Goal: Contribute content: Contribute content

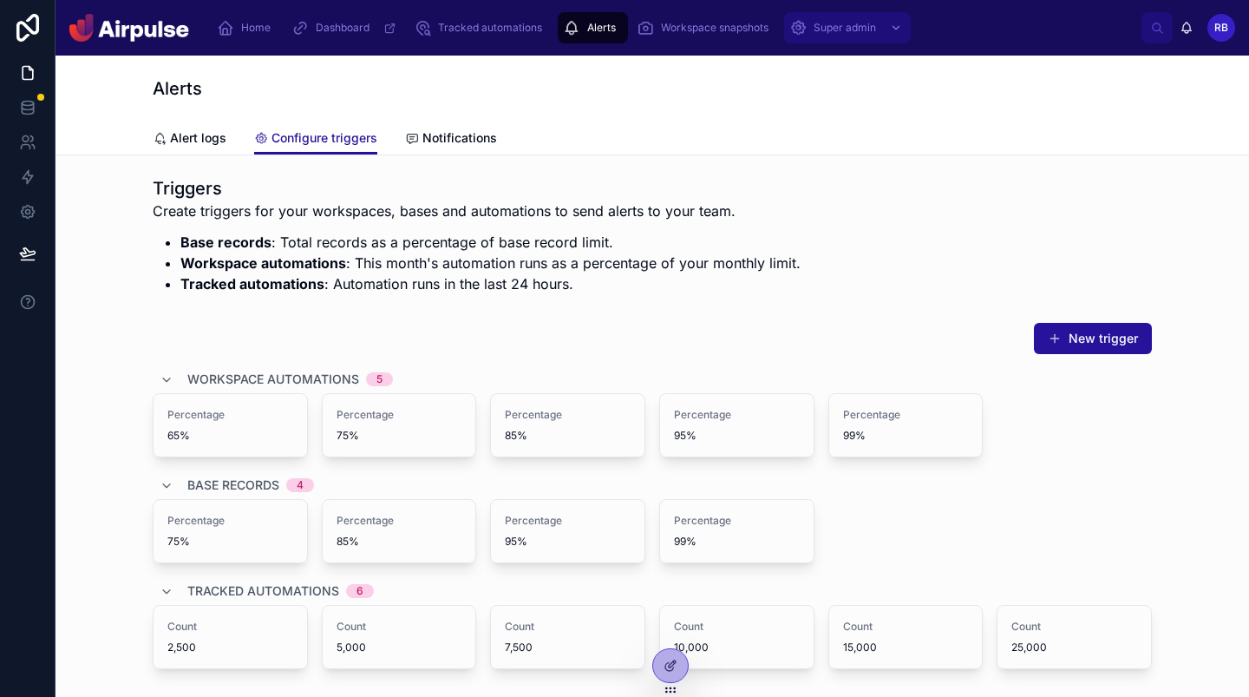
click at [867, 40] on div "Super admin" at bounding box center [847, 28] width 116 height 28
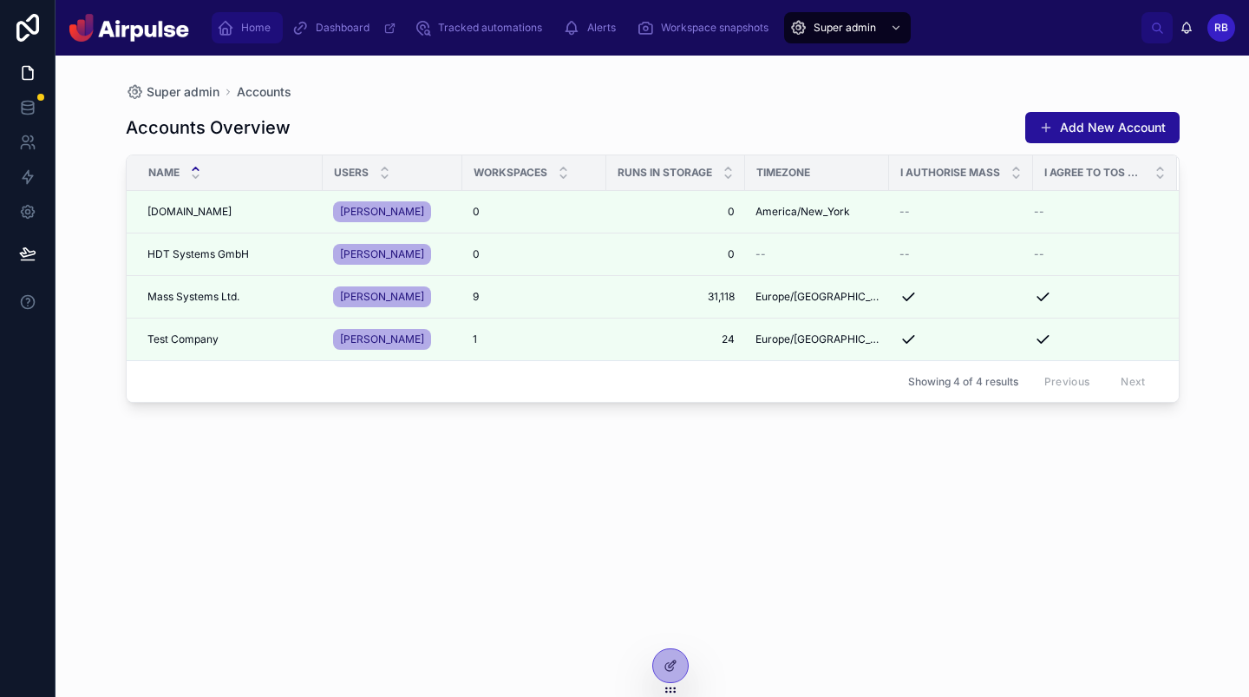
click at [248, 36] on div "Home" at bounding box center [247, 28] width 61 height 28
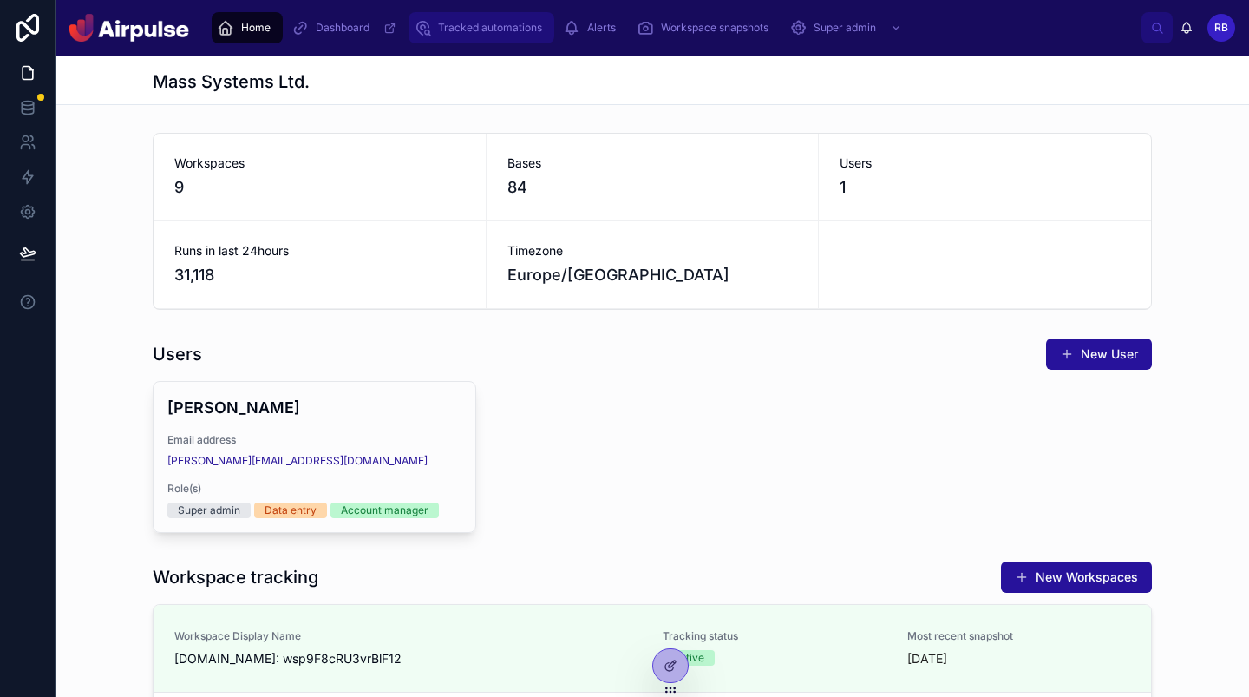
click at [496, 25] on span "Tracked automations" at bounding box center [490, 28] width 104 height 14
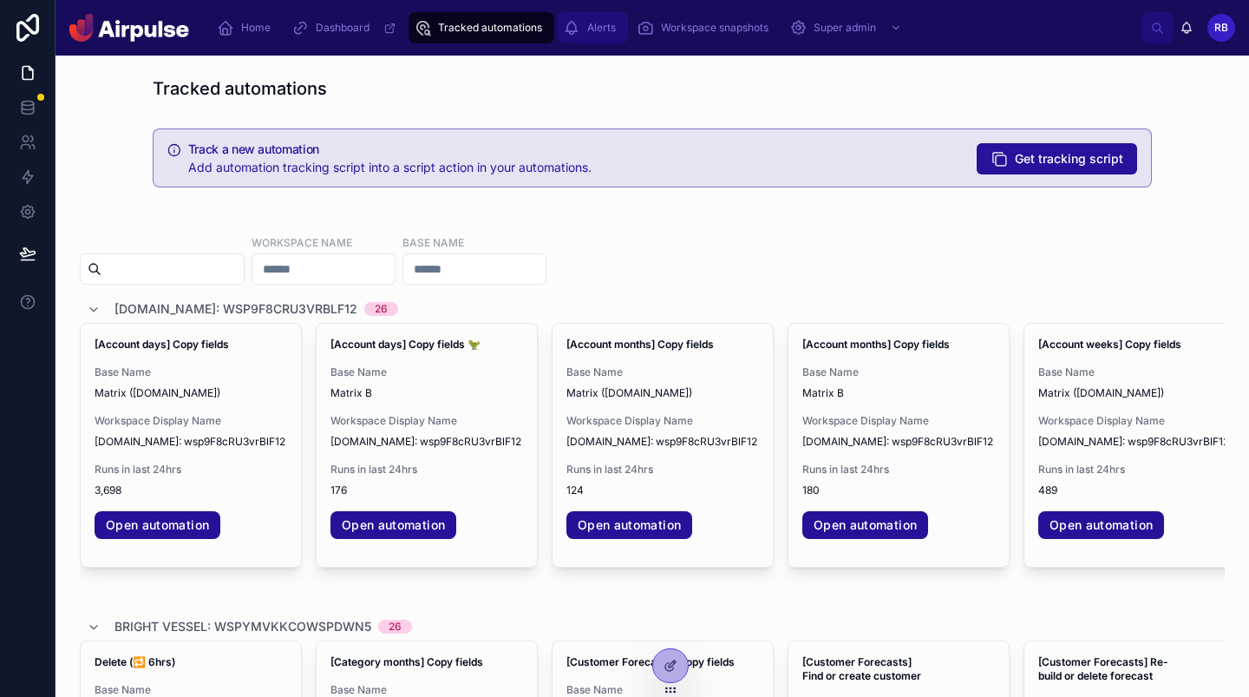
click at [618, 19] on div "Alerts" at bounding box center [593, 28] width 60 height 28
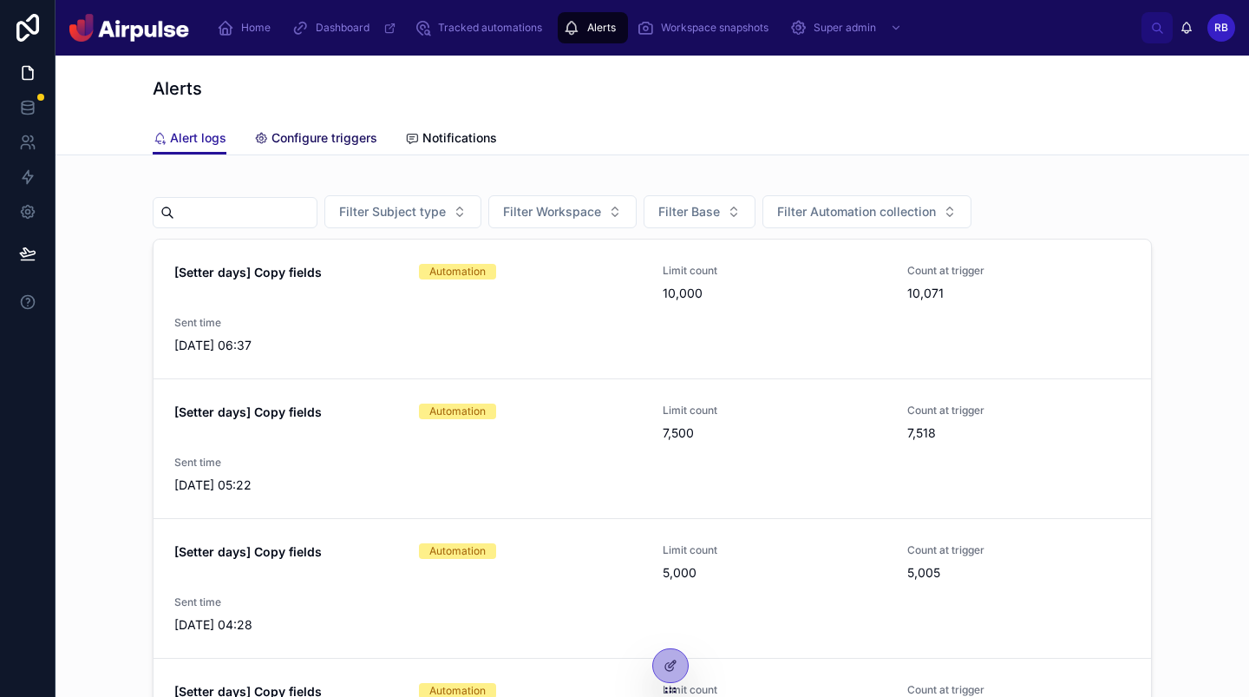
click at [302, 147] on link "Configure triggers" at bounding box center [315, 139] width 123 height 35
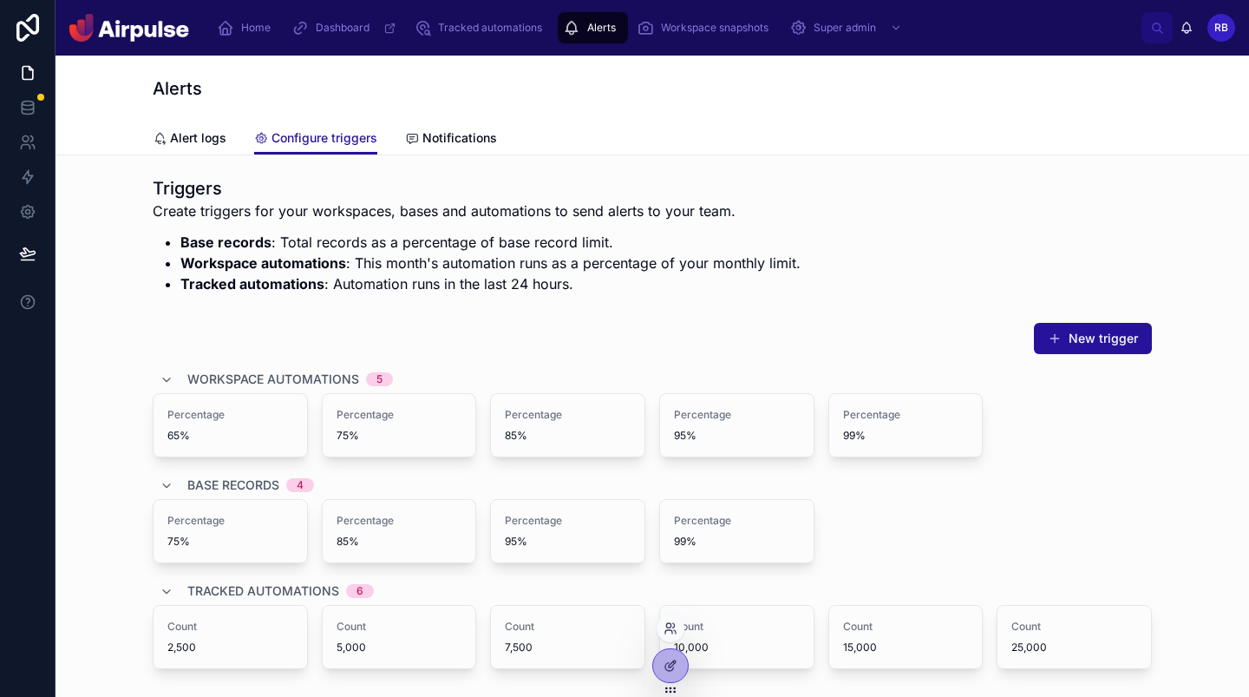
click at [680, 680] on div at bounding box center [670, 672] width 36 height 49
click at [675, 672] on div at bounding box center [670, 665] width 35 height 33
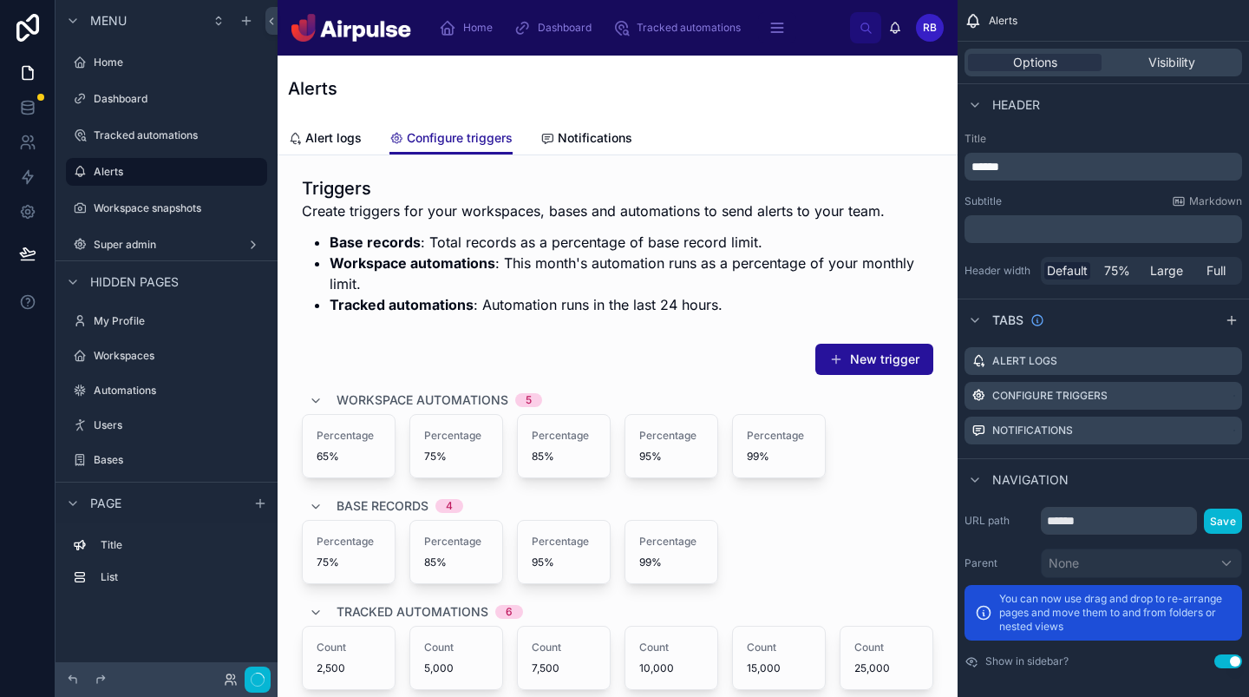
click at [618, 440] on div at bounding box center [617, 516] width 652 height 361
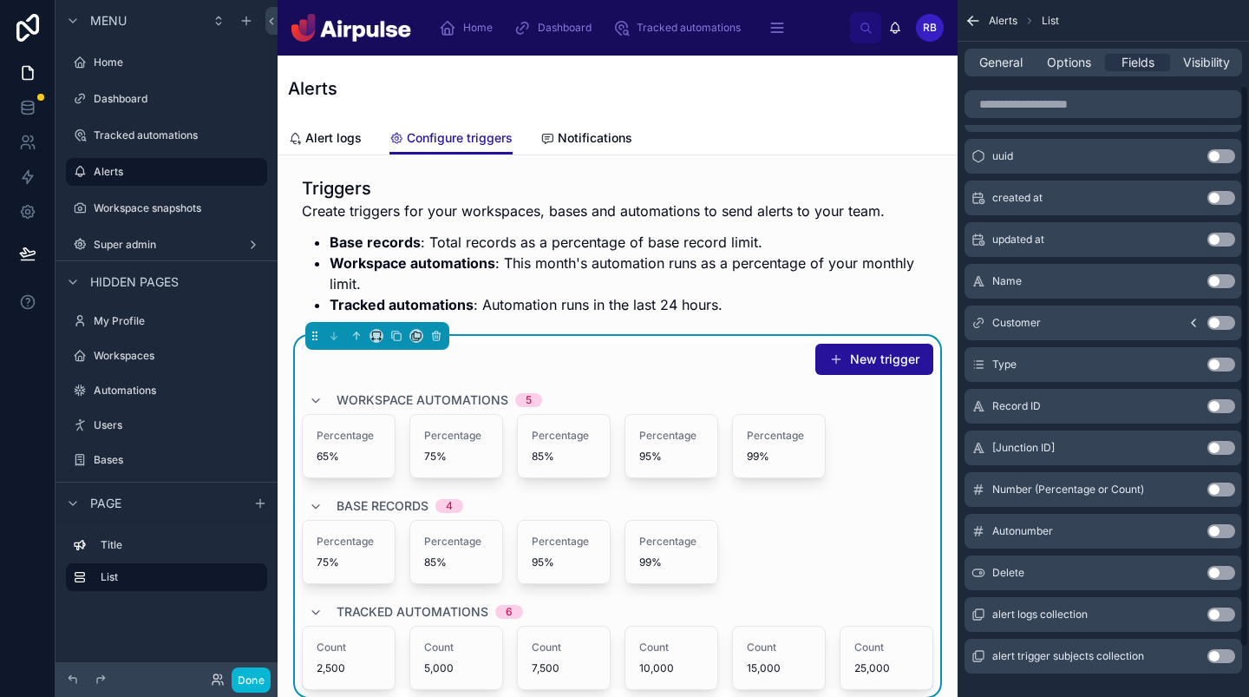
scroll to position [166, 0]
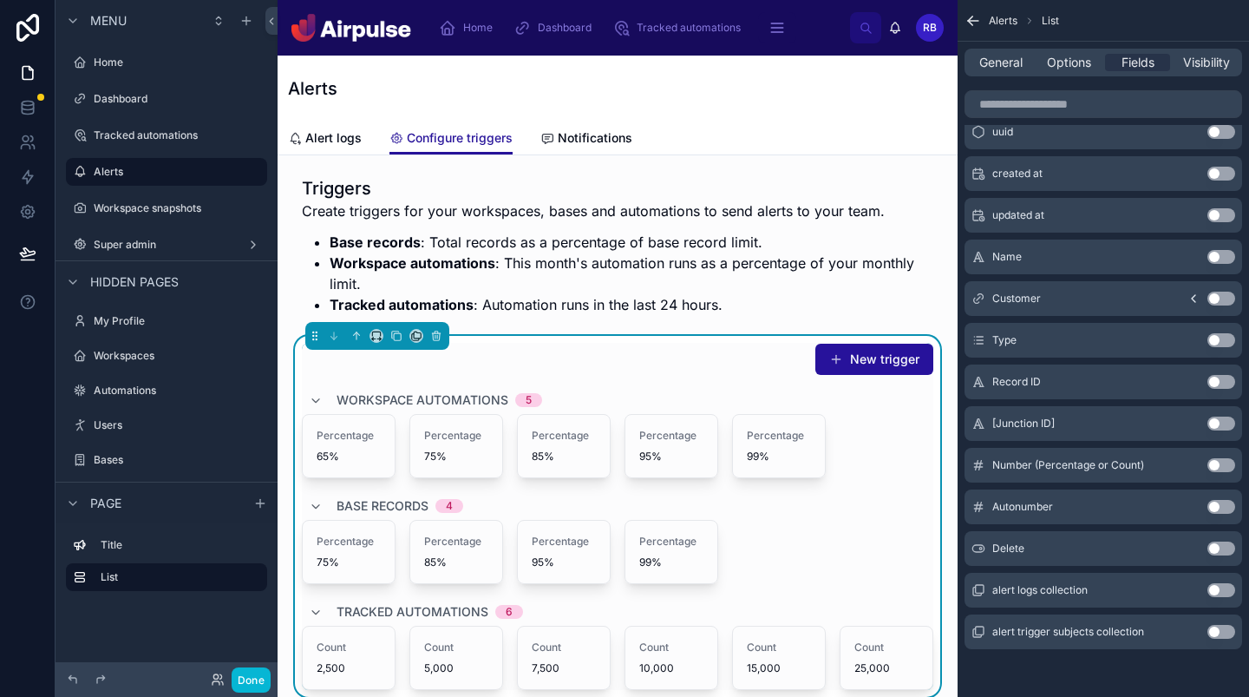
click at [1225, 628] on button "Use setting" at bounding box center [1221, 632] width 28 height 14
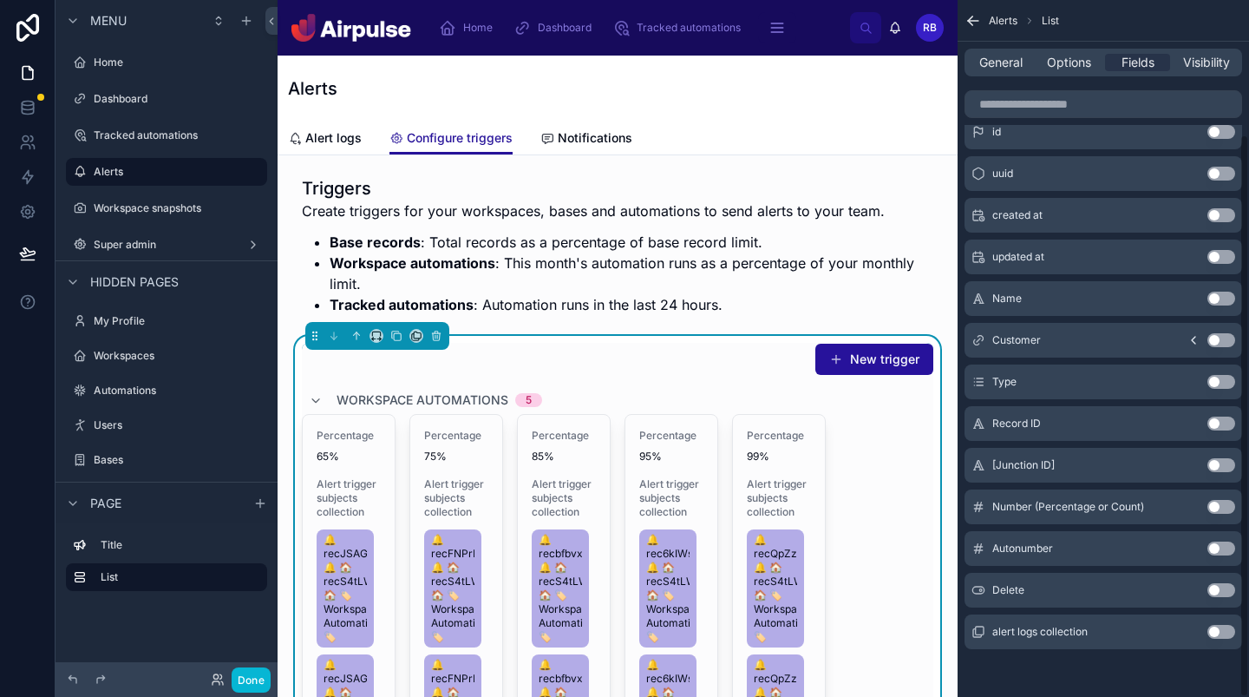
scroll to position [0, 0]
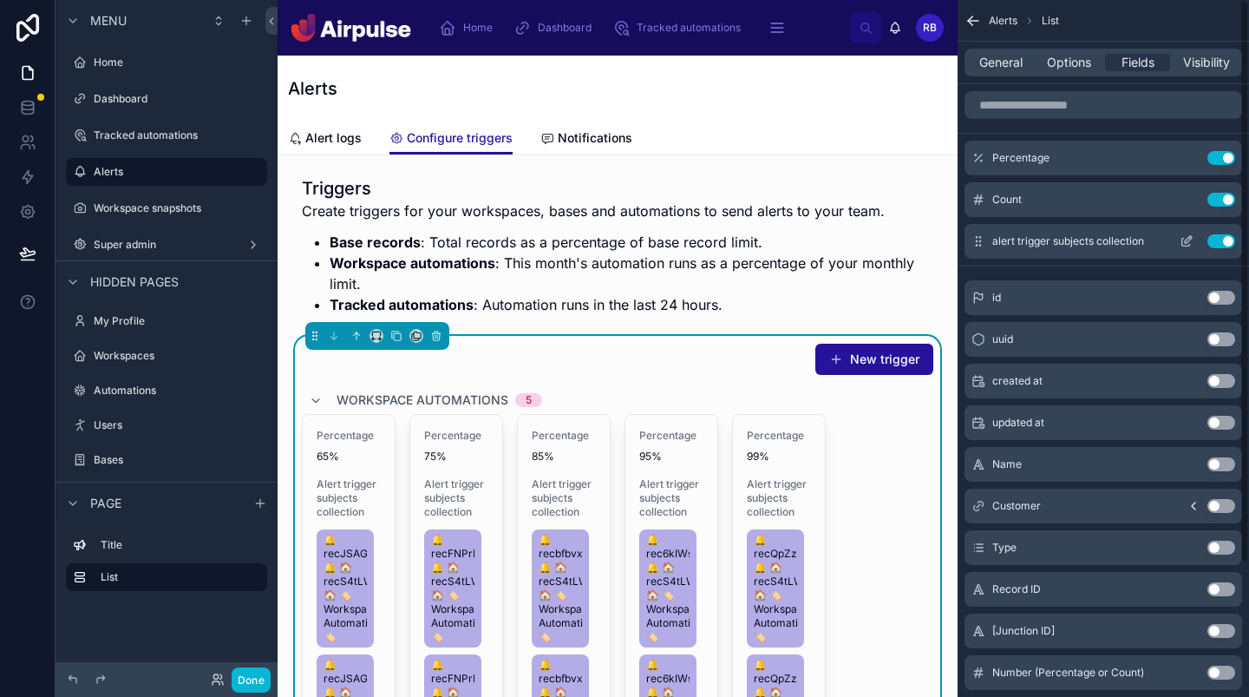
click at [1185, 241] on icon "scrollable content" at bounding box center [1188, 239] width 7 height 7
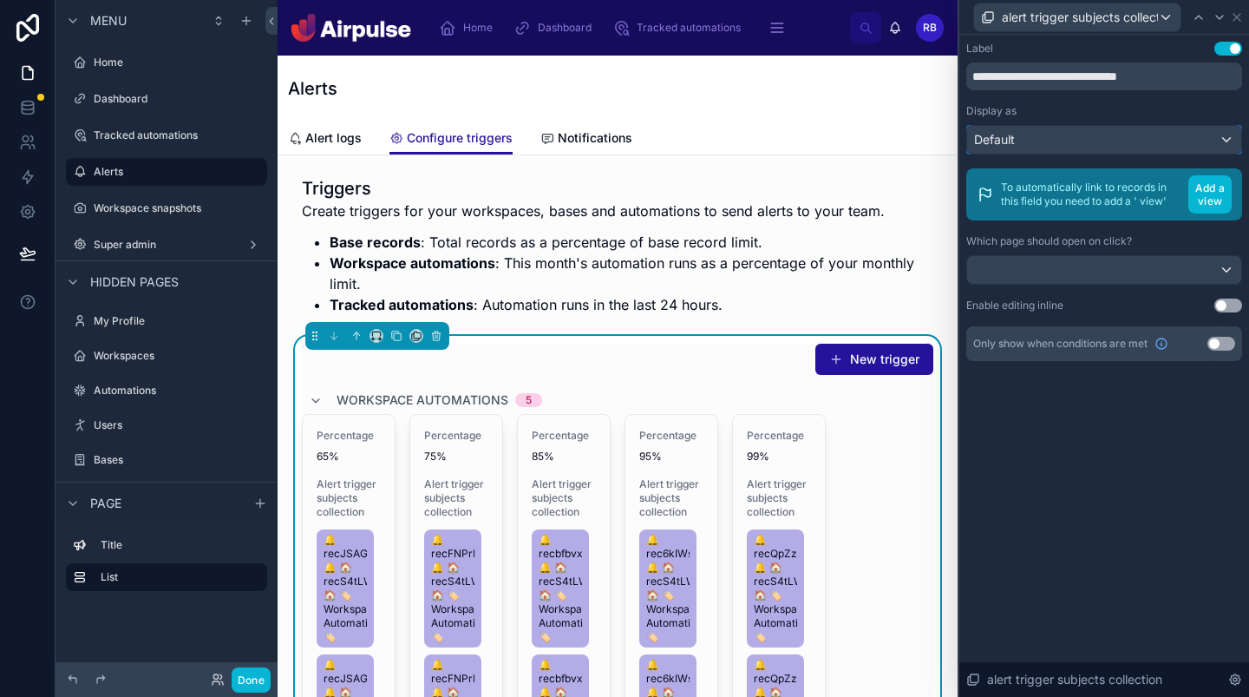
click at [1166, 131] on div "Default" at bounding box center [1104, 140] width 274 height 28
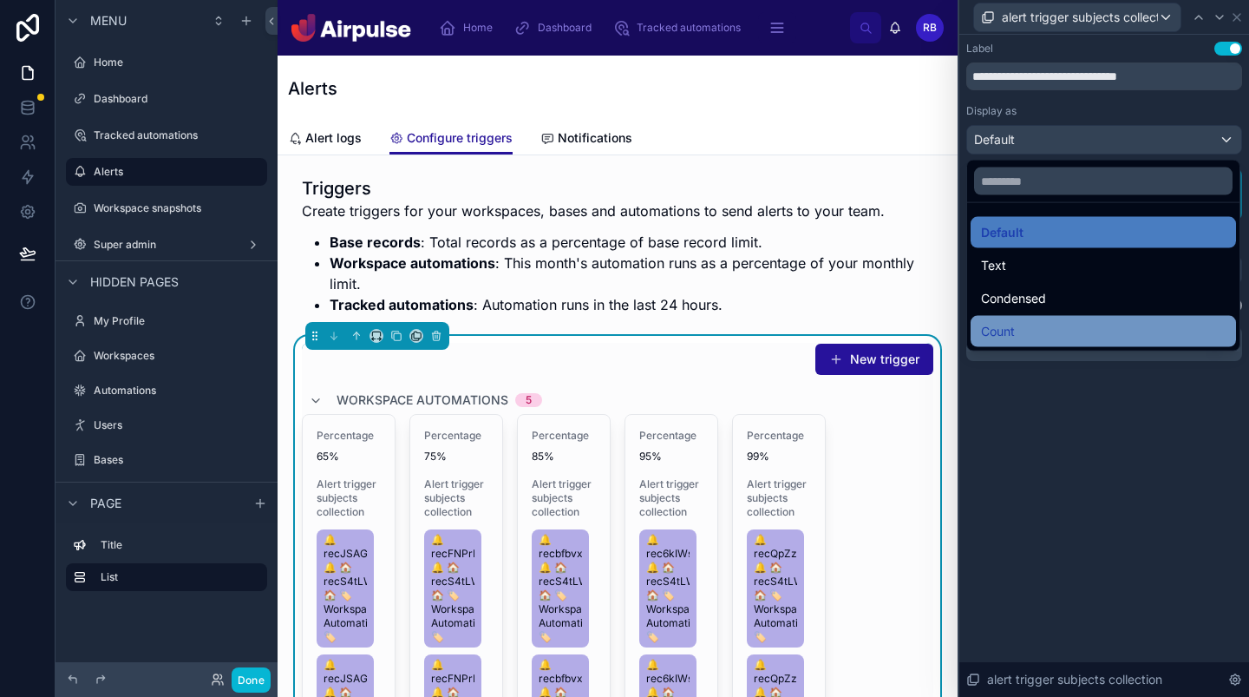
click at [1029, 324] on div "Count" at bounding box center [1103, 331] width 245 height 21
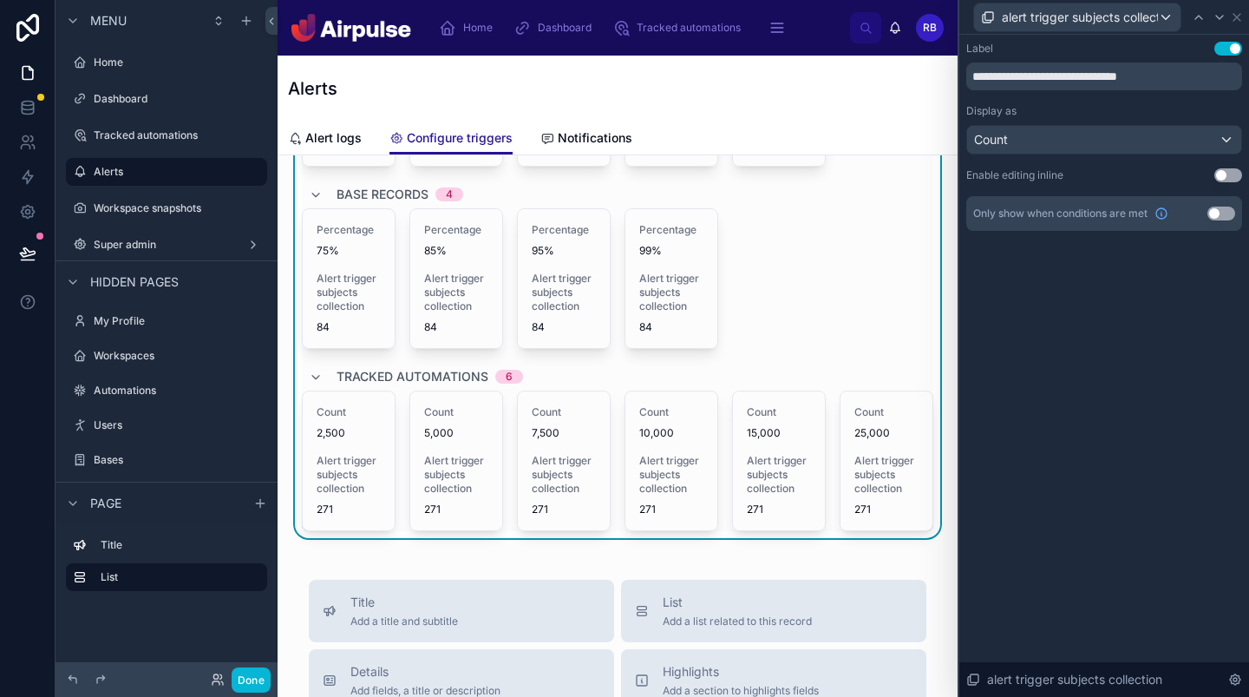
scroll to position [394, 0]
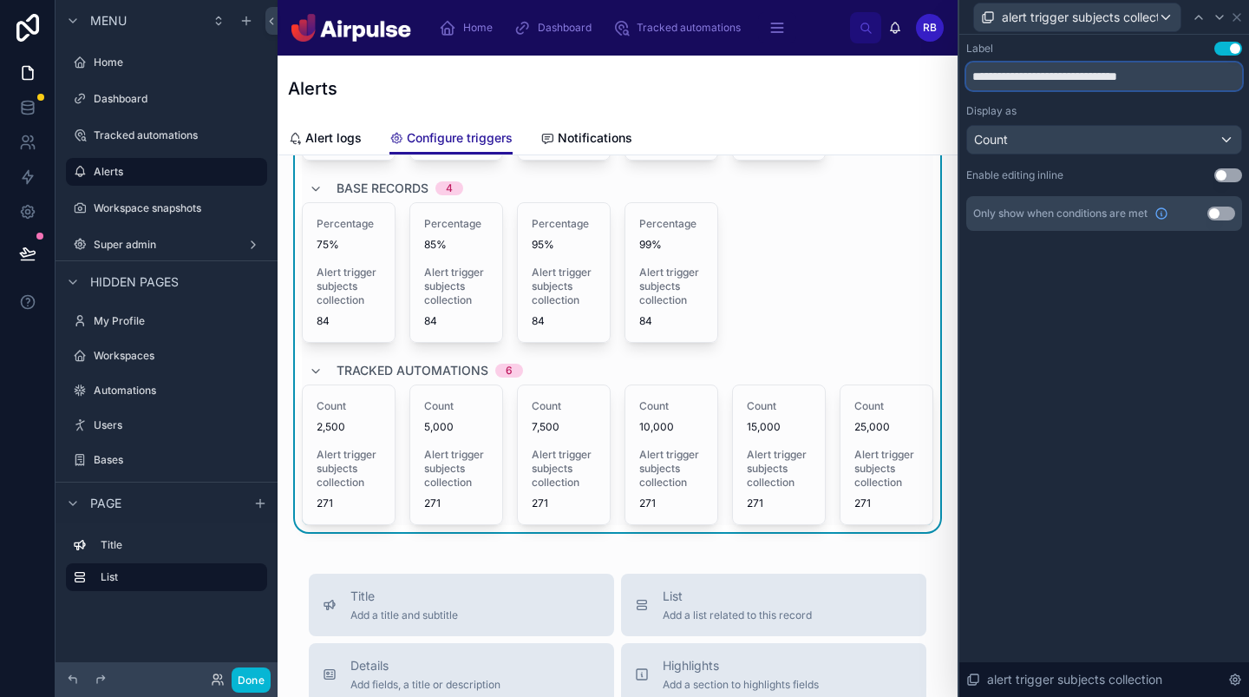
click at [1185, 69] on input "**********" at bounding box center [1104, 76] width 276 height 28
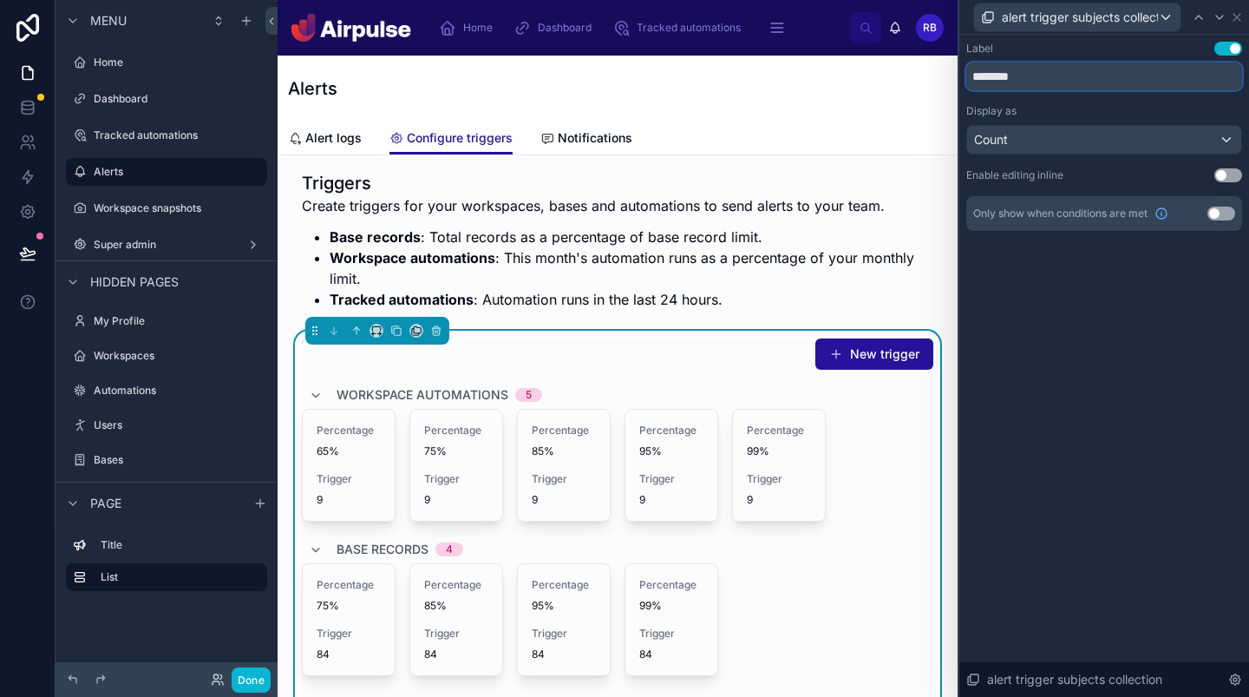
scroll to position [0, 0]
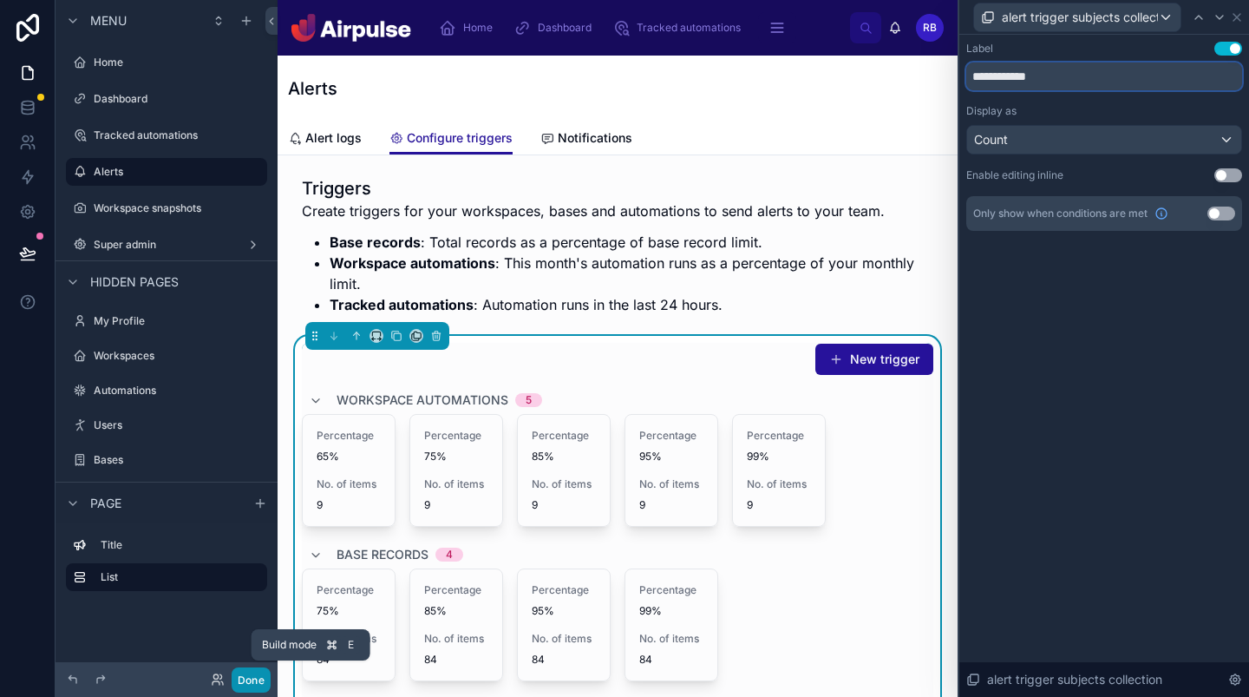
type input "**********"
click at [253, 676] on button "Done" at bounding box center [251, 679] width 39 height 25
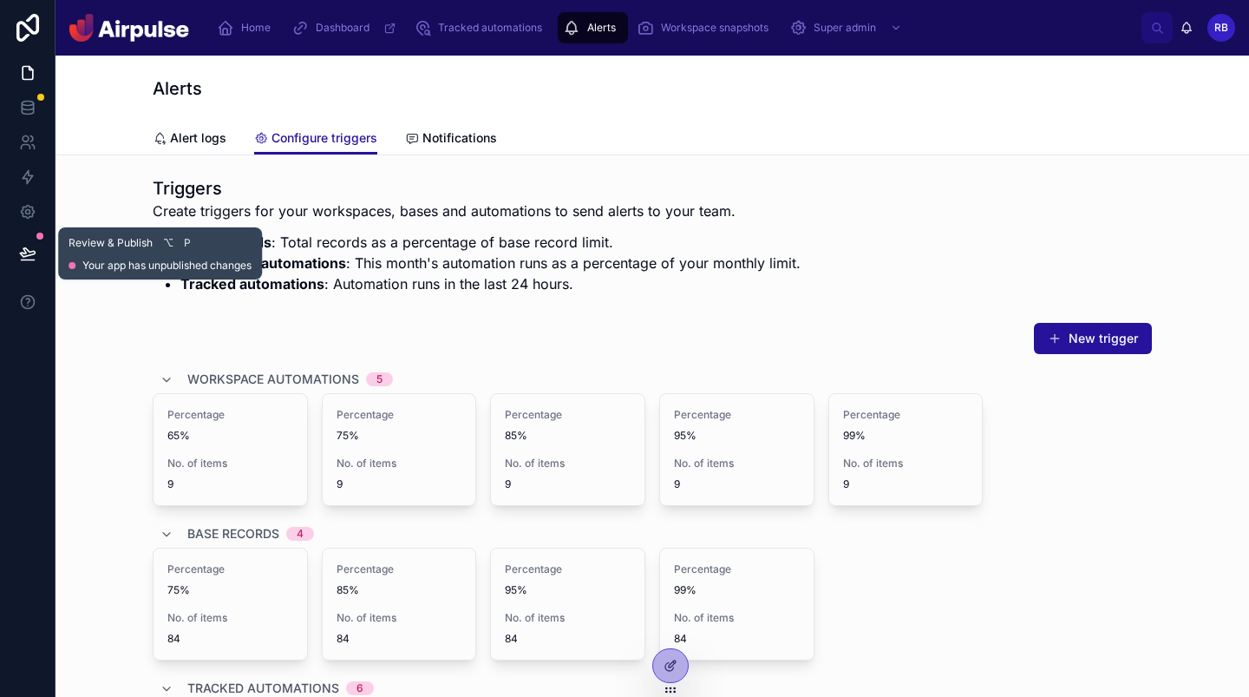
click at [30, 245] on icon at bounding box center [27, 253] width 17 height 17
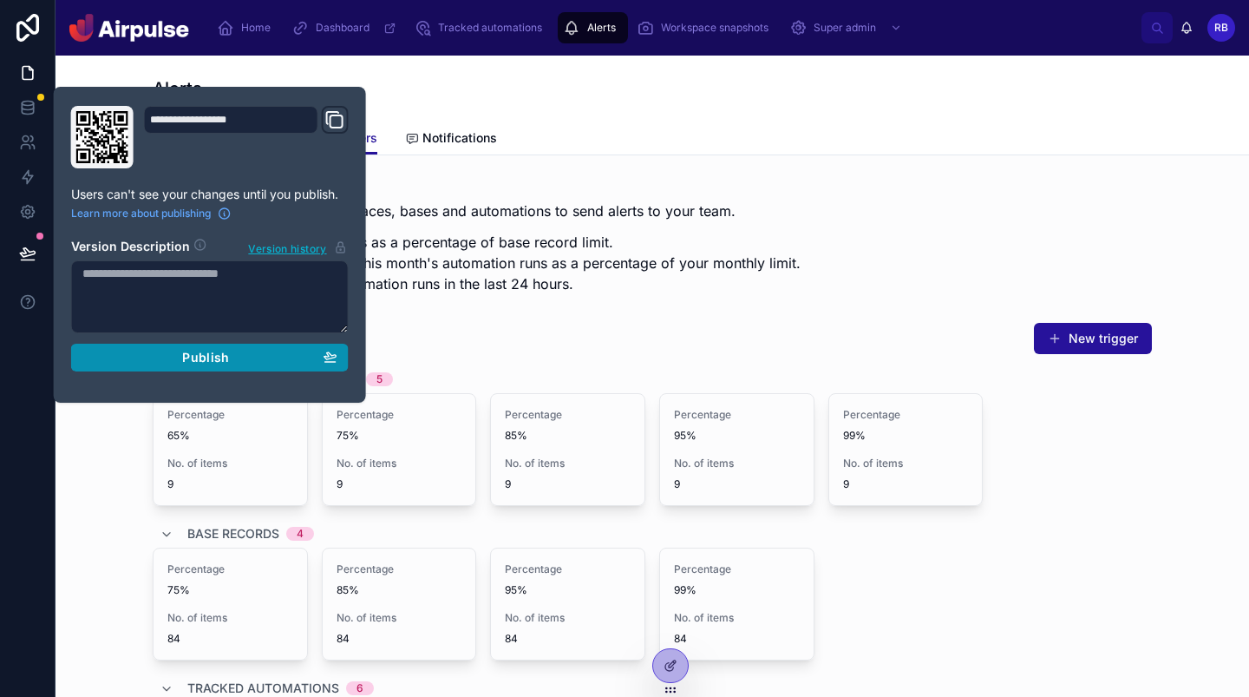
click at [214, 351] on span "Publish" at bounding box center [205, 358] width 47 height 16
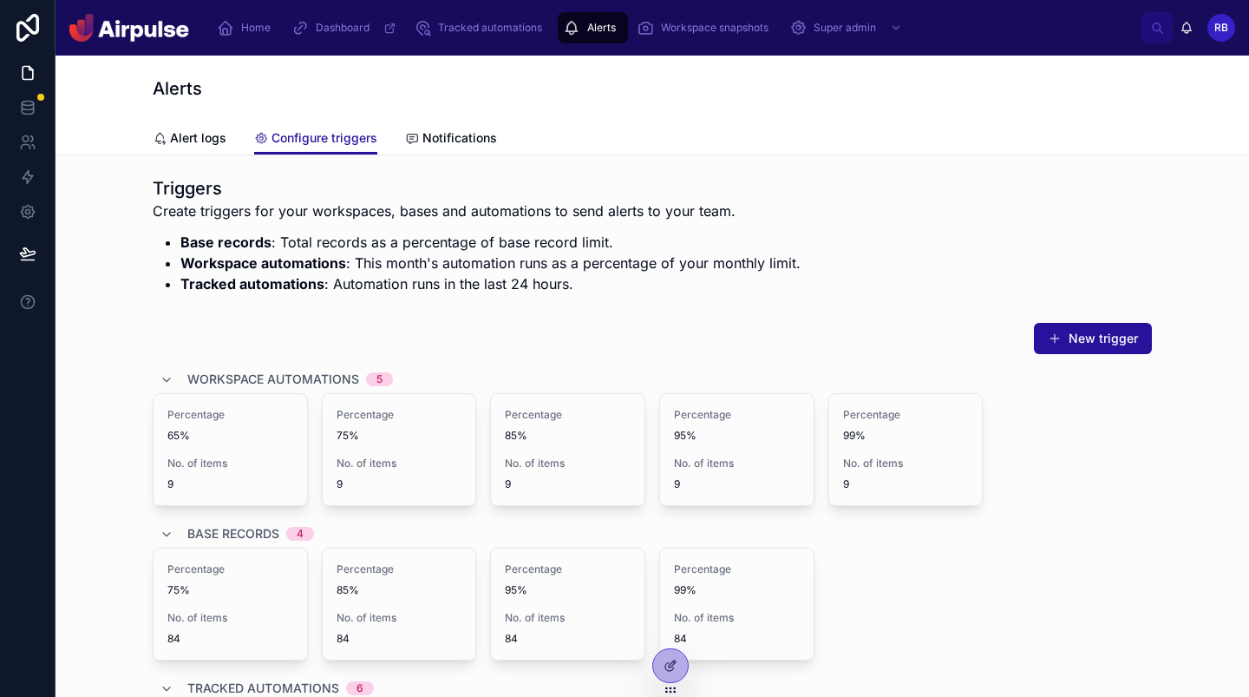
click at [854, 253] on div "Triggers Create triggers for your workspaces, bases and automations to send ale…" at bounding box center [652, 235] width 999 height 118
click at [471, 34] on span "Tracked automations" at bounding box center [490, 28] width 104 height 14
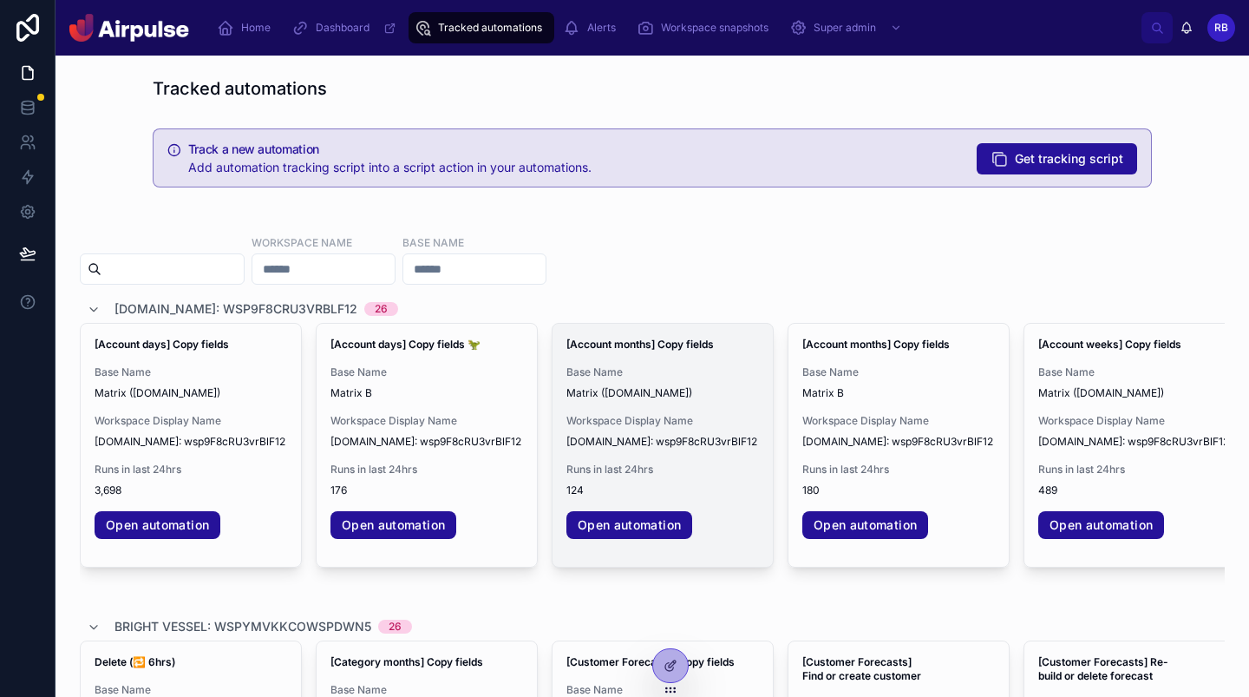
click at [651, 386] on span "Matrix ([DOMAIN_NAME])" at bounding box center [662, 393] width 193 height 14
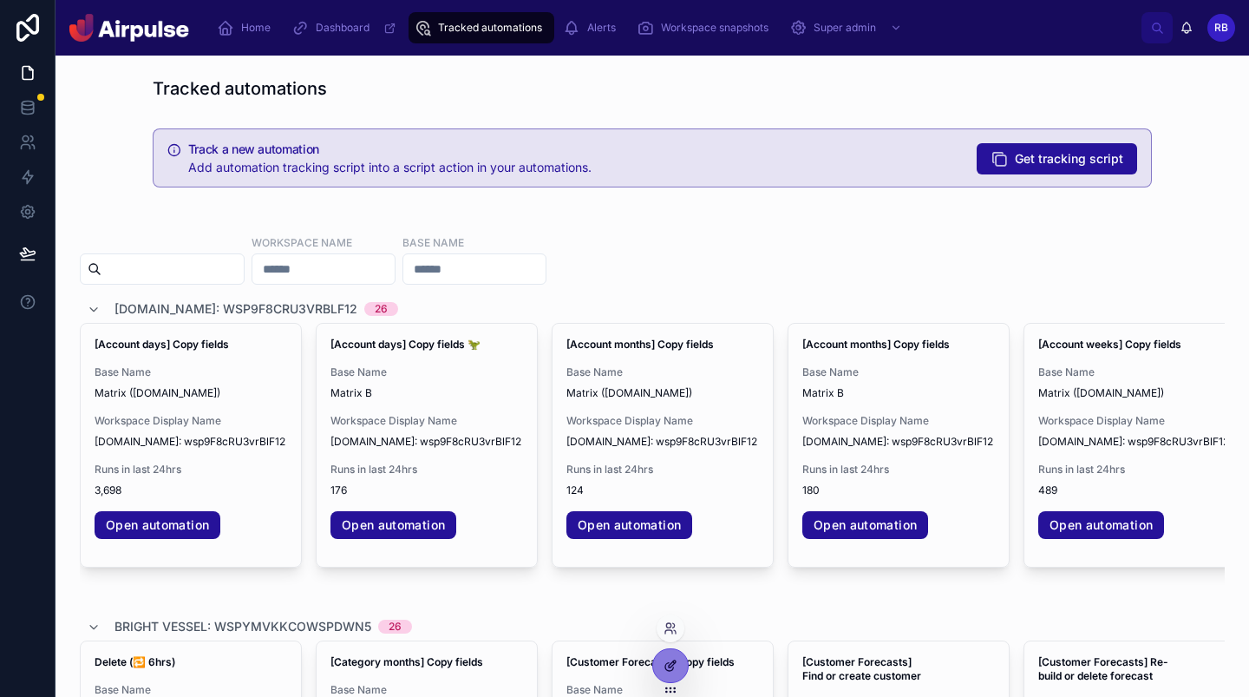
click at [664, 655] on div at bounding box center [670, 665] width 35 height 33
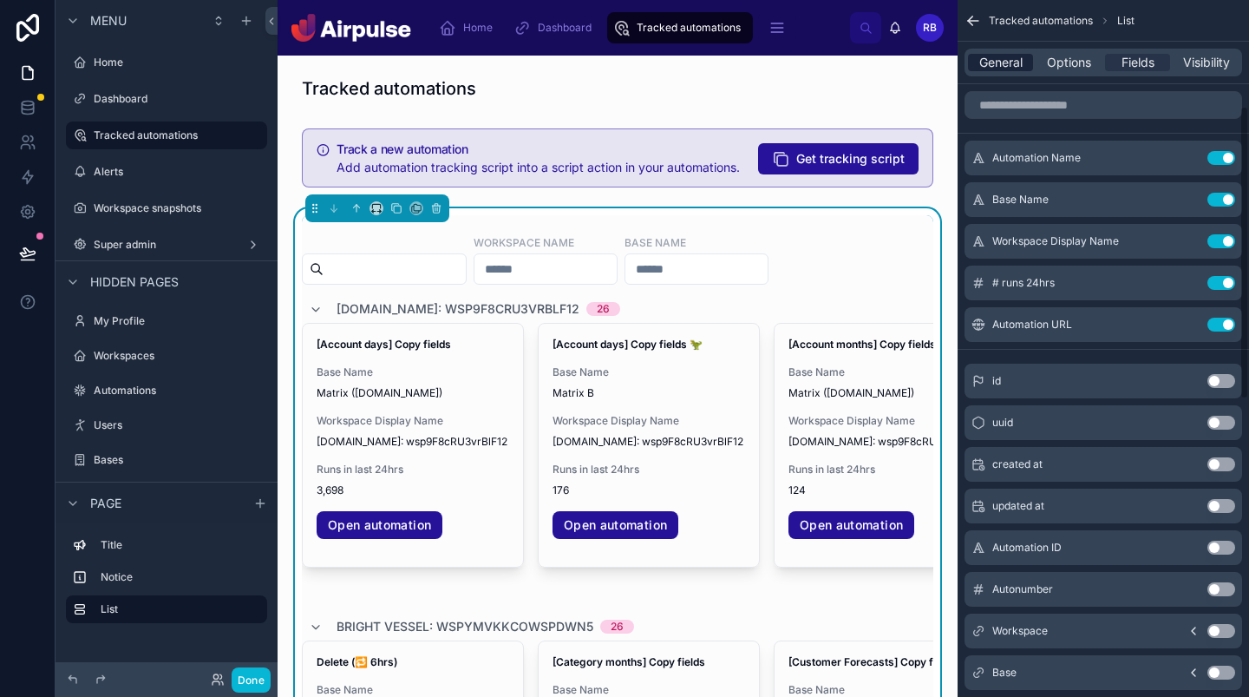
scroll to position [251, 0]
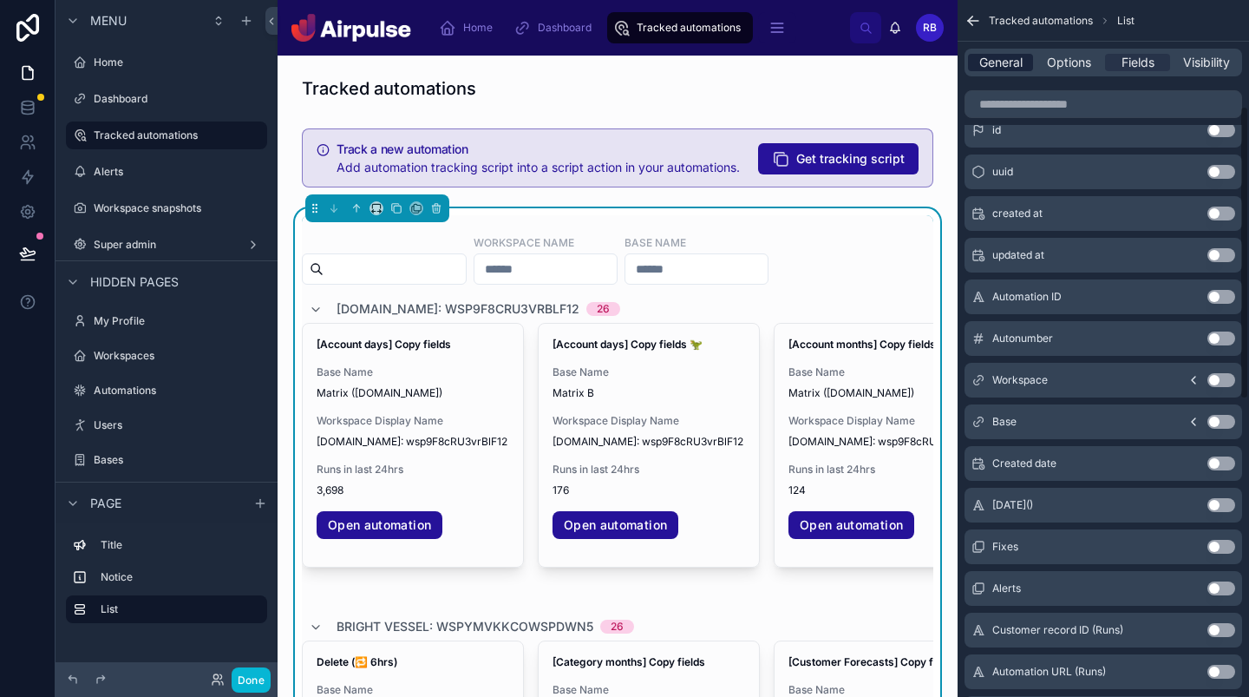
click at [1005, 62] on span "General" at bounding box center [1000, 62] width 43 height 17
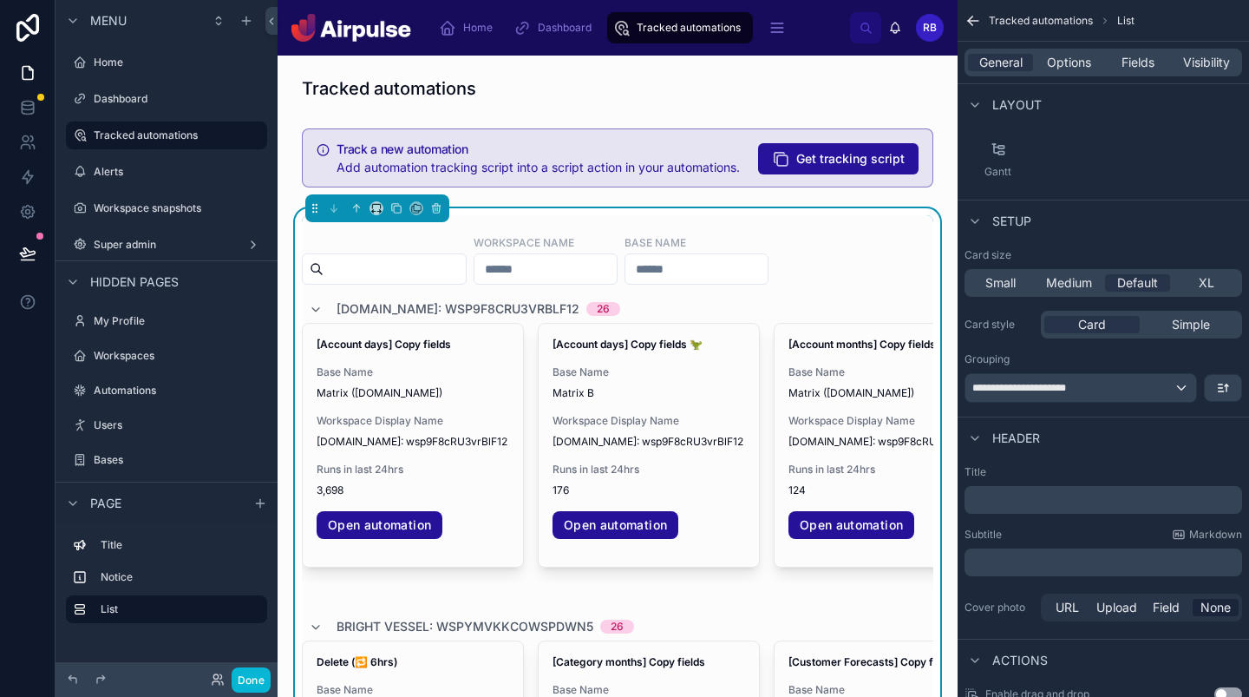
scroll to position [359, 0]
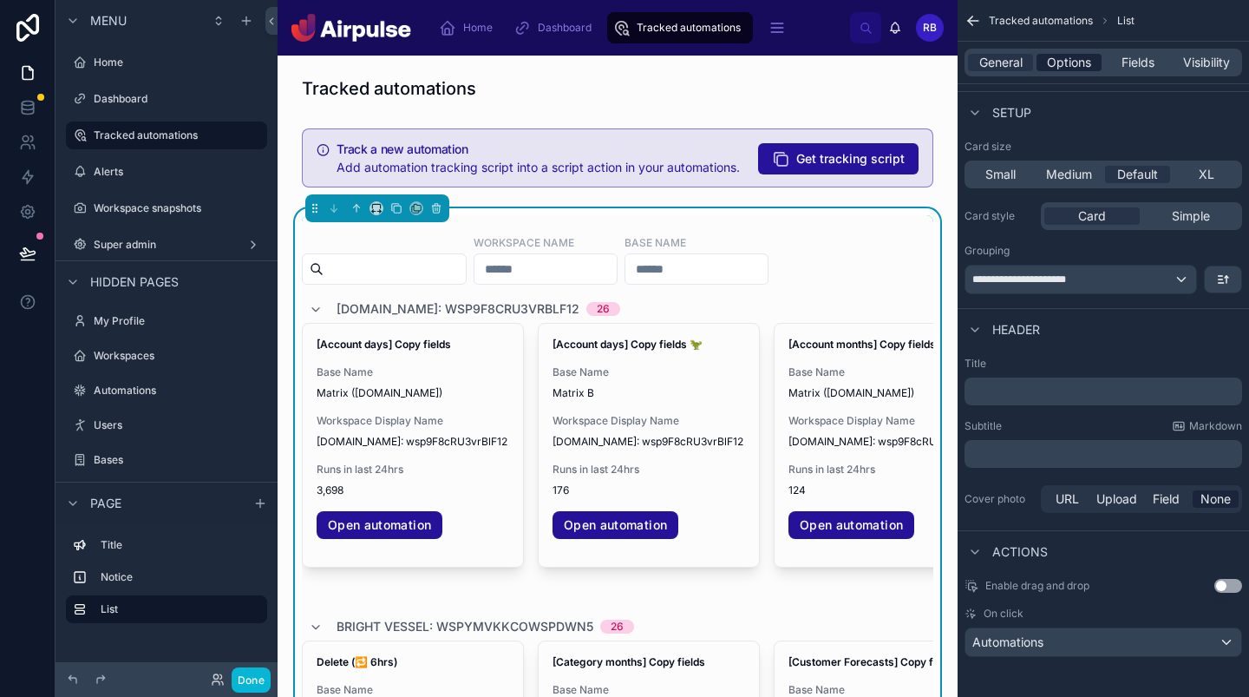
click at [1076, 55] on span "Options" at bounding box center [1069, 62] width 44 height 17
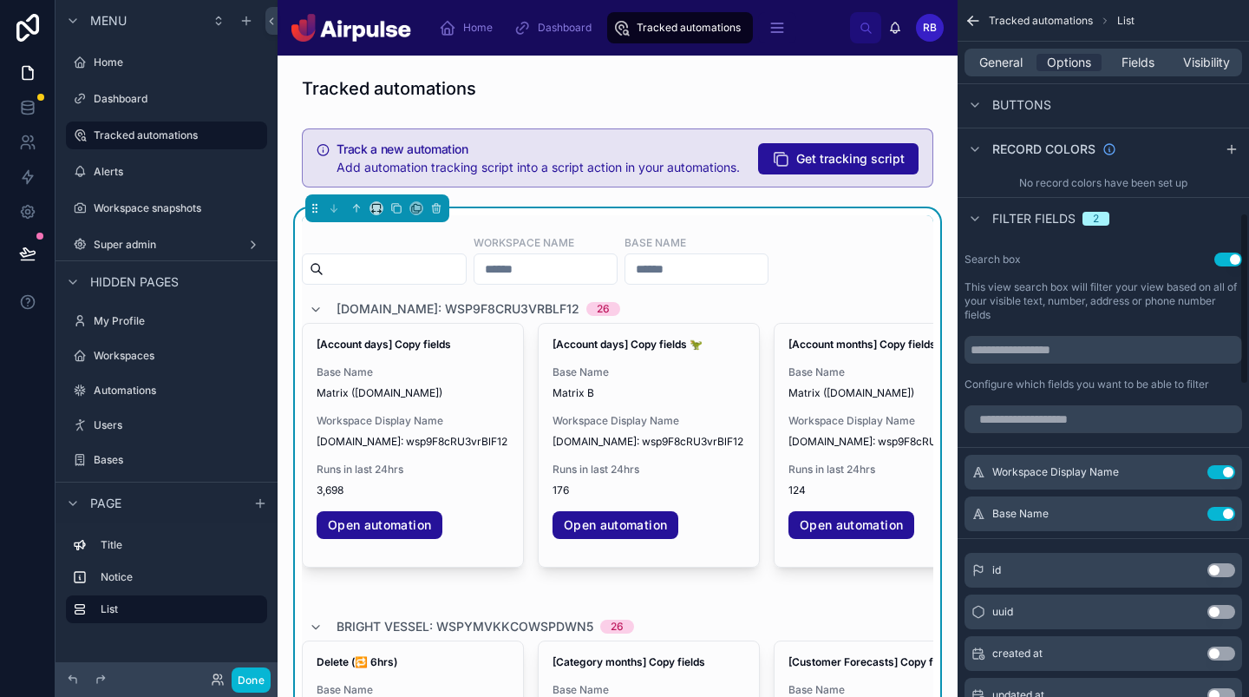
scroll to position [864, 0]
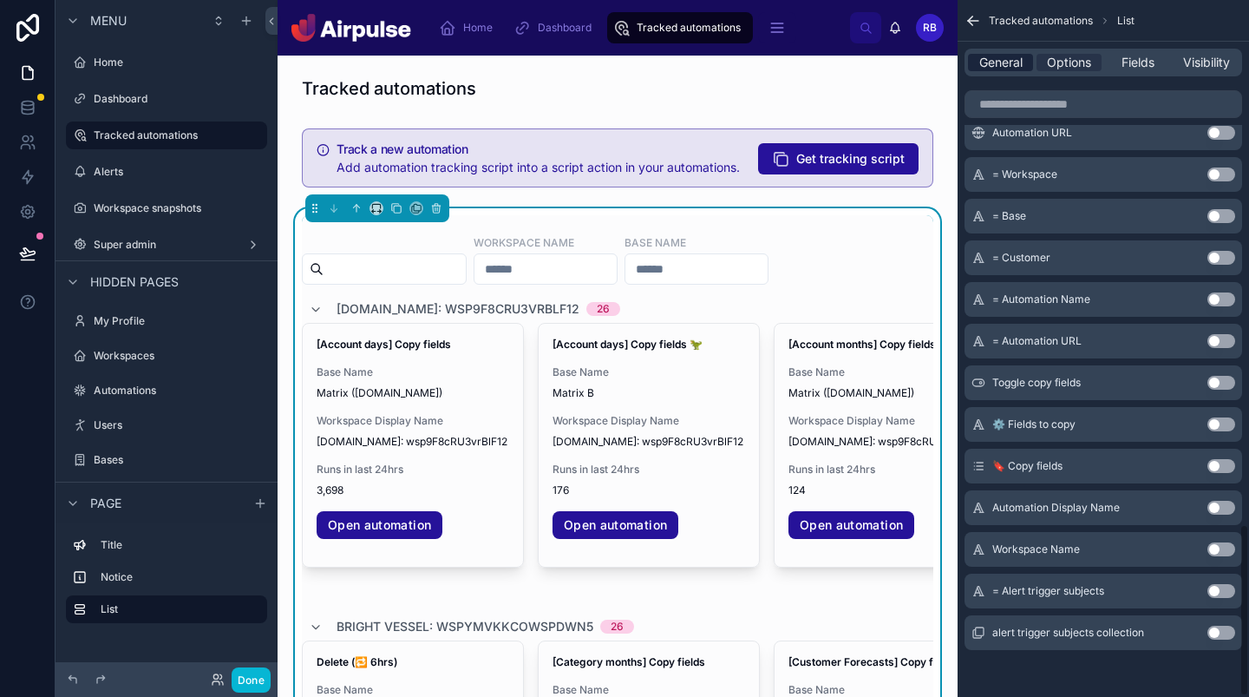
click at [1011, 62] on span "General" at bounding box center [1000, 62] width 43 height 17
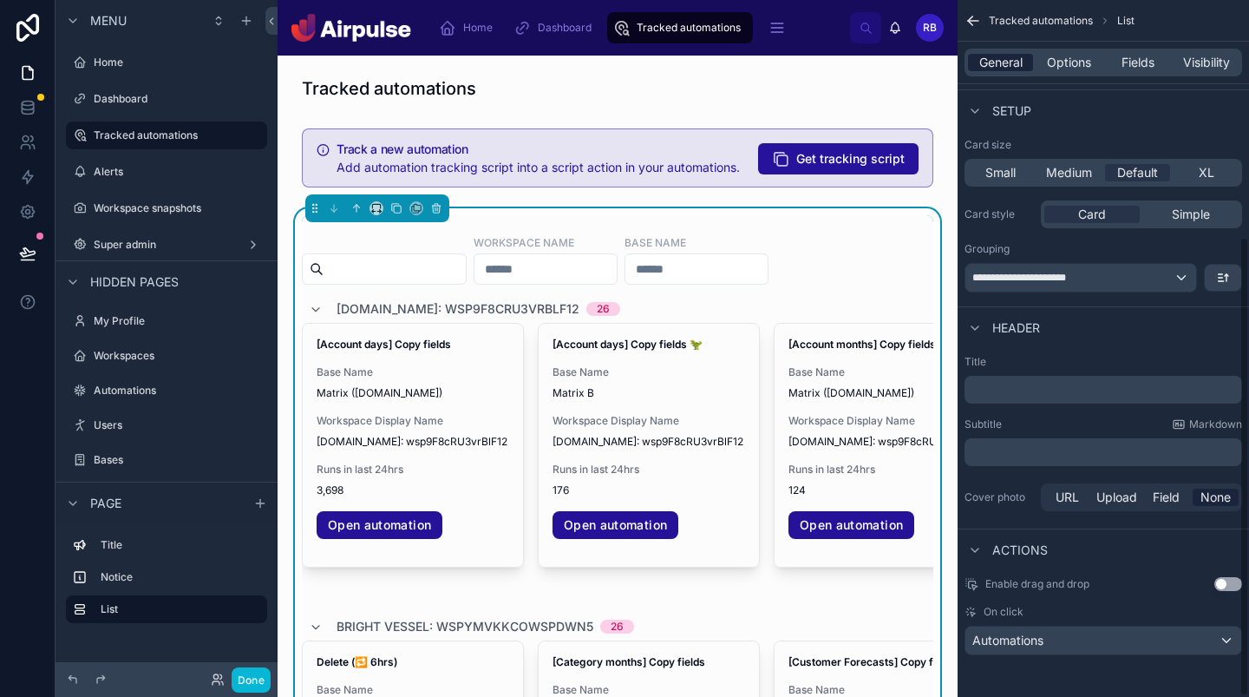
scroll to position [359, 0]
click at [1146, 631] on div "Automations" at bounding box center [1103, 642] width 276 height 28
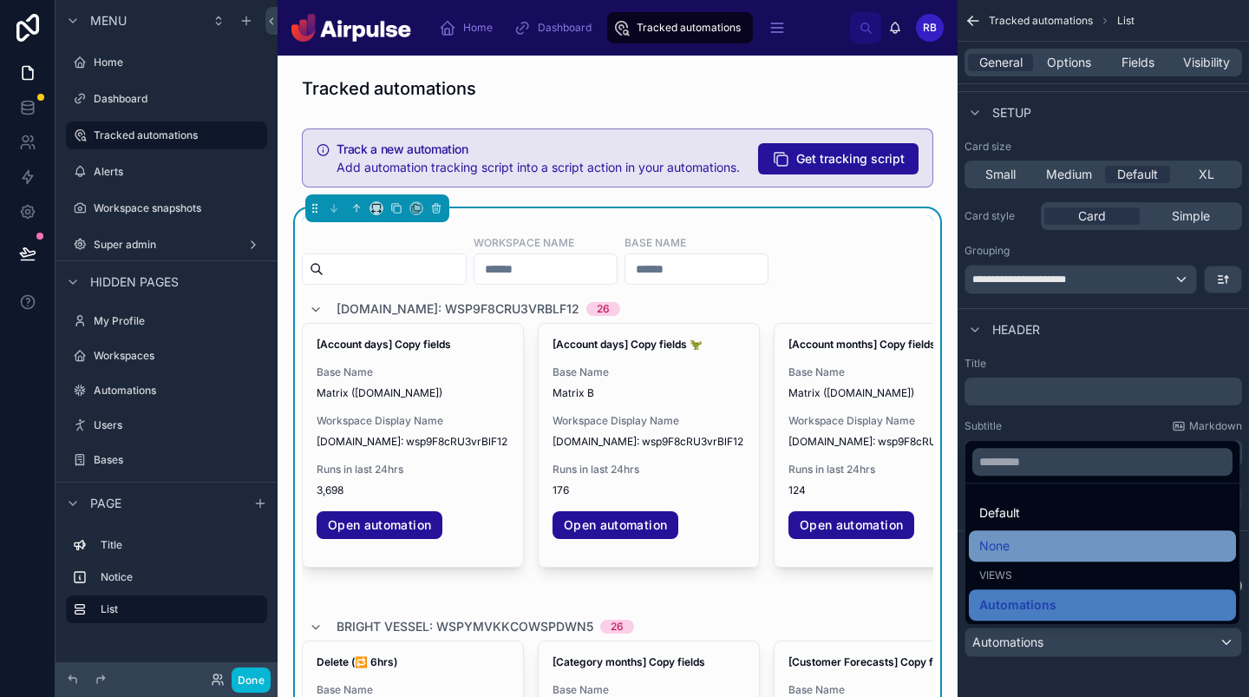
click at [1101, 540] on div "None" at bounding box center [1102, 545] width 246 height 21
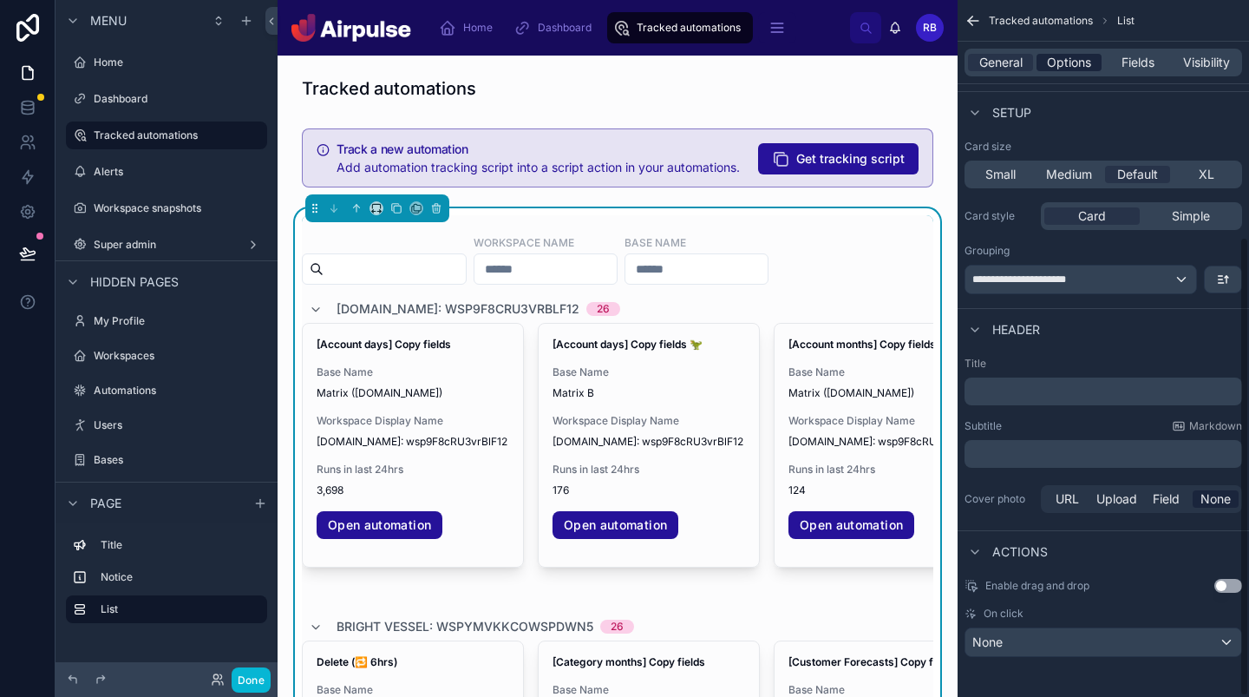
click at [1069, 62] on span "Options" at bounding box center [1069, 62] width 44 height 17
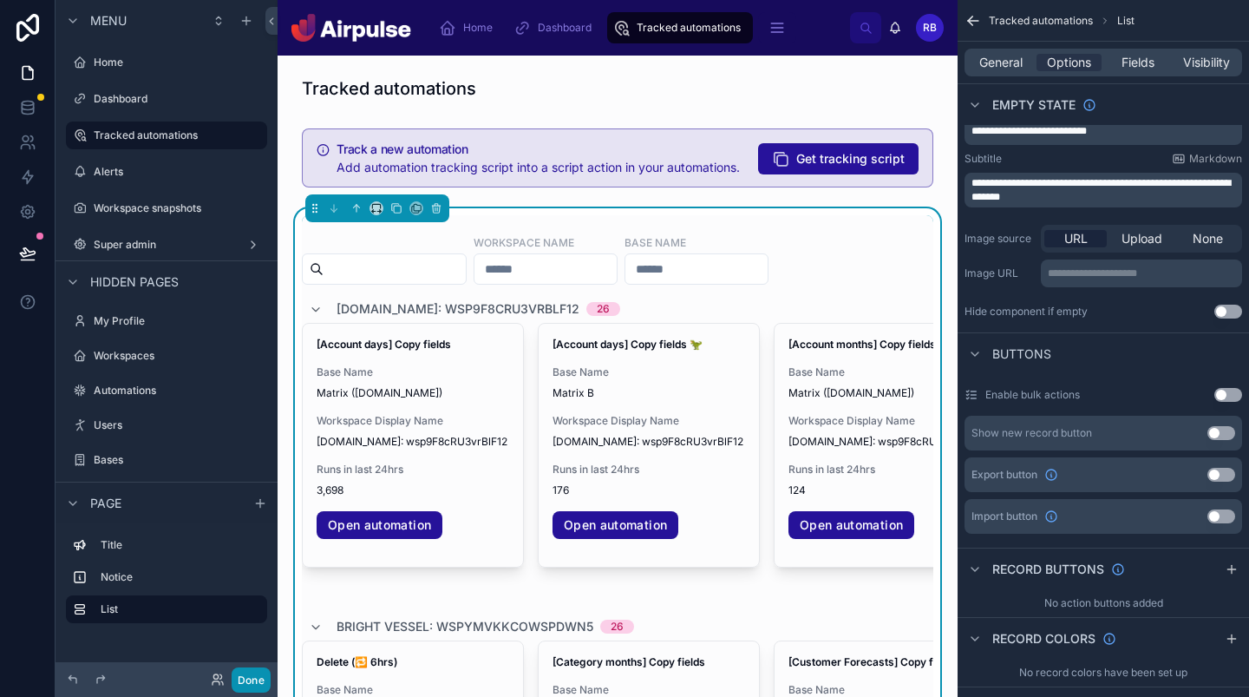
click at [250, 670] on button "Done" at bounding box center [251, 679] width 39 height 25
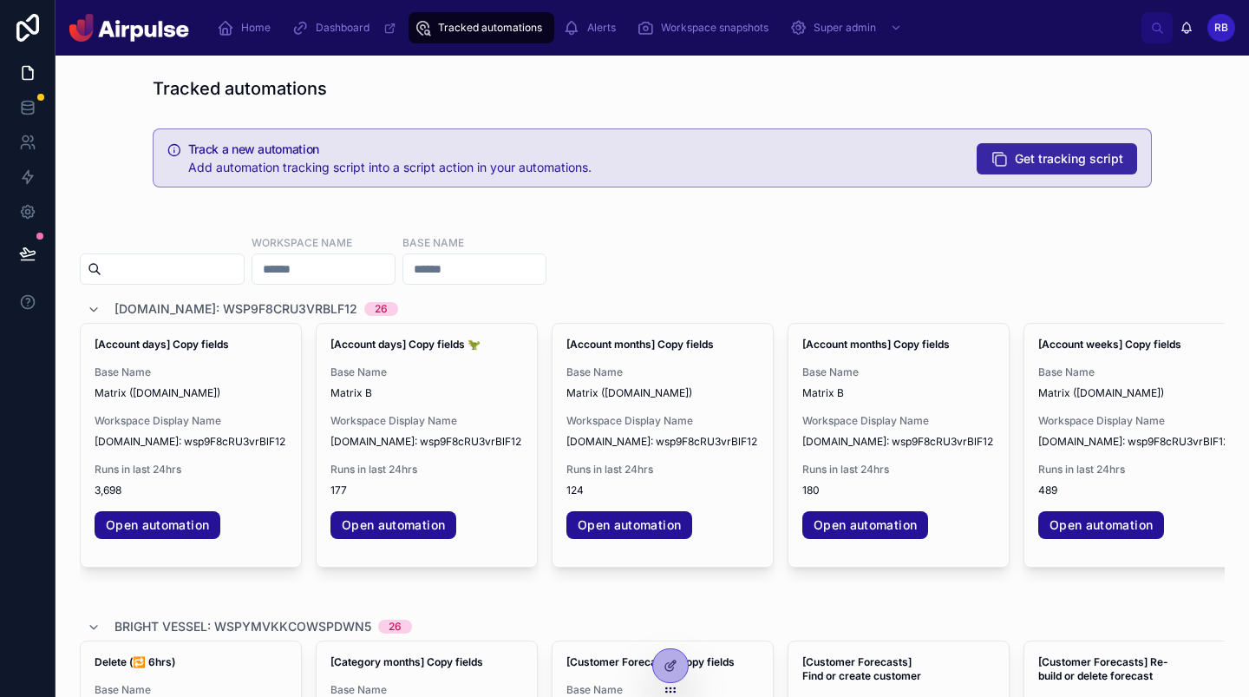
click at [1045, 169] on button "Get tracking script" at bounding box center [1057, 158] width 160 height 31
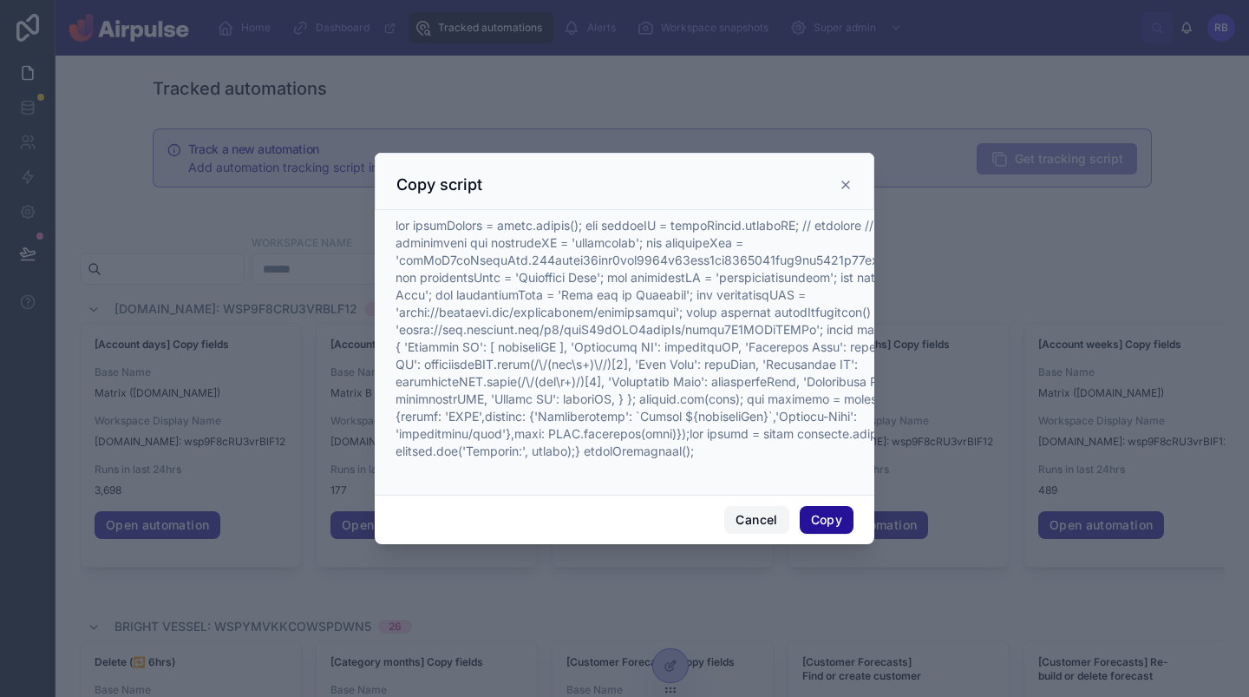
click at [736, 521] on button "Cancel" at bounding box center [756, 520] width 64 height 28
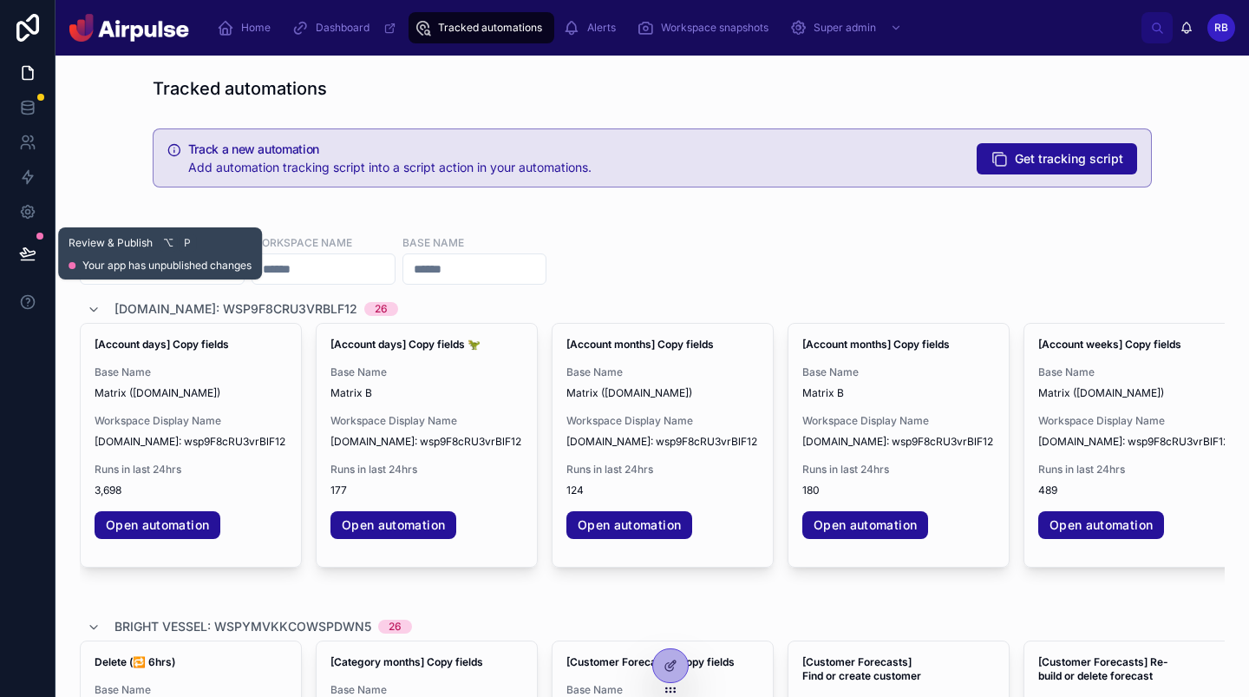
click at [23, 253] on icon at bounding box center [27, 252] width 15 height 9
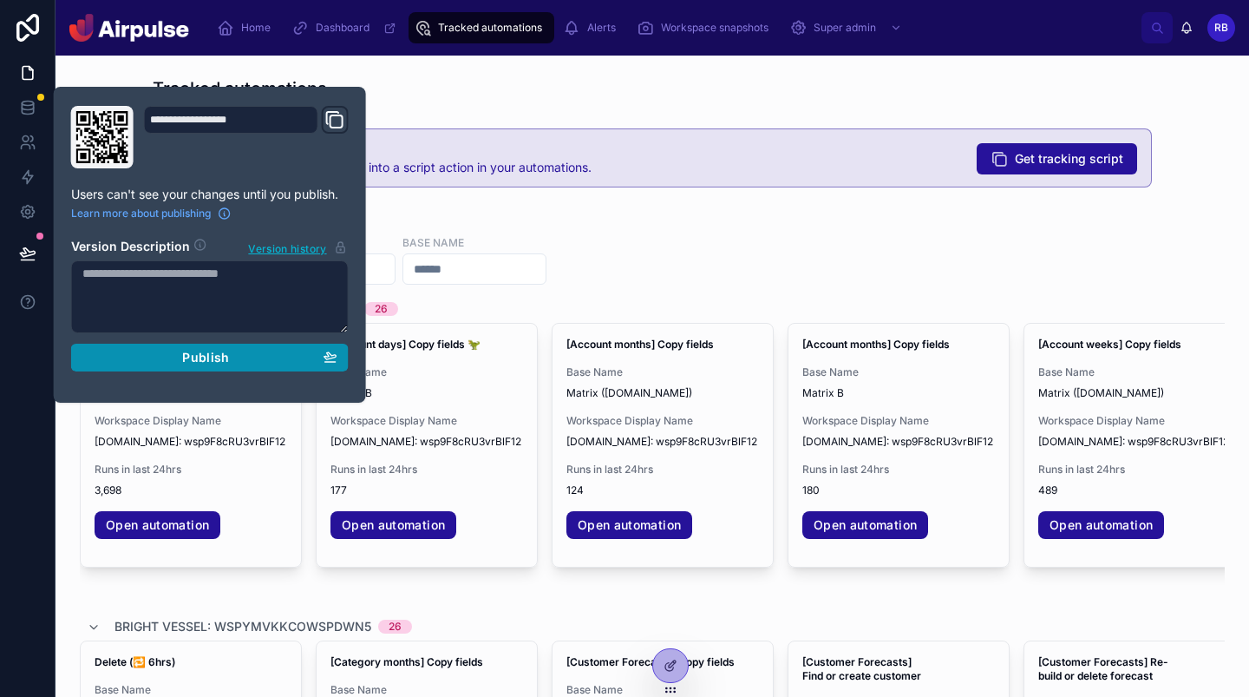
click at [239, 358] on div "Publish" at bounding box center [209, 358] width 255 height 16
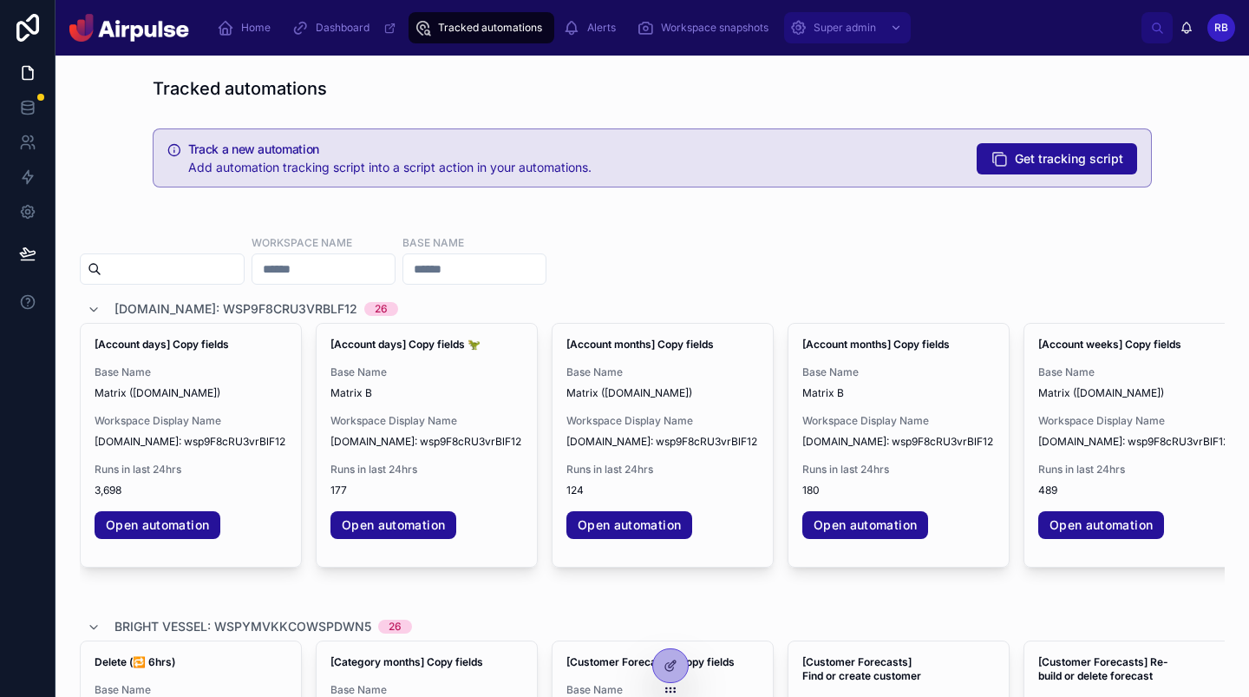
click at [838, 36] on div "Super admin" at bounding box center [847, 28] width 116 height 28
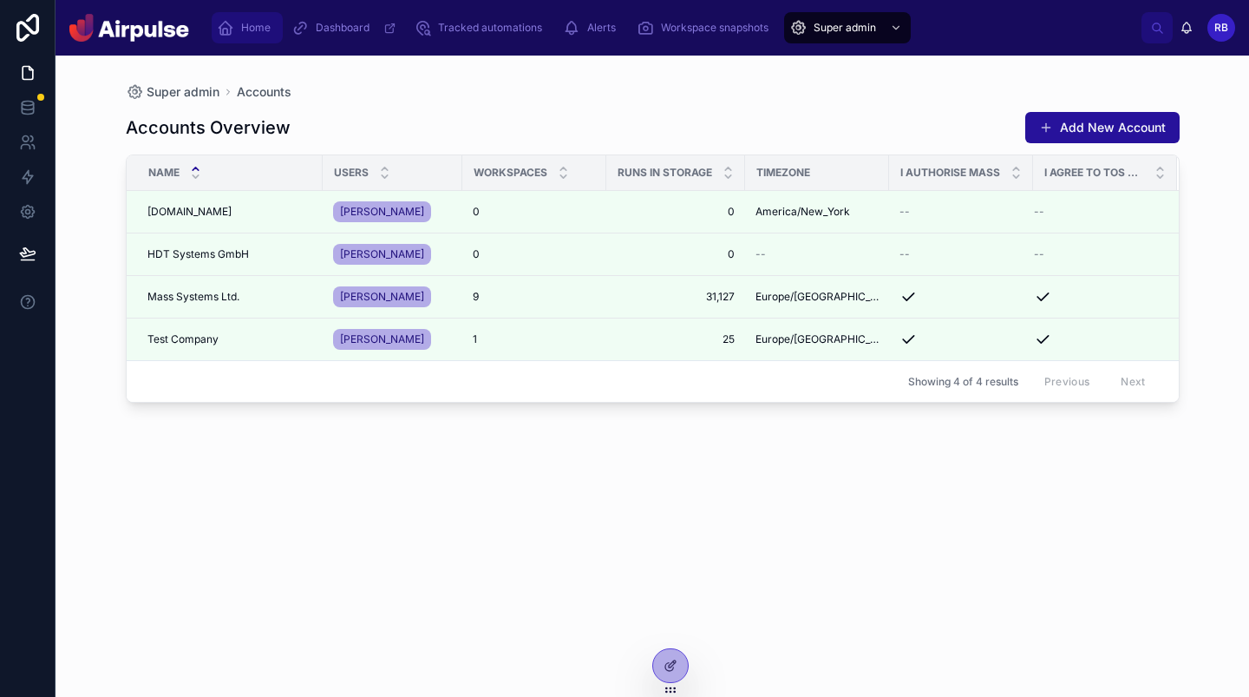
click at [245, 43] on link "Home" at bounding box center [247, 27] width 71 height 31
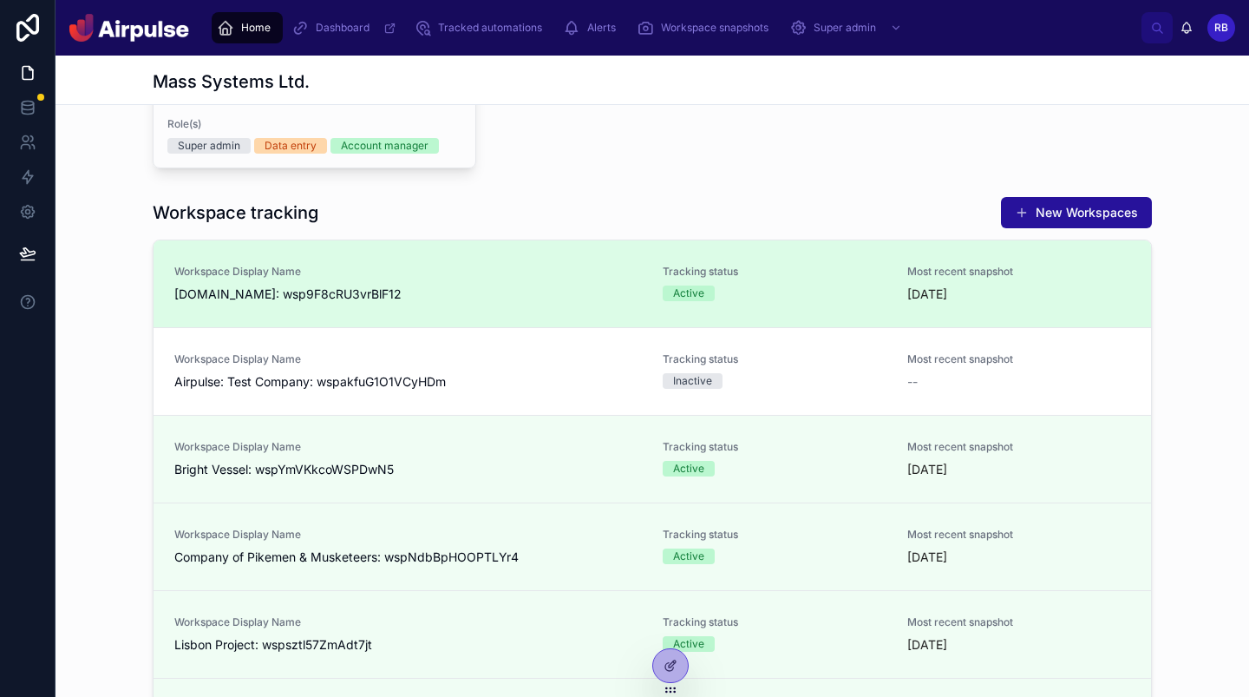
scroll to position [385, 0]
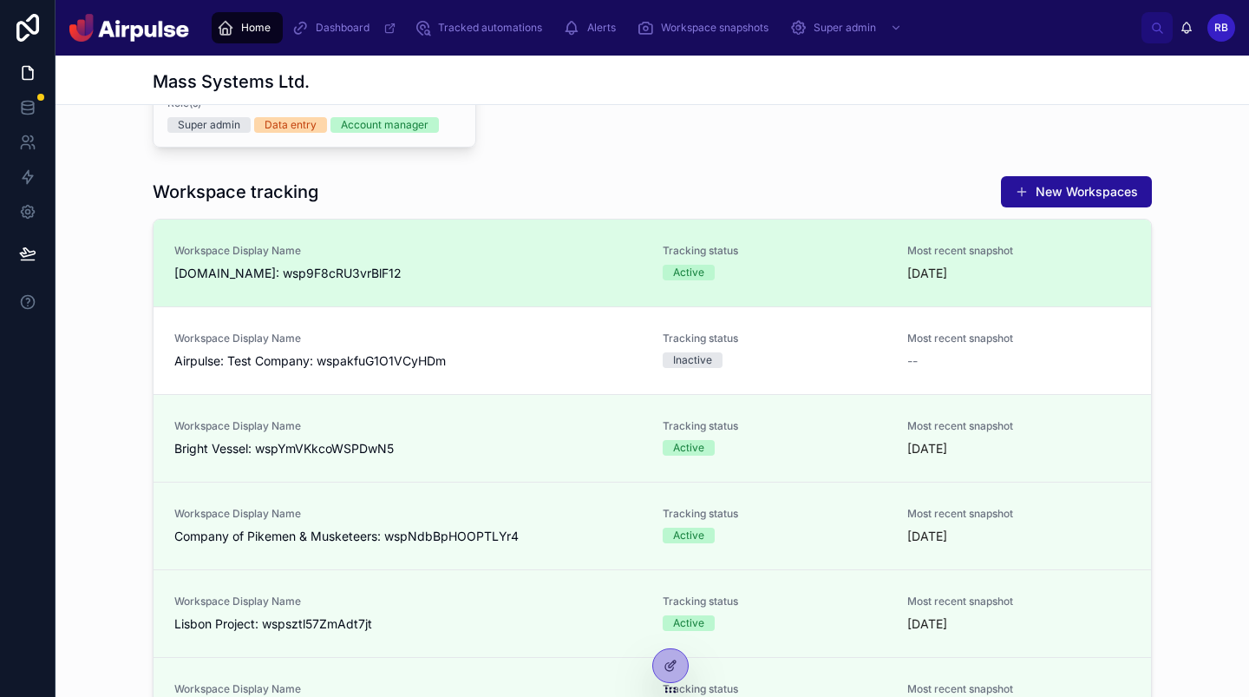
click at [396, 258] on div "Workspace Display Name [DOMAIN_NAME]: wsp9F8cRU3vrBlF12" at bounding box center [408, 263] width 468 height 38
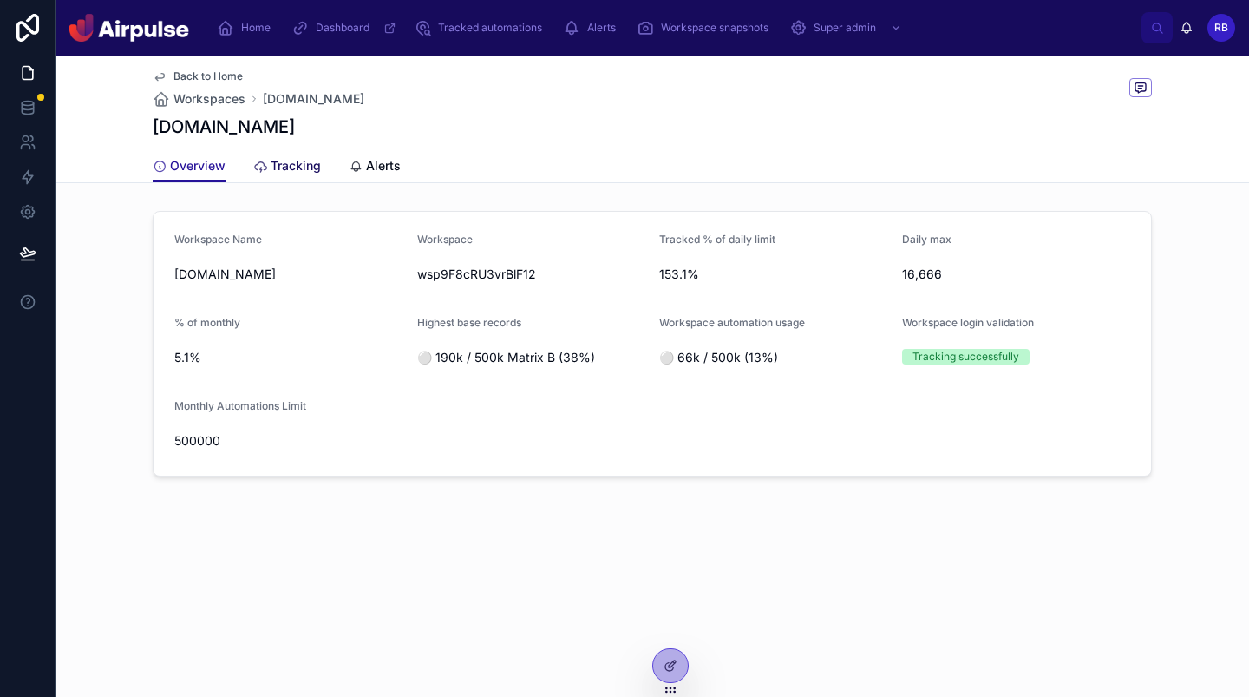
click at [316, 174] on link "Tracking" at bounding box center [287, 167] width 68 height 35
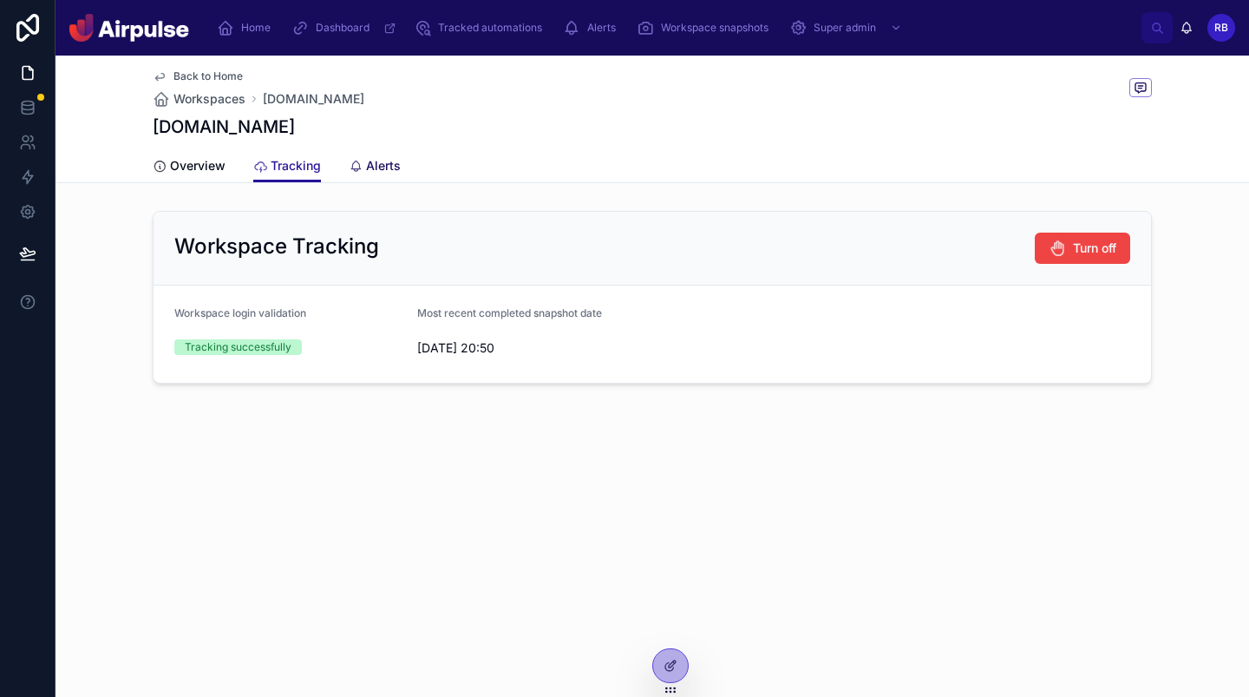
click at [378, 167] on span "Alerts" at bounding box center [383, 165] width 35 height 17
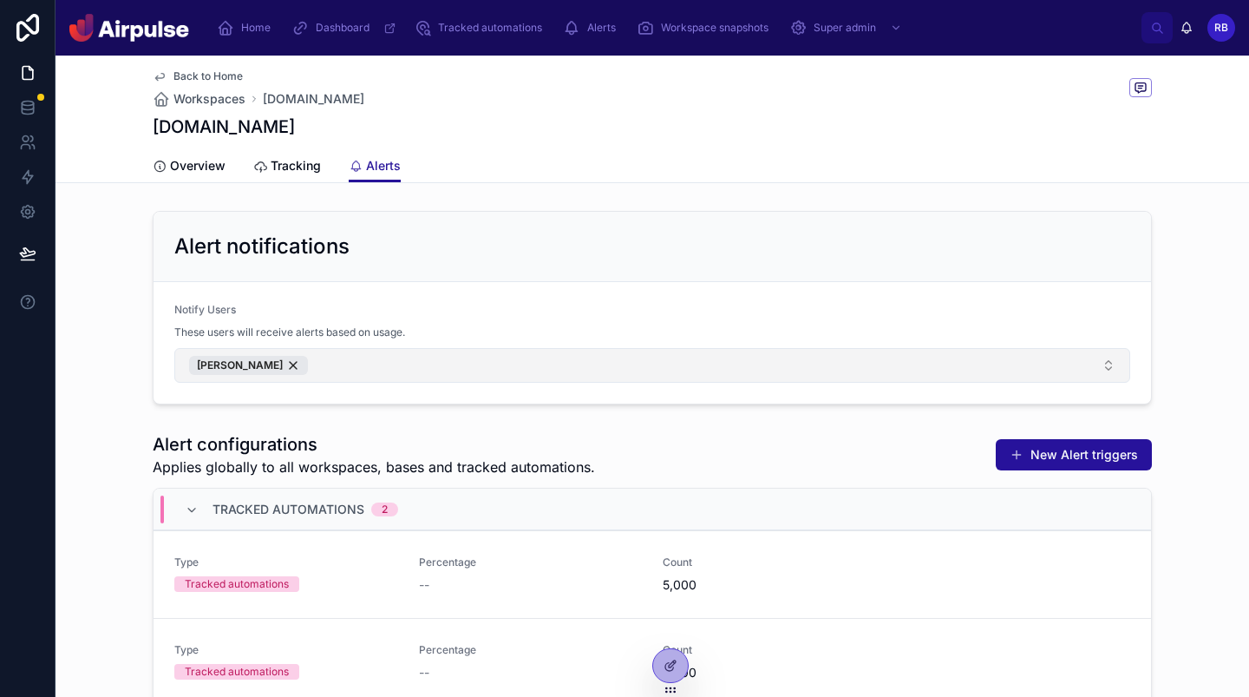
click at [402, 361] on button "[PERSON_NAME]" at bounding box center [652, 365] width 956 height 35
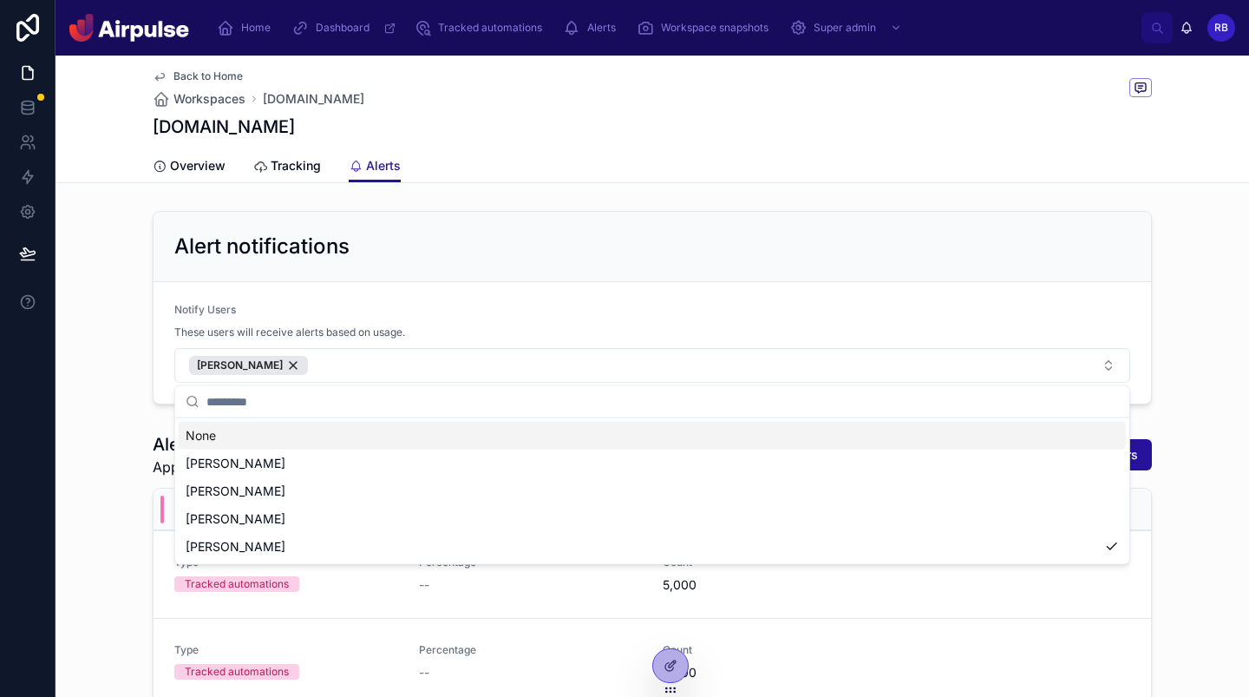
click at [513, 273] on div "Alert notifications" at bounding box center [652, 247] width 997 height 70
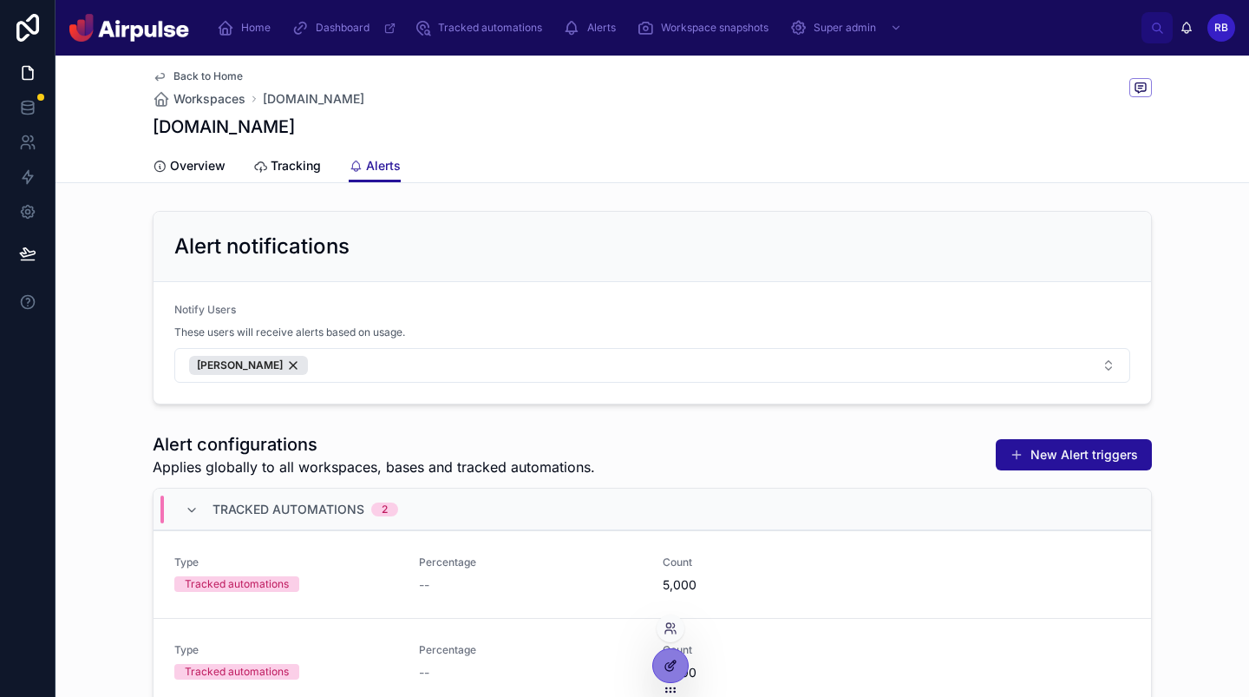
click at [685, 662] on div at bounding box center [670, 665] width 35 height 33
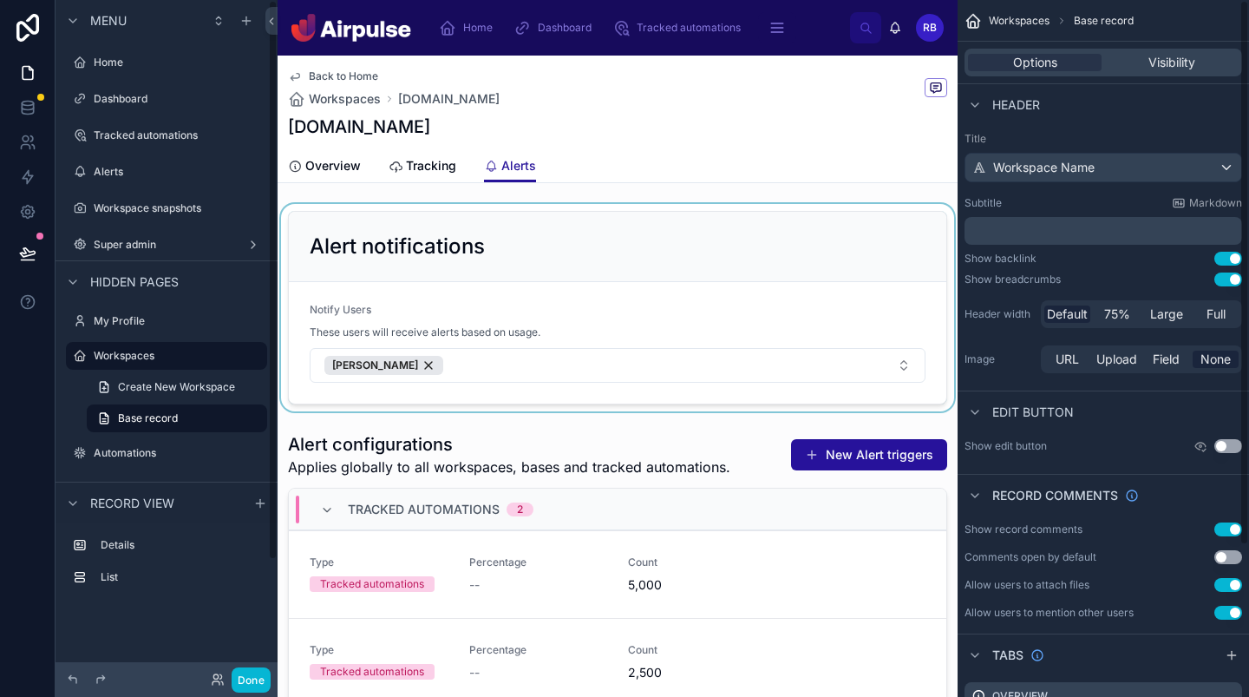
click at [908, 308] on div at bounding box center [618, 307] width 680 height 207
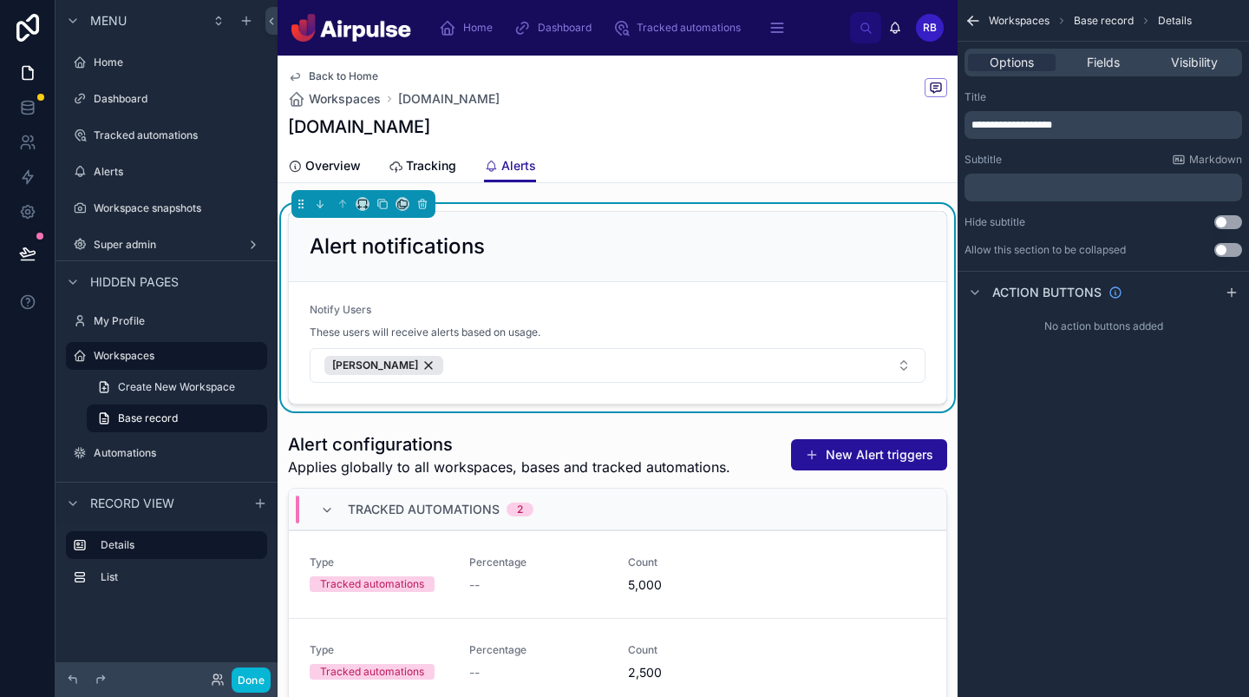
click at [1090, 82] on div "Options Fields Visibility" at bounding box center [1103, 63] width 291 height 42
click at [1102, 69] on span "Fields" at bounding box center [1103, 62] width 33 height 17
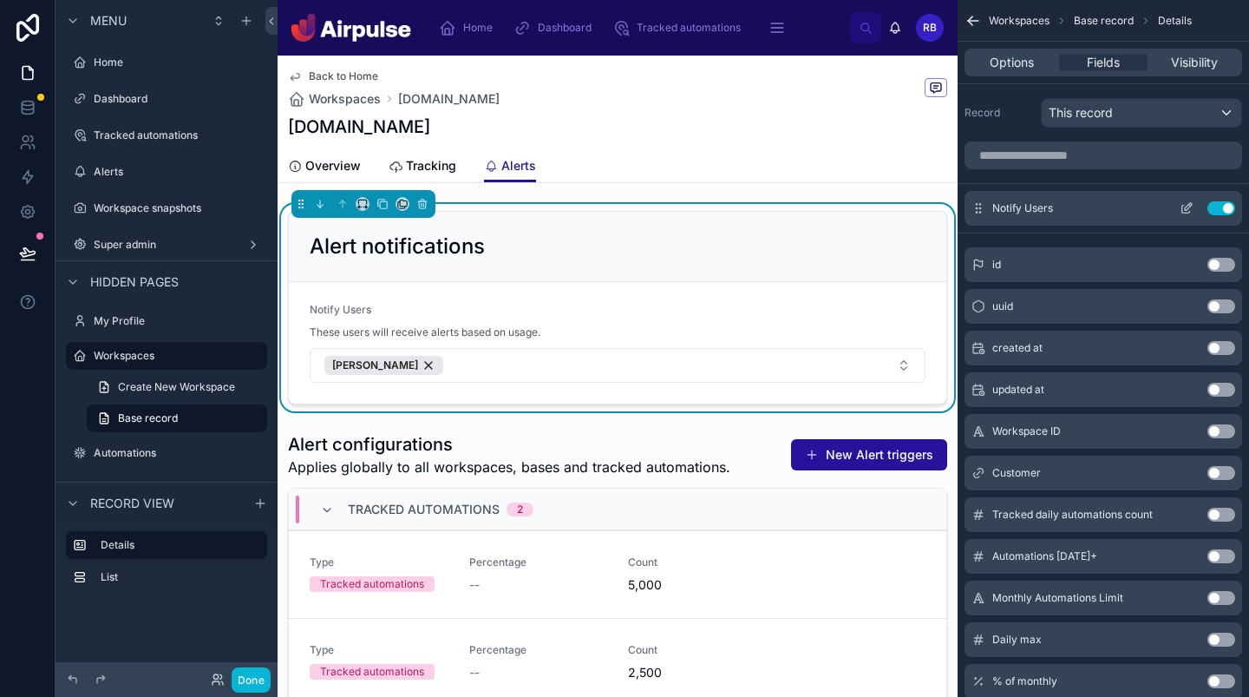
click at [1185, 209] on icon "scrollable content" at bounding box center [1188, 206] width 7 height 7
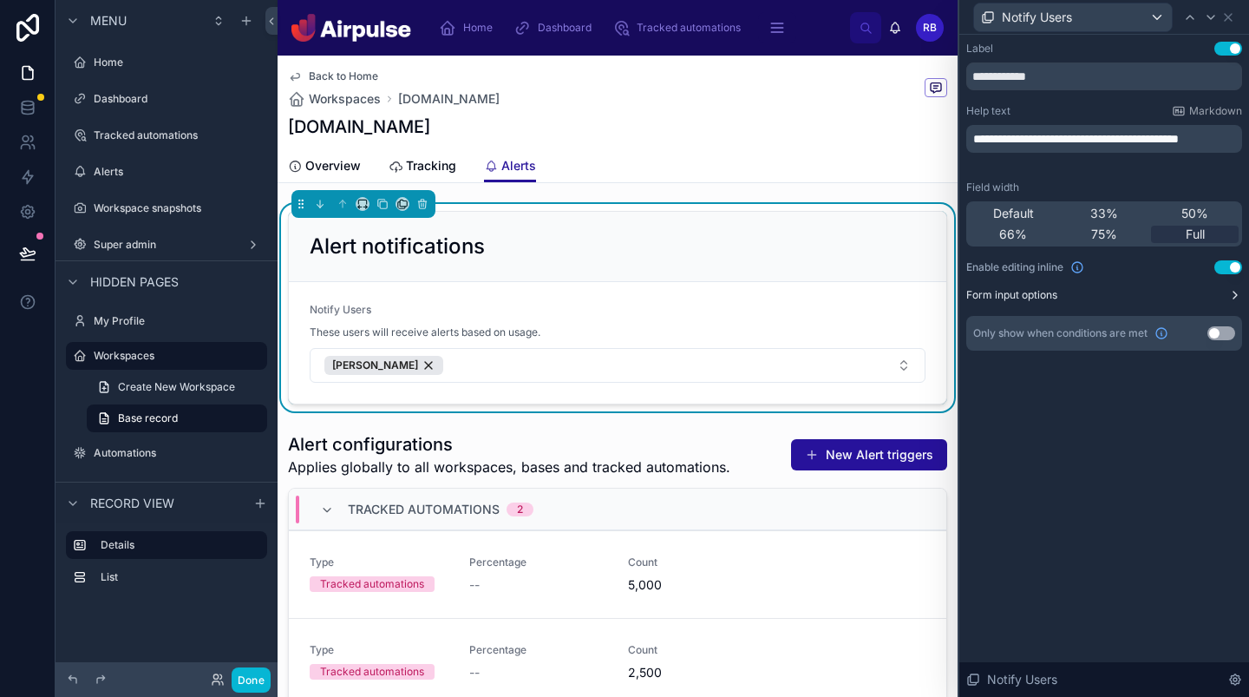
click at [1177, 295] on button "Form input options" at bounding box center [1104, 295] width 276 height 14
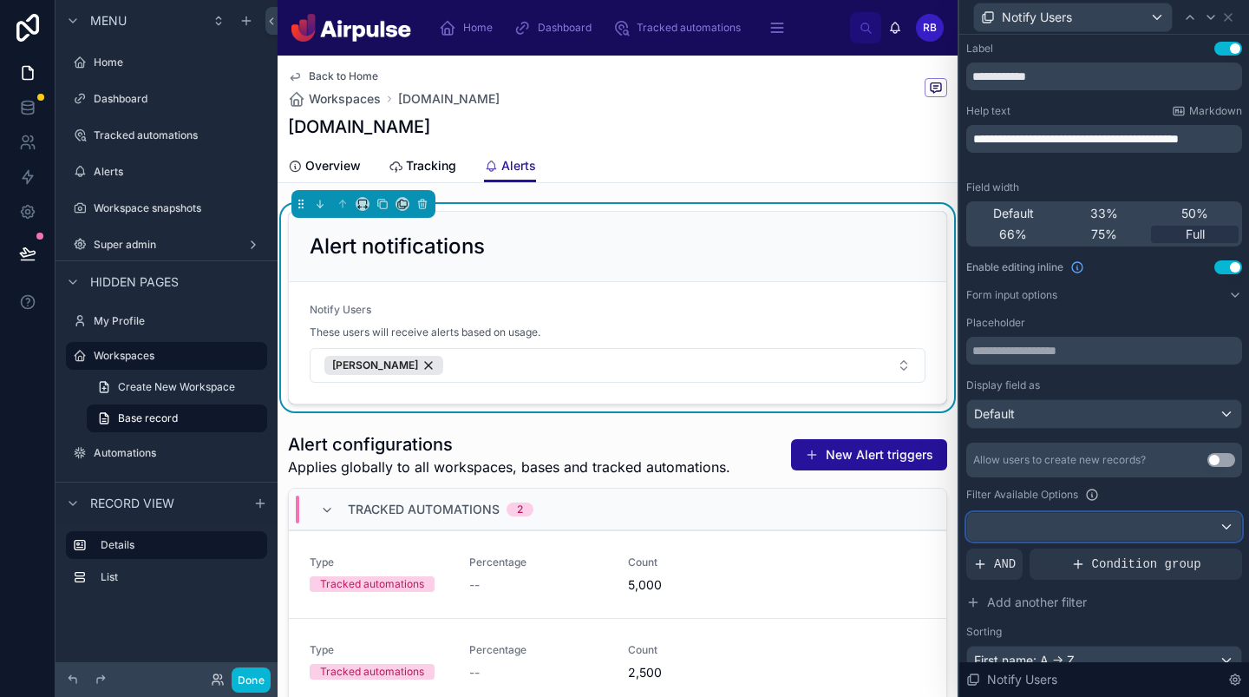
click at [1138, 529] on div at bounding box center [1104, 527] width 274 height 28
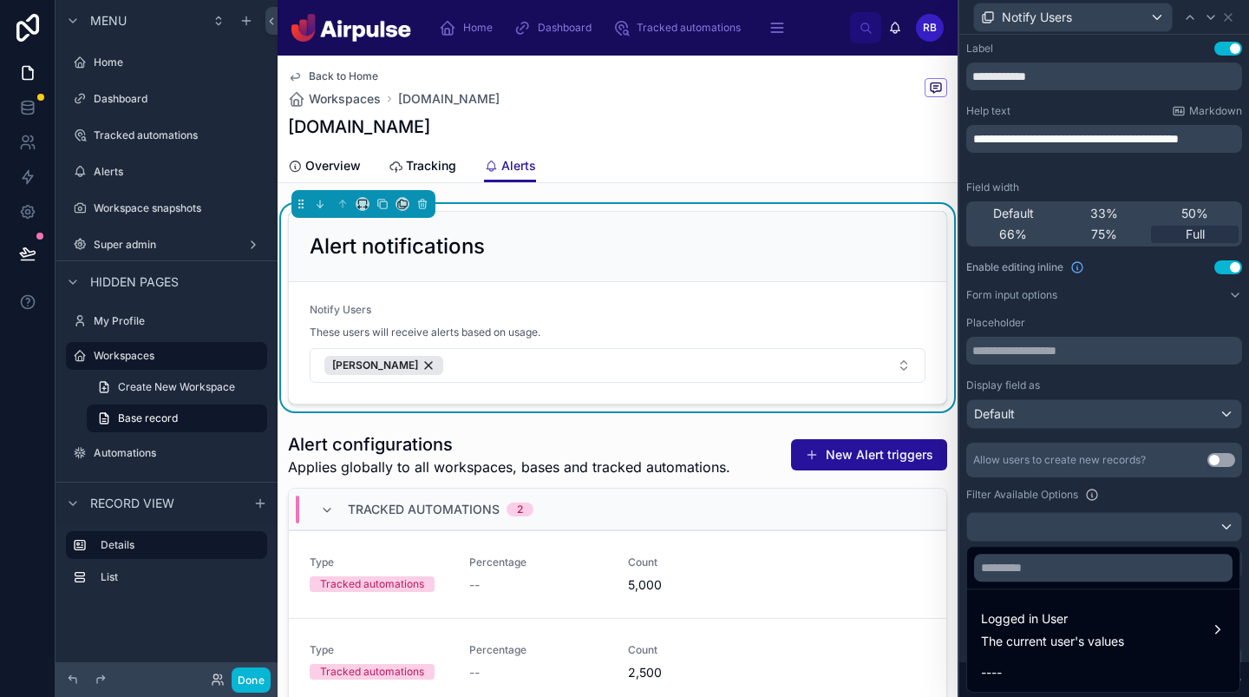
click at [1112, 505] on div at bounding box center [1104, 348] width 290 height 697
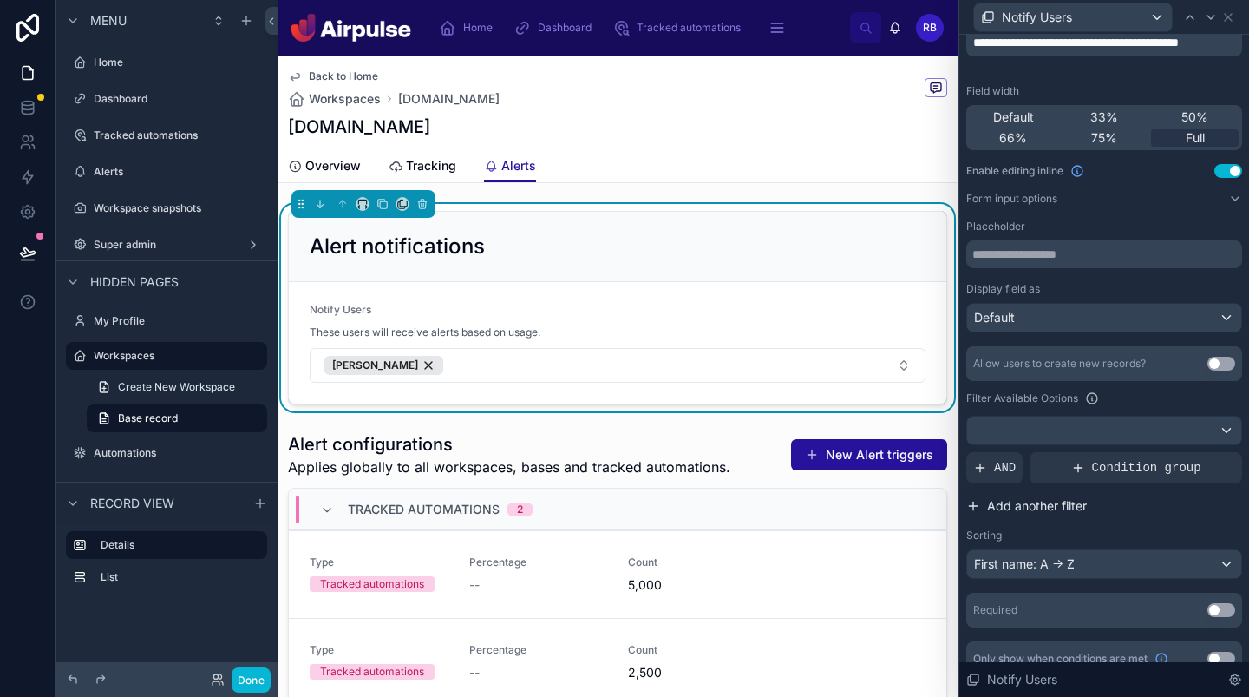
scroll to position [108, 0]
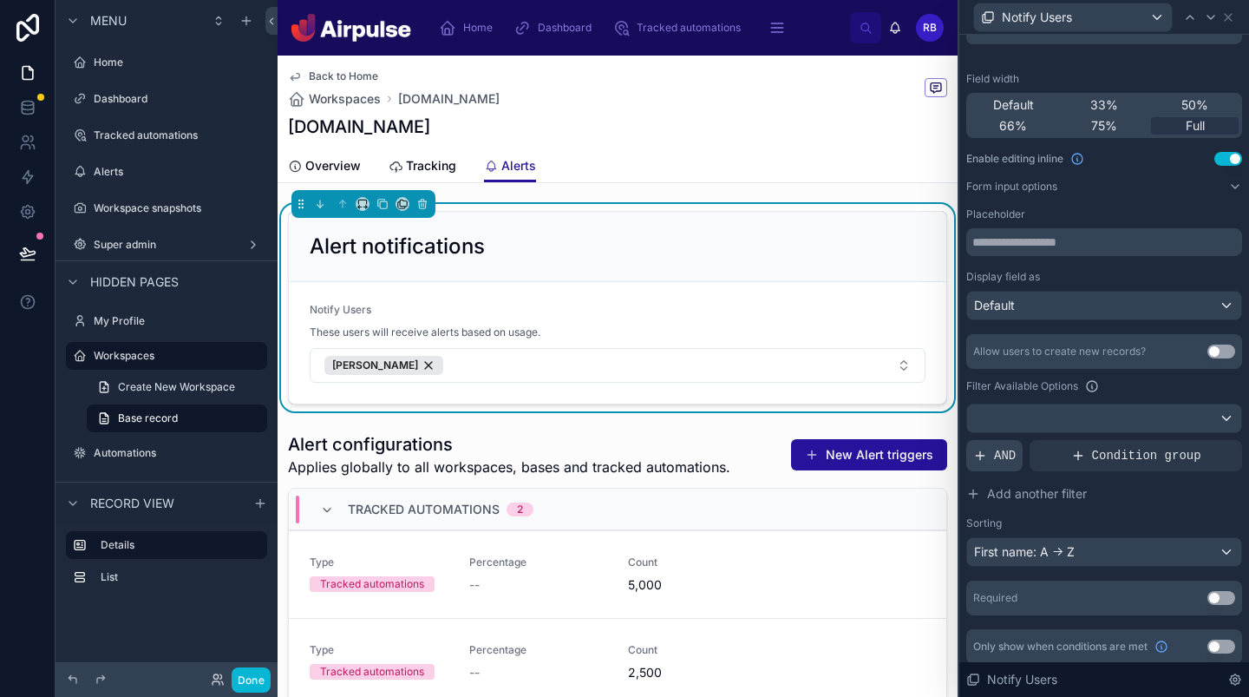
click at [1010, 461] on span "AND" at bounding box center [1005, 455] width 22 height 17
click at [1200, 441] on icon at bounding box center [1199, 441] width 10 height 10
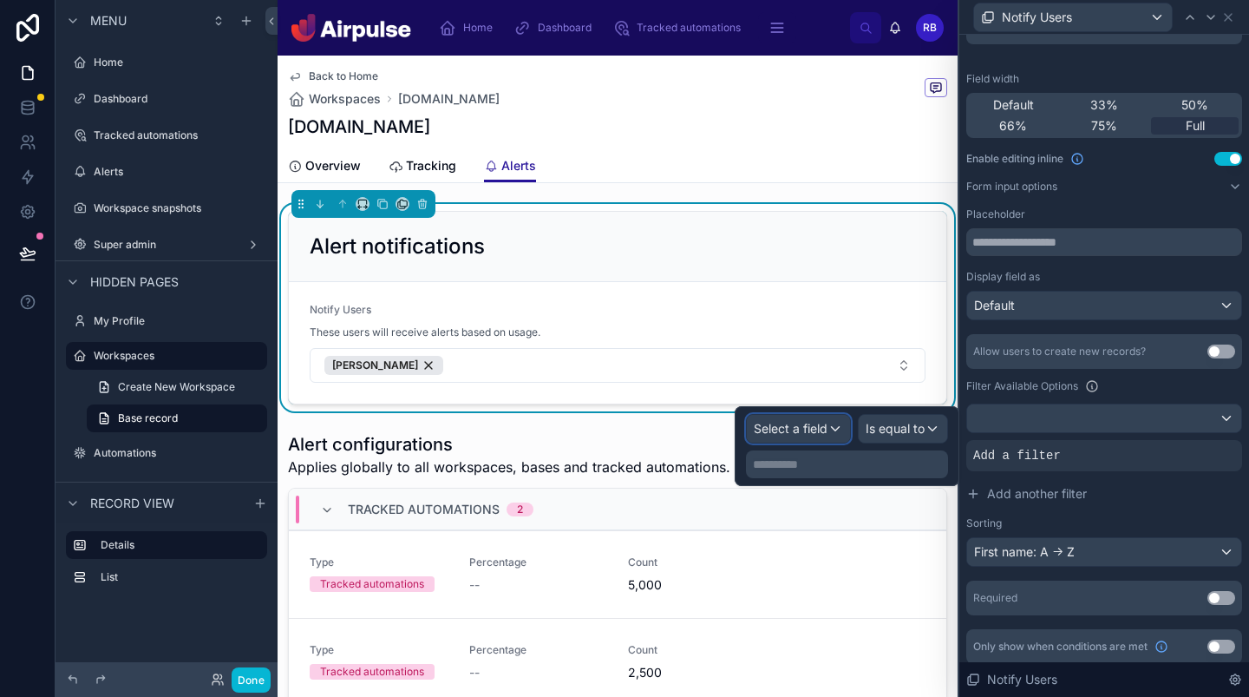
click at [795, 427] on span "Select a field" at bounding box center [791, 428] width 74 height 15
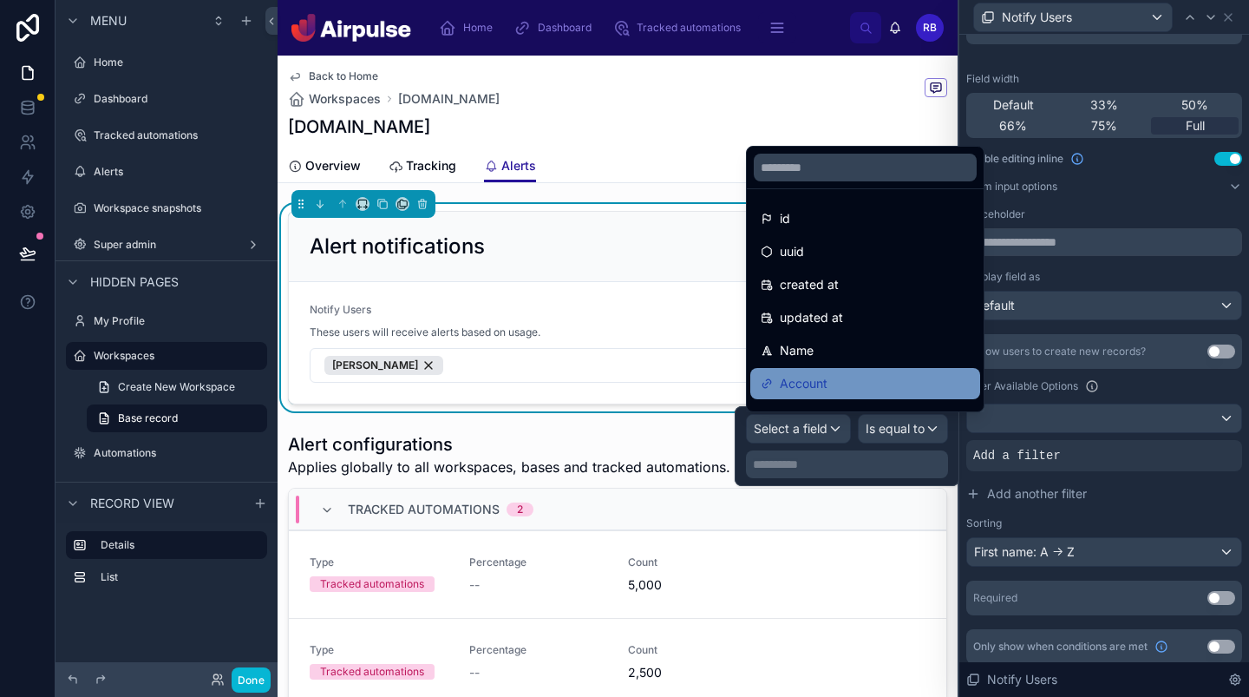
click at [842, 388] on div "Account" at bounding box center [865, 383] width 209 height 21
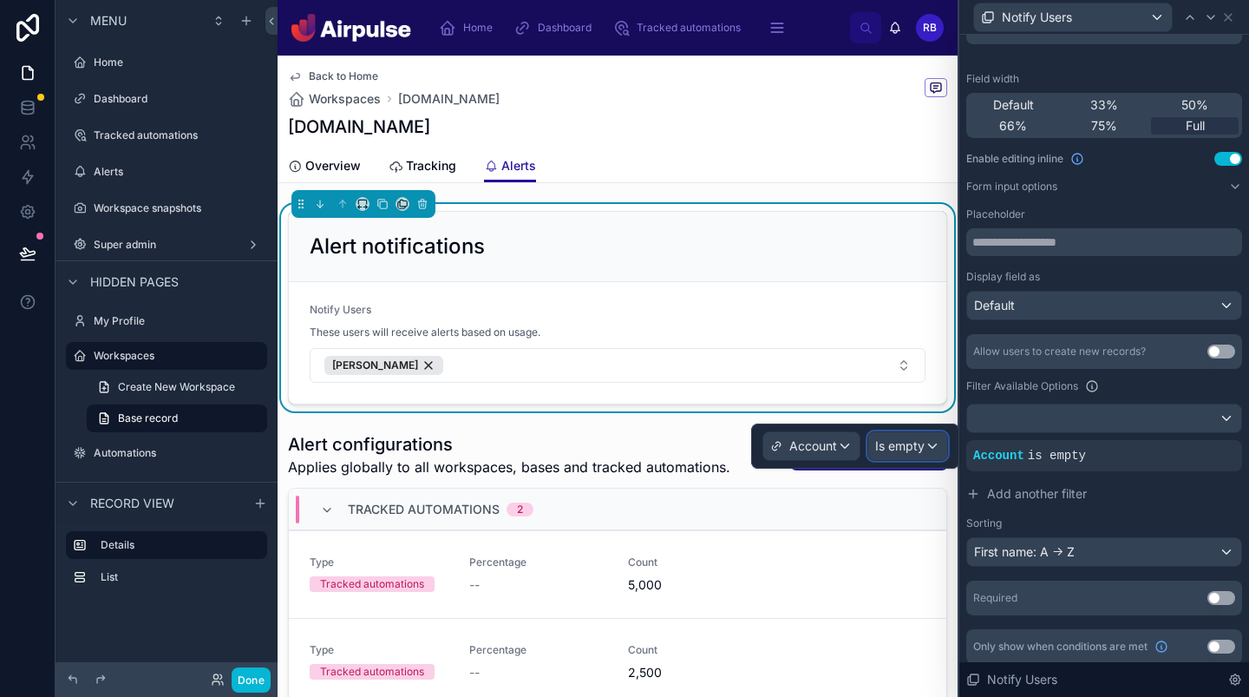
click at [897, 434] on div "Is empty" at bounding box center [907, 446] width 79 height 28
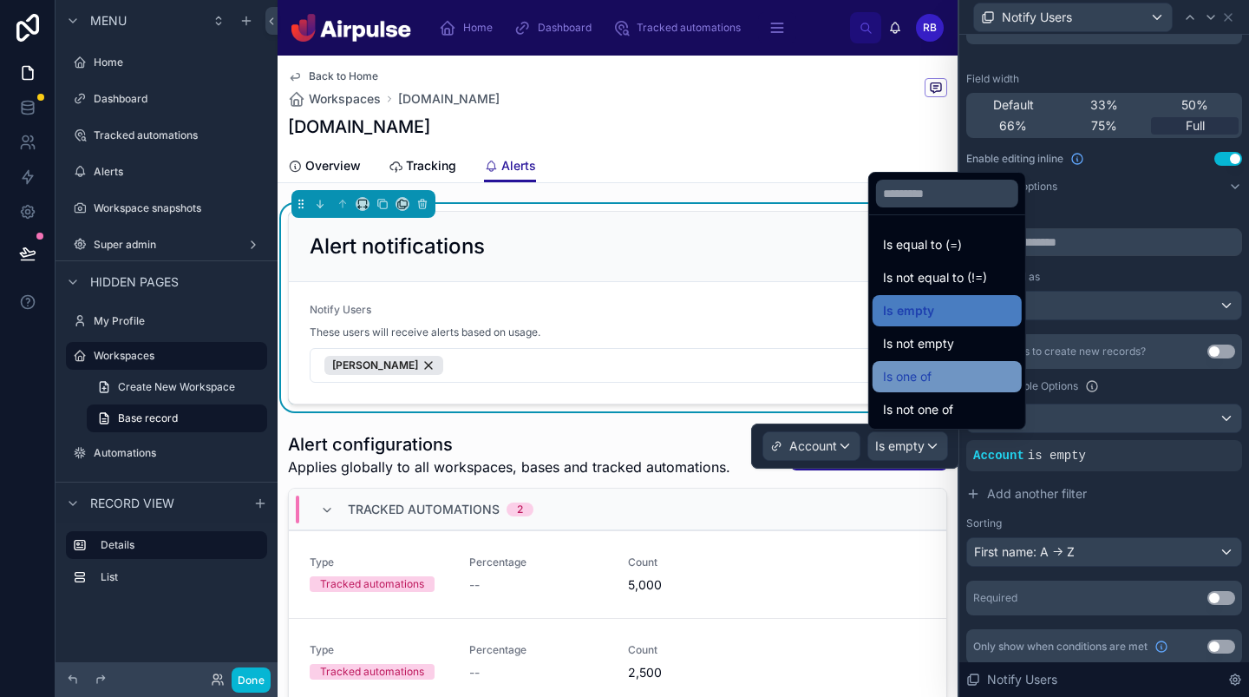
click at [925, 370] on span "Is one of" at bounding box center [907, 376] width 49 height 21
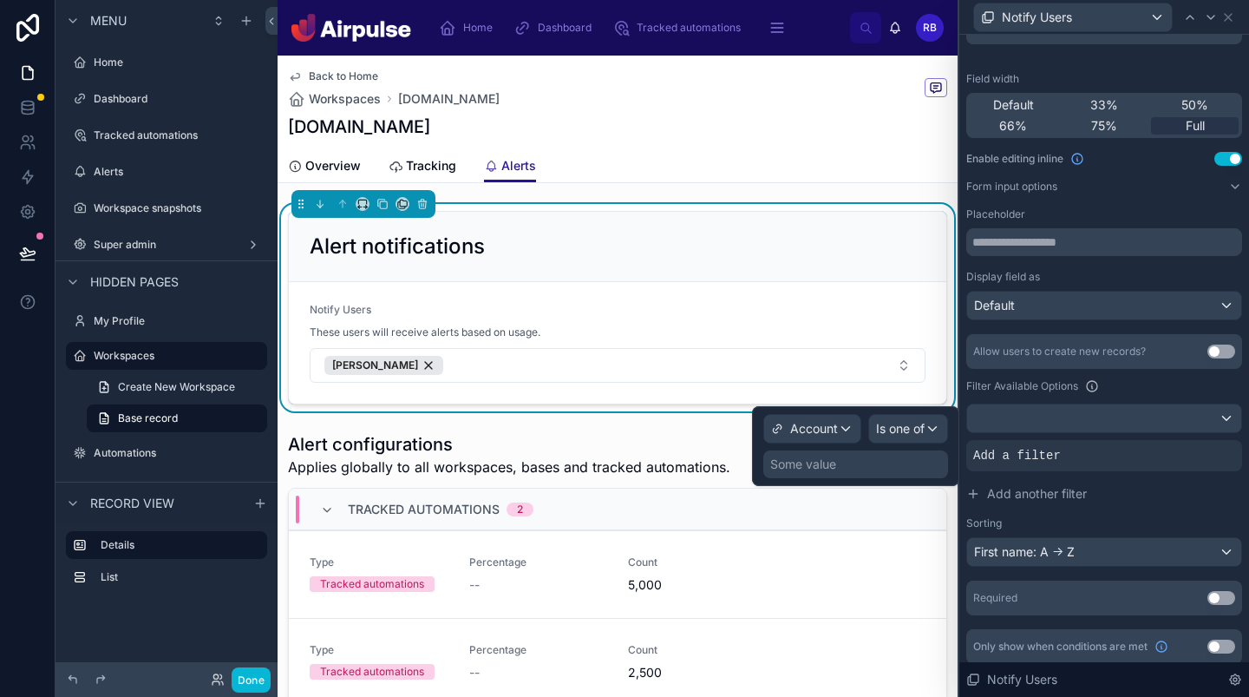
click at [855, 468] on div "Some value" at bounding box center [855, 464] width 185 height 28
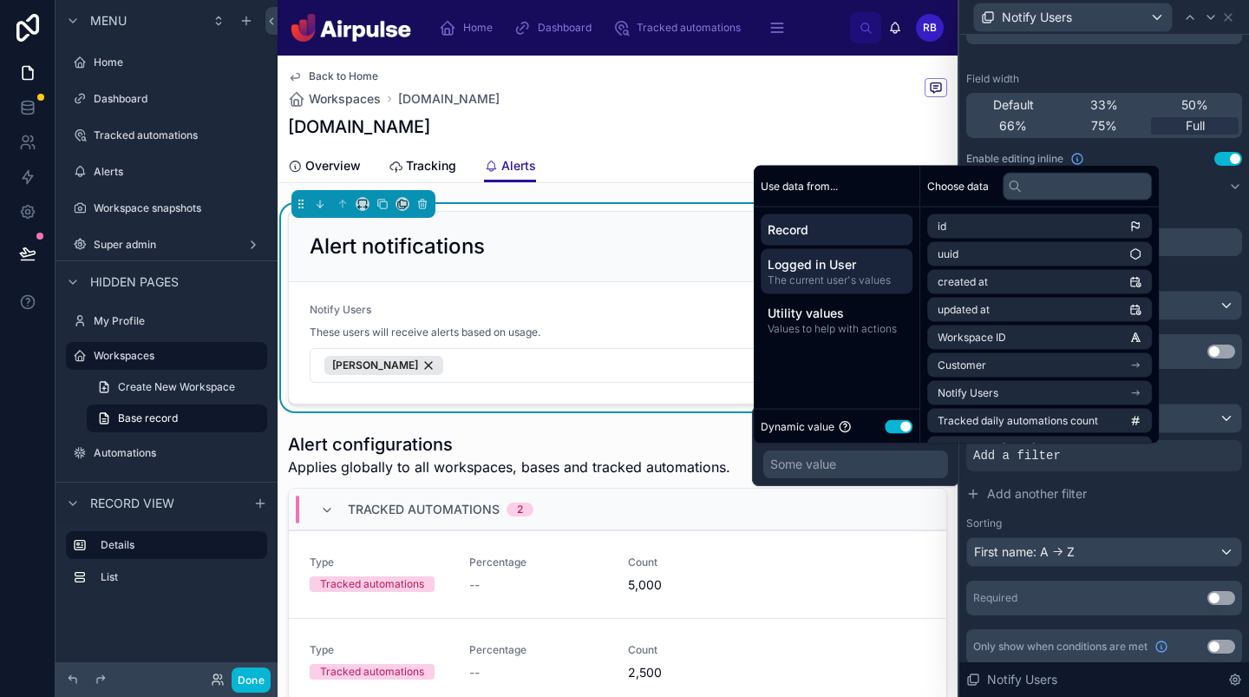
click at [850, 273] on span "The current user's values" at bounding box center [837, 280] width 138 height 14
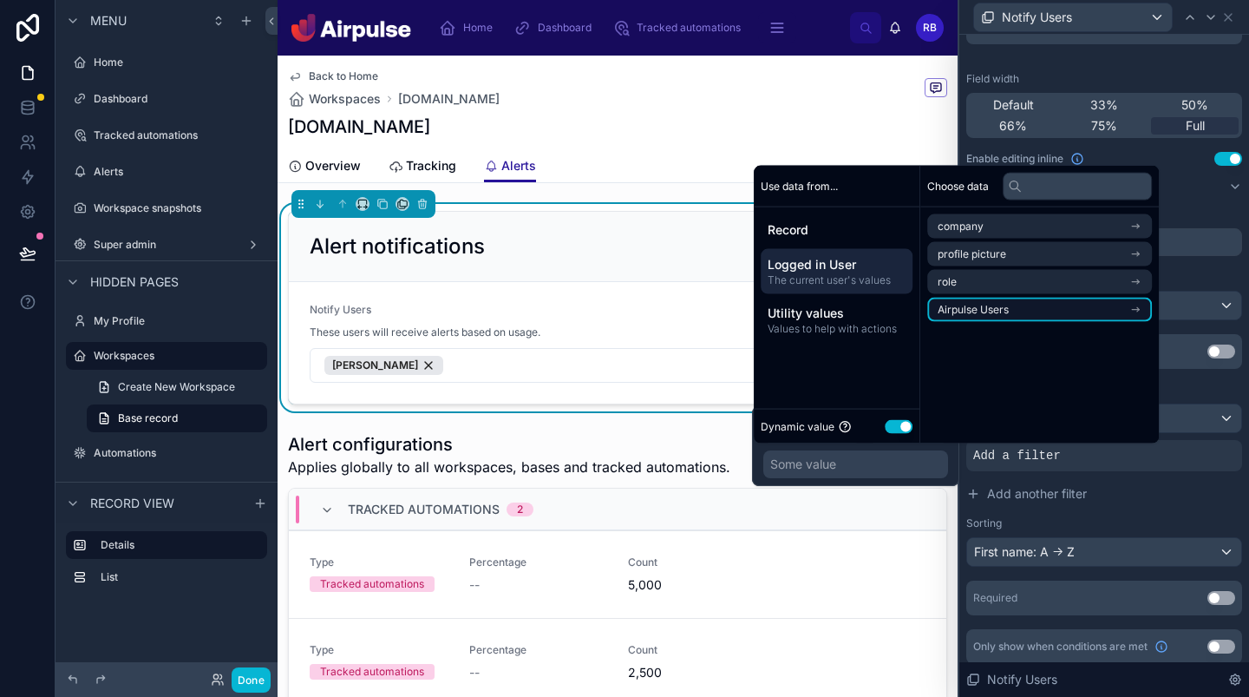
click at [1039, 318] on li "Airpulse Users" at bounding box center [1039, 310] width 225 height 24
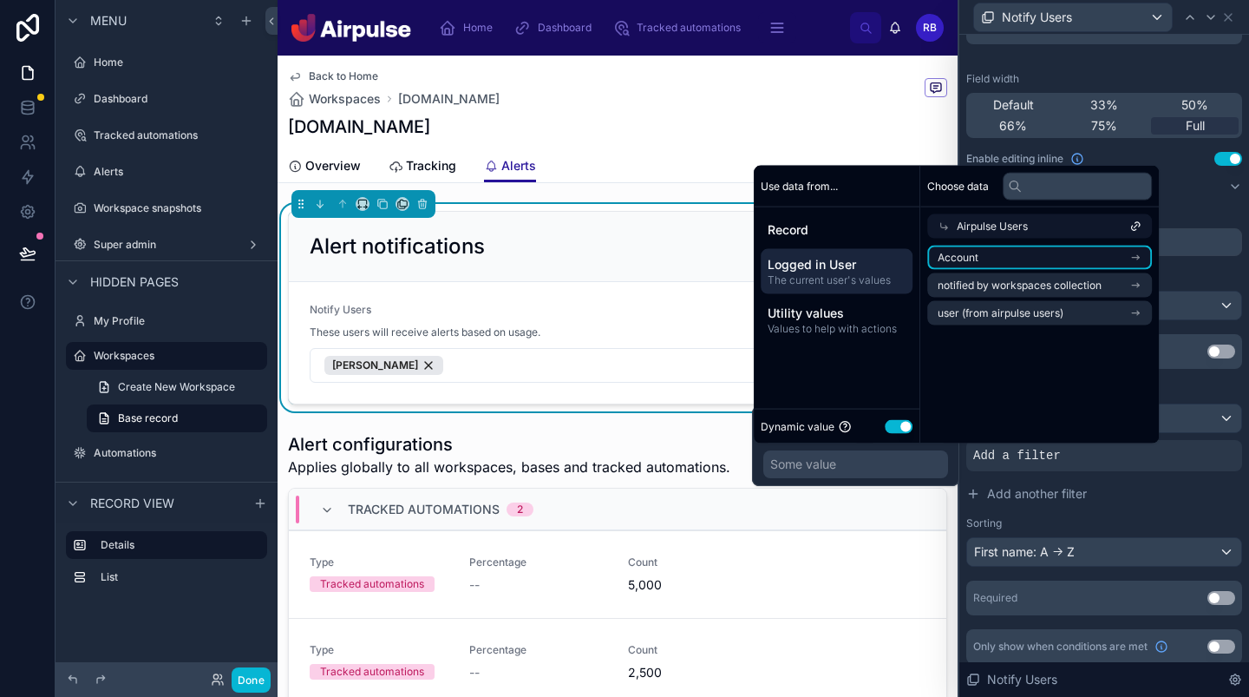
click at [1036, 259] on li "Account" at bounding box center [1039, 257] width 225 height 24
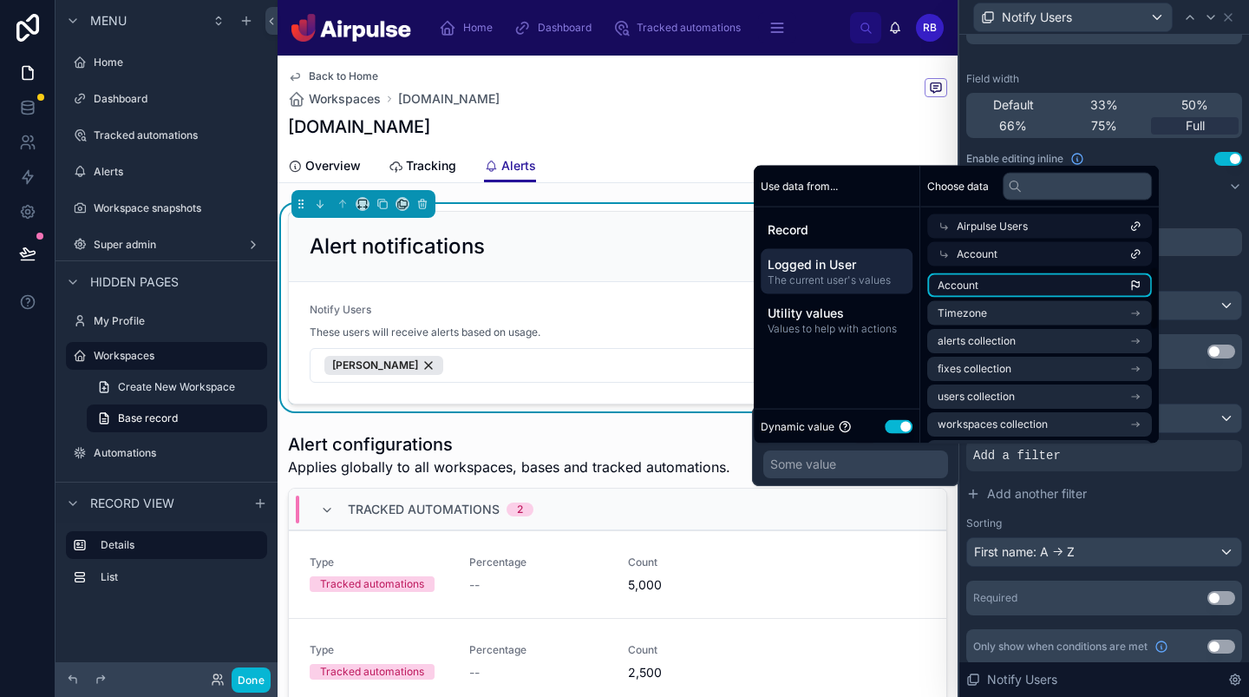
click at [1031, 278] on li "Account" at bounding box center [1039, 285] width 225 height 24
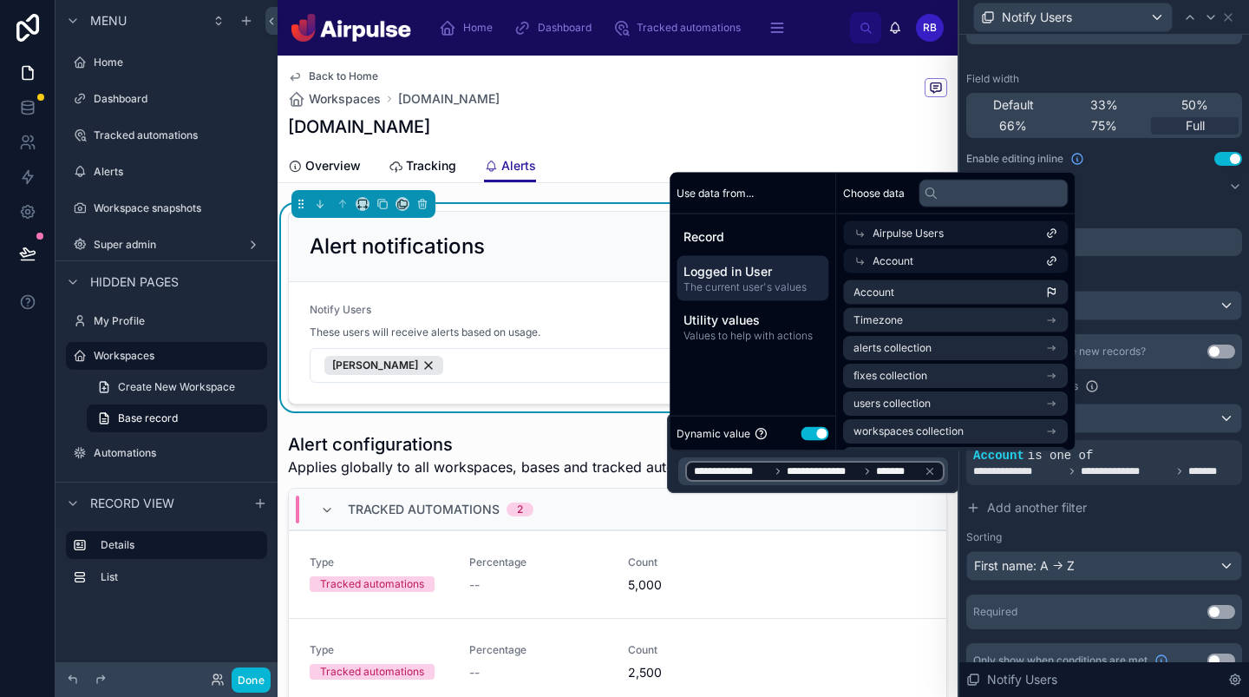
click at [522, 344] on div "Notify Users These users will receive alerts based on usage. [PERSON_NAME]" at bounding box center [618, 343] width 616 height 80
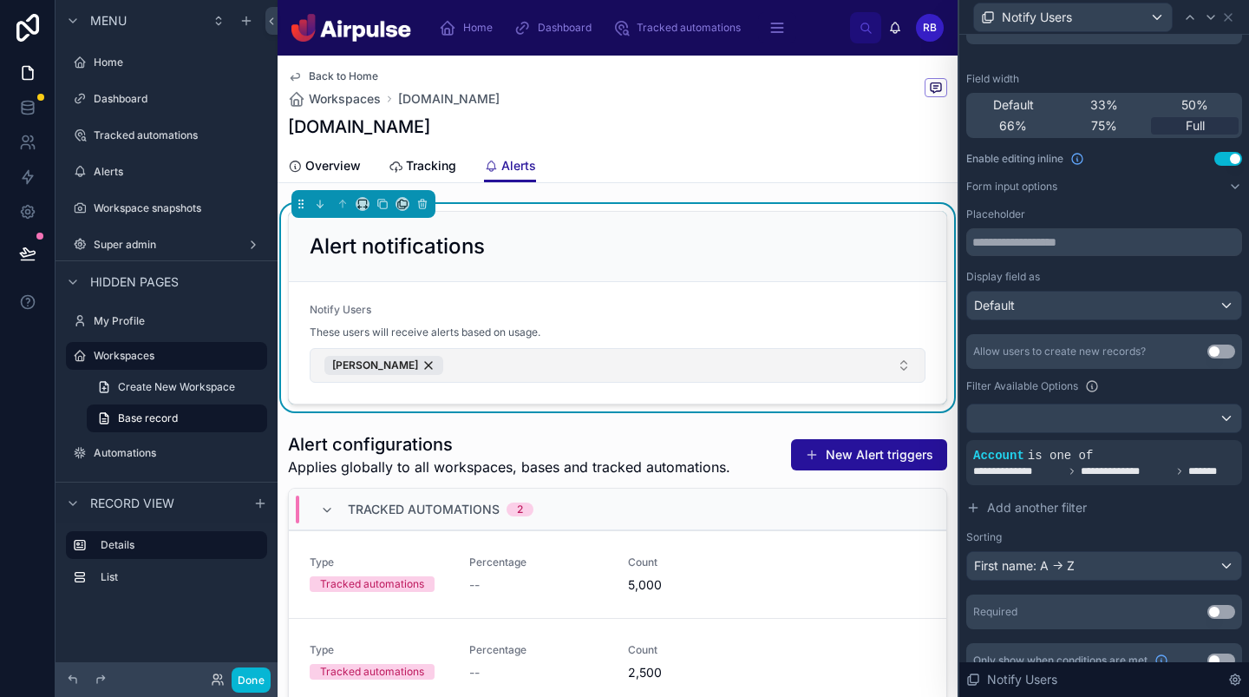
click at [522, 353] on button "[PERSON_NAME]" at bounding box center [618, 365] width 616 height 35
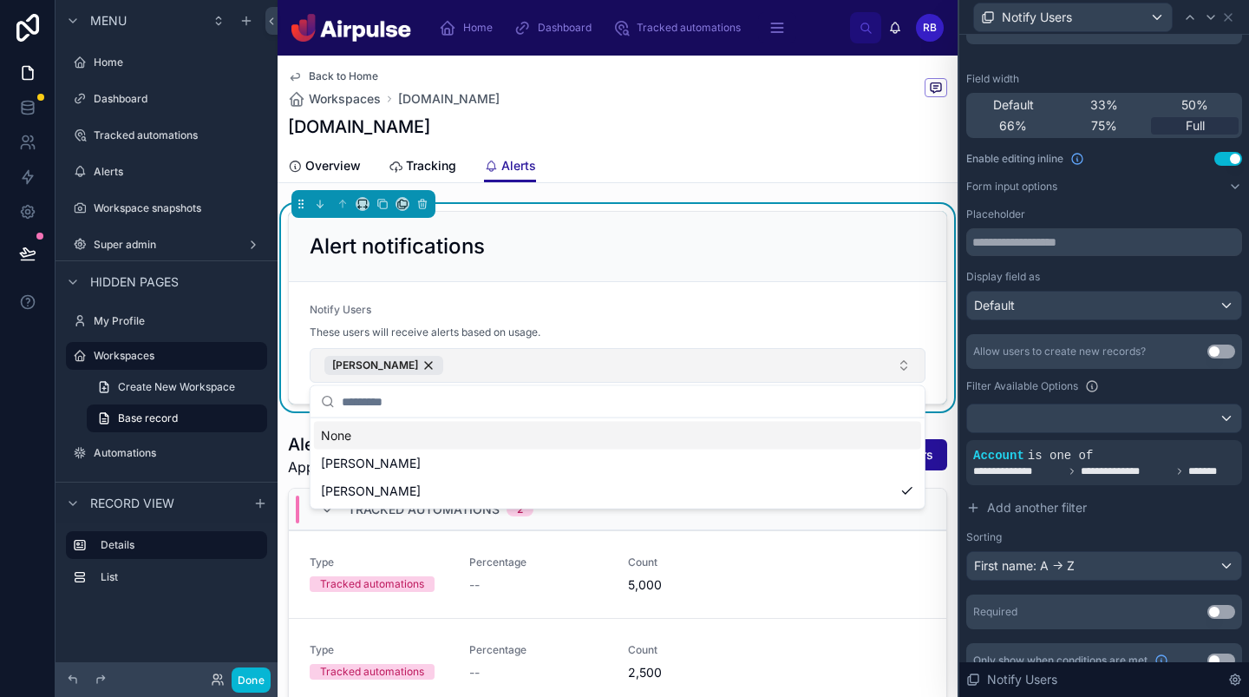
click at [522, 353] on button "[PERSON_NAME]" at bounding box center [618, 365] width 616 height 35
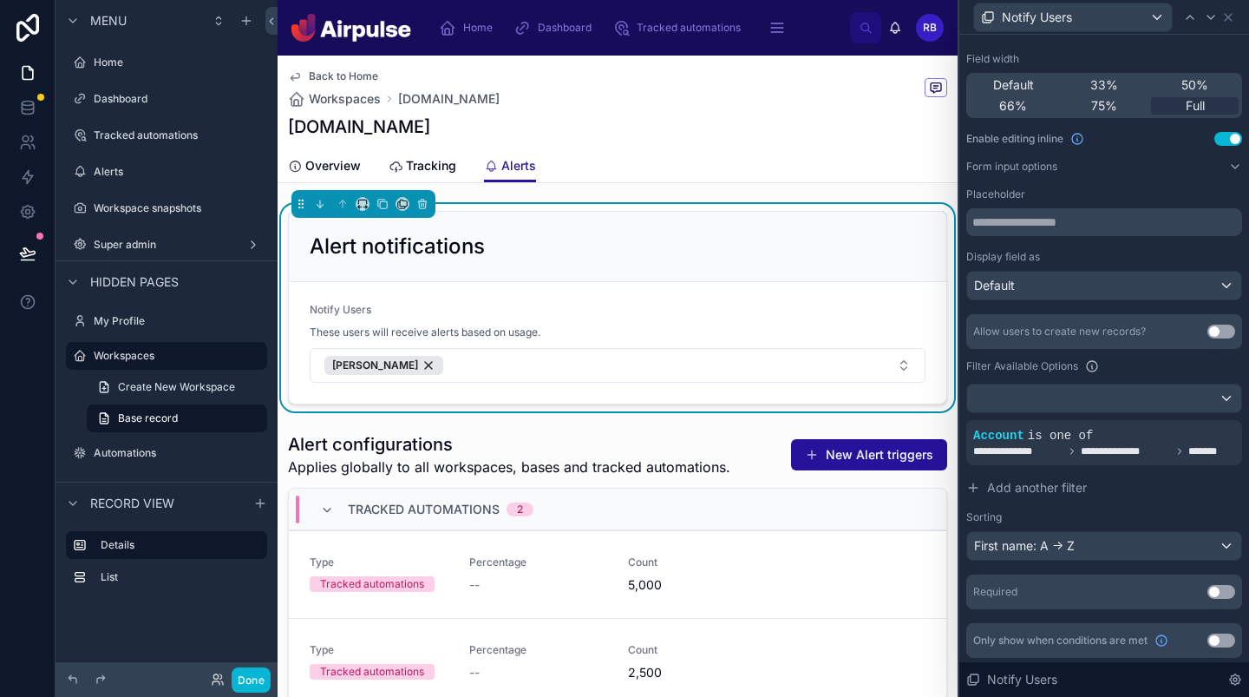
scroll to position [129, 0]
click at [246, 677] on button "Done" at bounding box center [251, 679] width 39 height 25
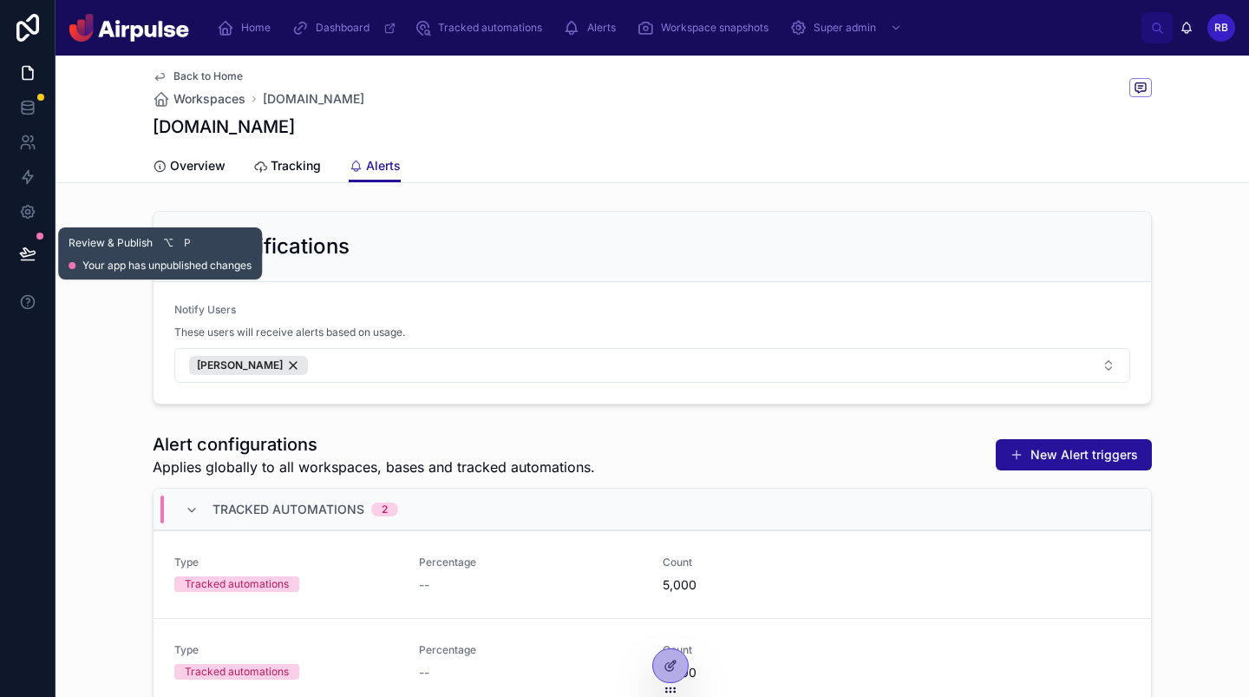
click at [30, 240] on button at bounding box center [28, 253] width 38 height 49
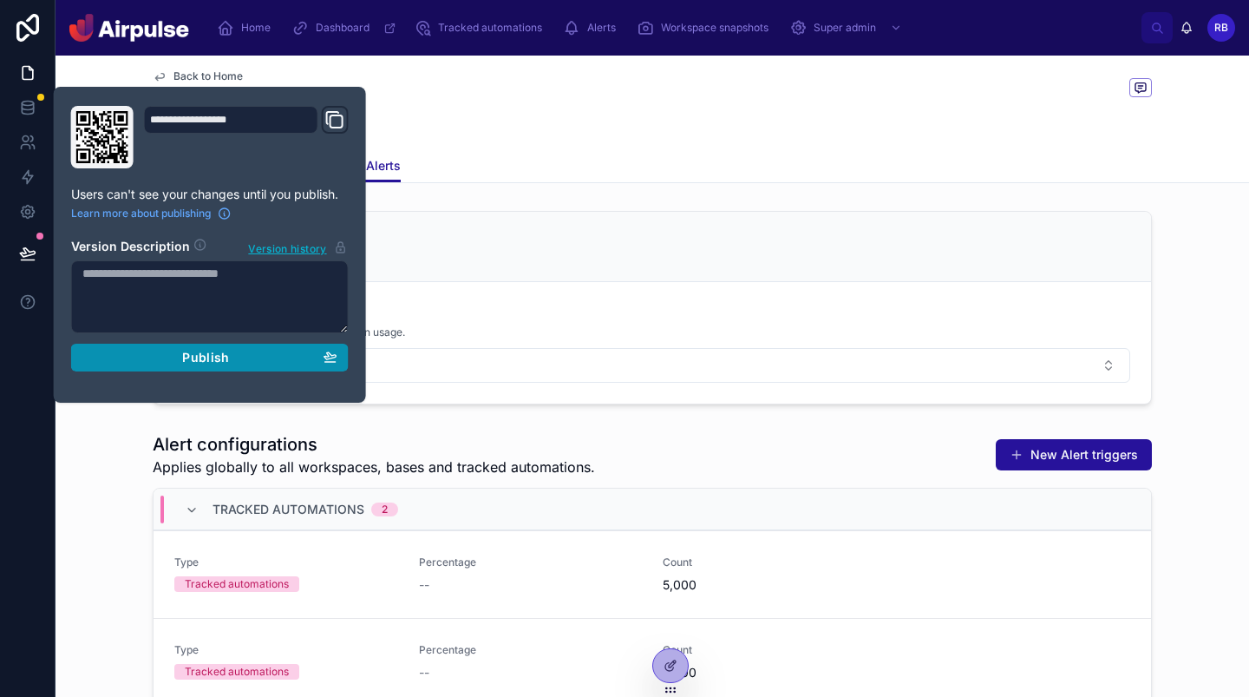
click at [232, 355] on div "Publish" at bounding box center [209, 358] width 255 height 16
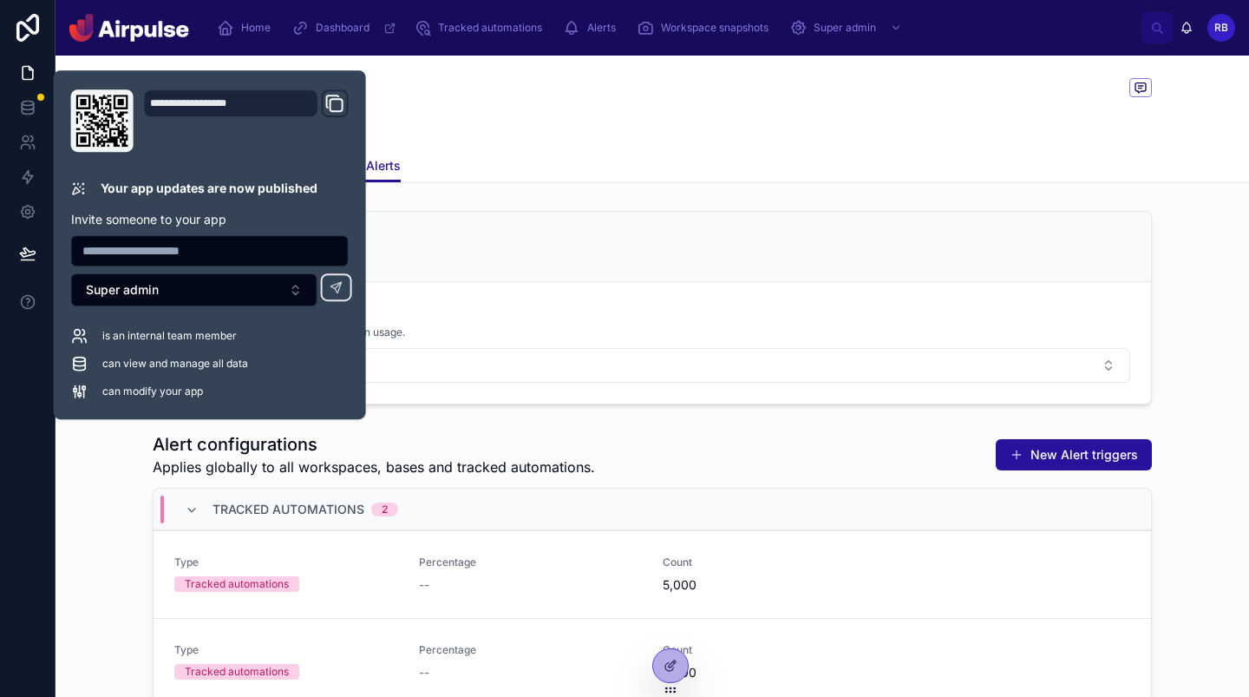
click at [753, 165] on div "Overview Tracking Alerts" at bounding box center [652, 165] width 999 height 33
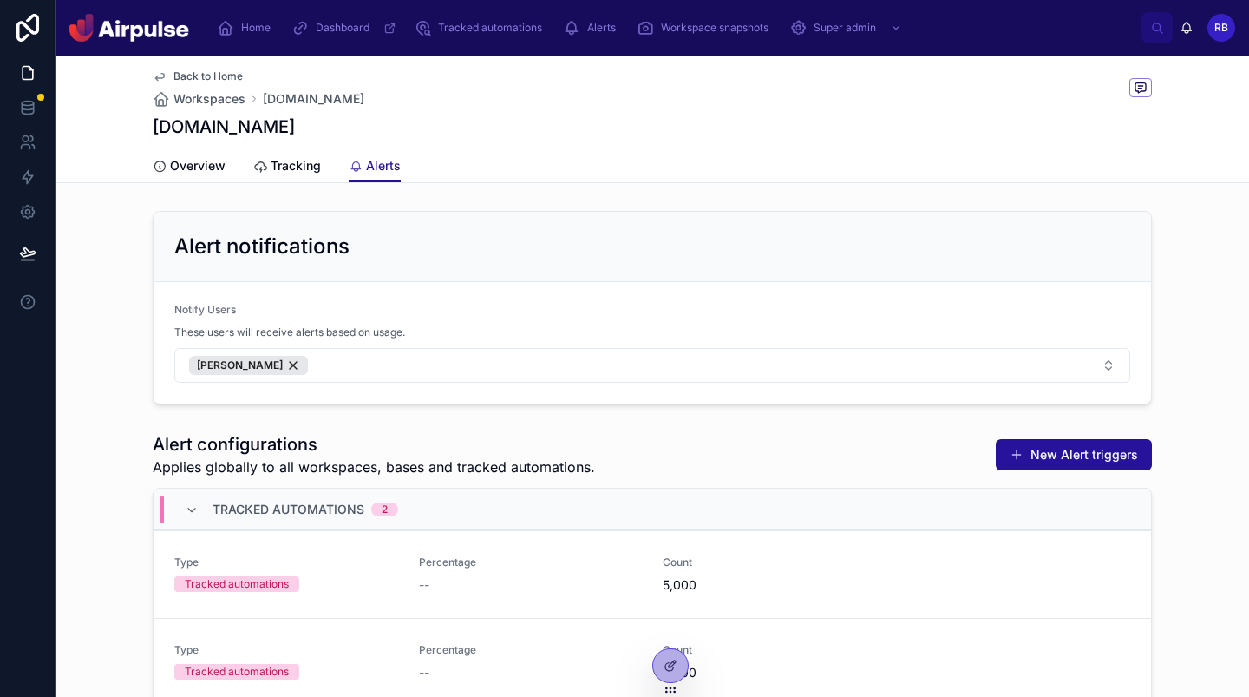
click at [484, 168] on div "Overview Tracking Alerts" at bounding box center [652, 165] width 999 height 33
click at [732, 36] on div "Workspace snapshots" at bounding box center [706, 28] width 139 height 28
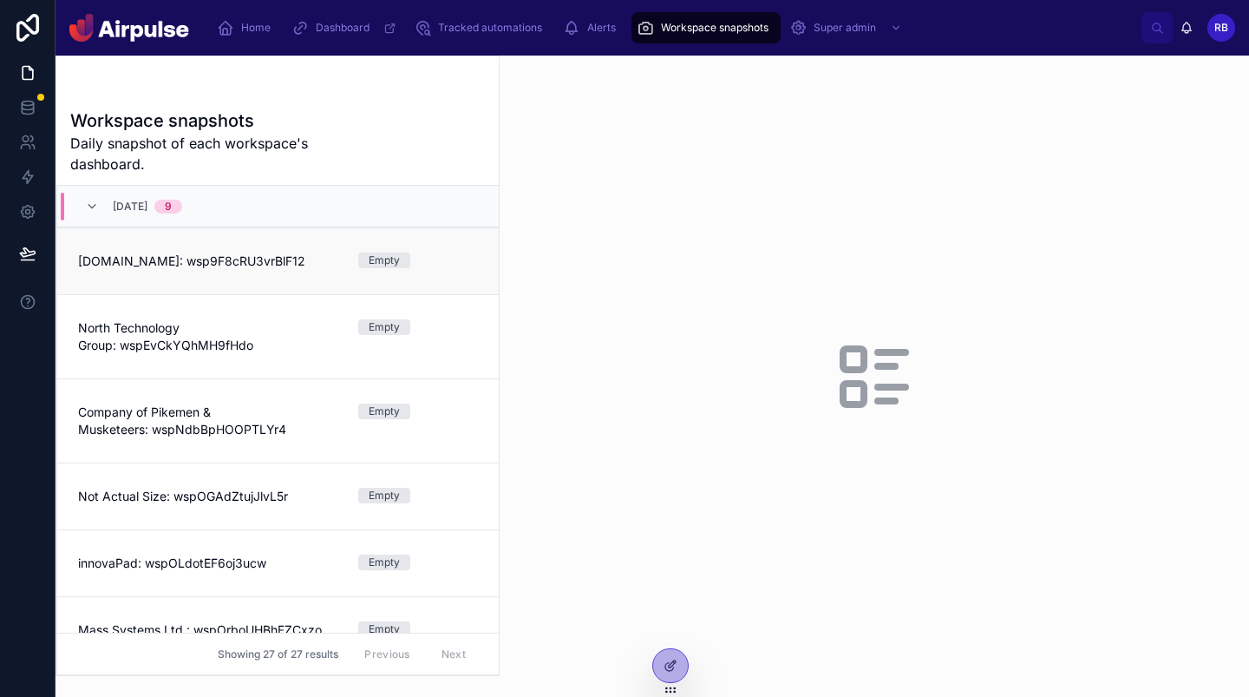
click at [277, 262] on span "[DOMAIN_NAME]: wsp9F8cRU3vrBlF12" at bounding box center [207, 260] width 259 height 17
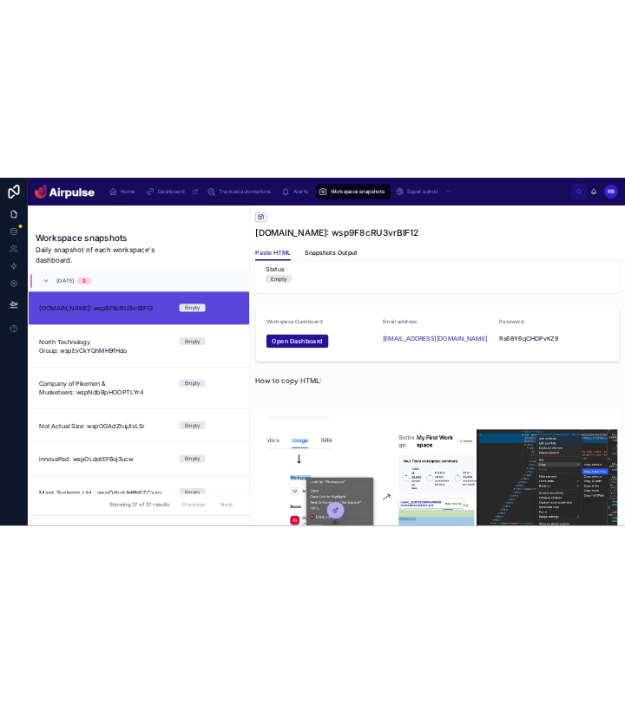
scroll to position [41, 0]
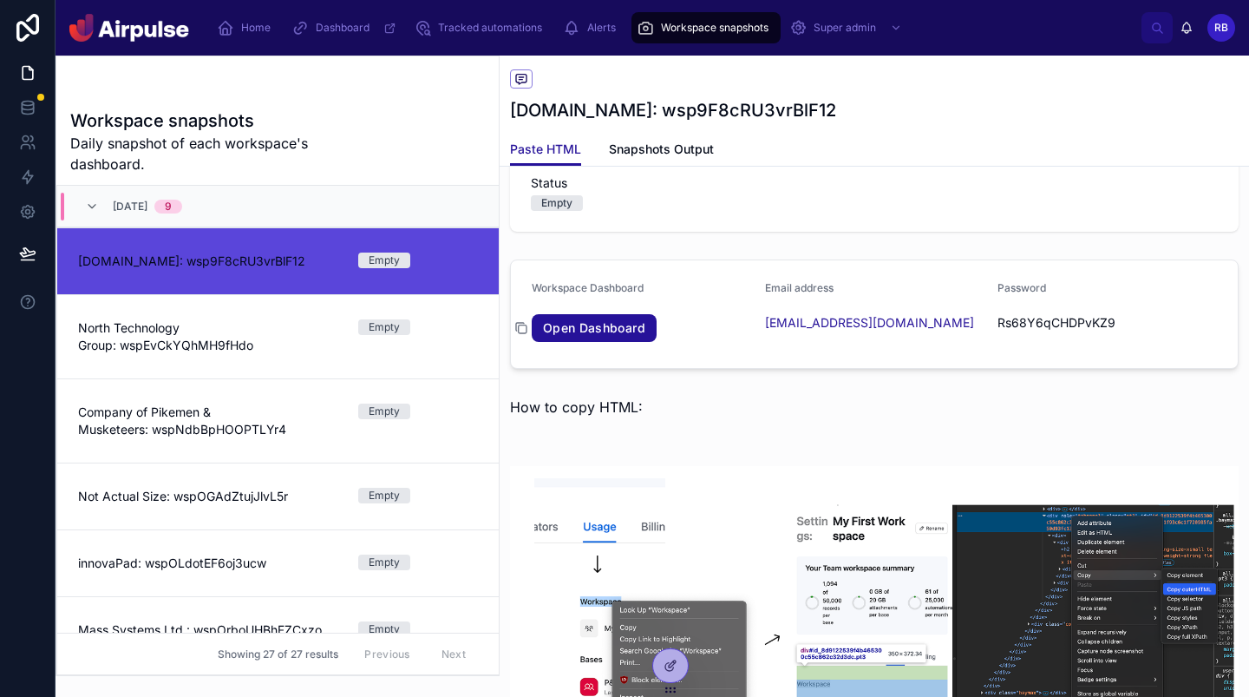
click at [520, 329] on icon at bounding box center [521, 328] width 14 height 14
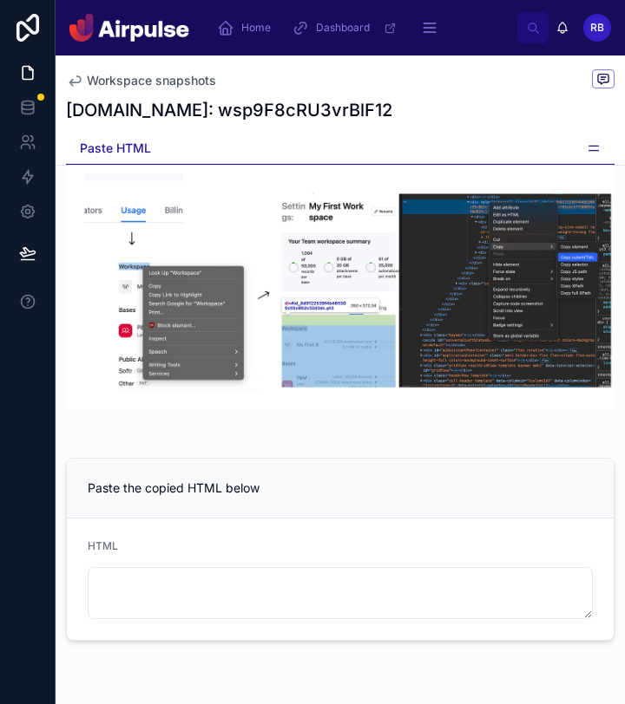
scroll to position [560, 0]
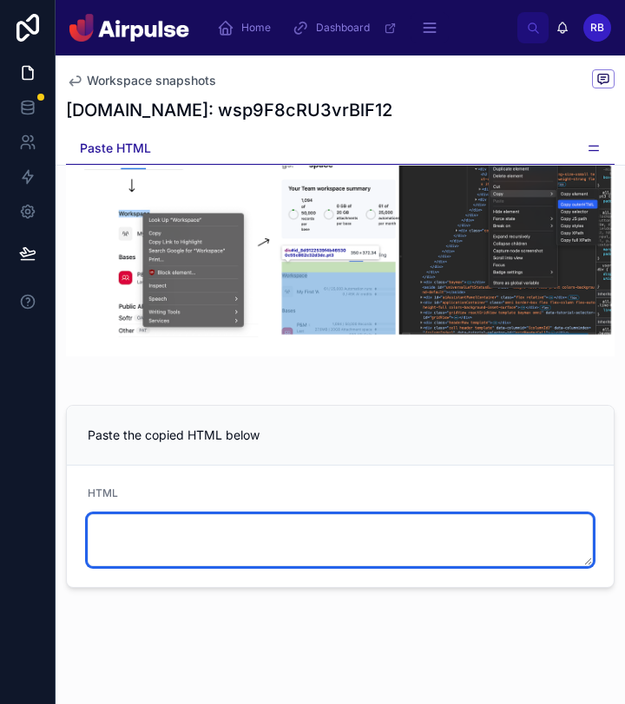
click at [284, 532] on textarea at bounding box center [340, 540] width 505 height 52
paste textarea "**********"
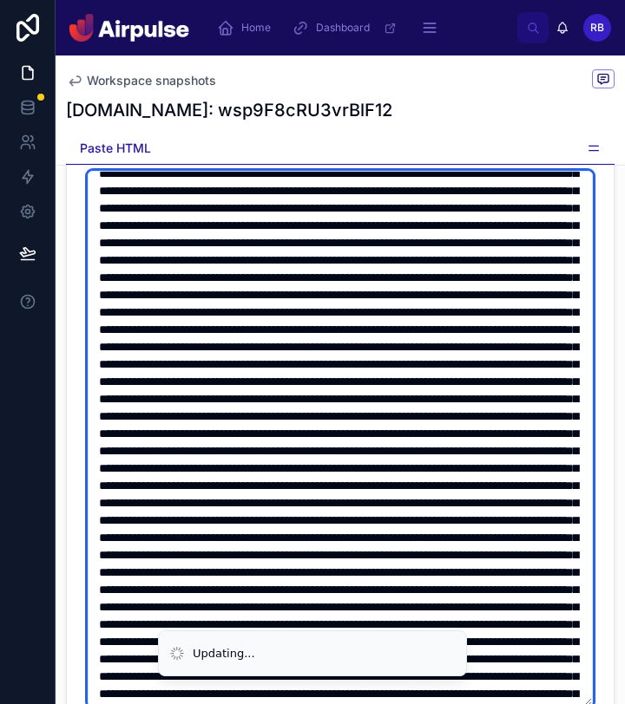
scroll to position [2244, 0]
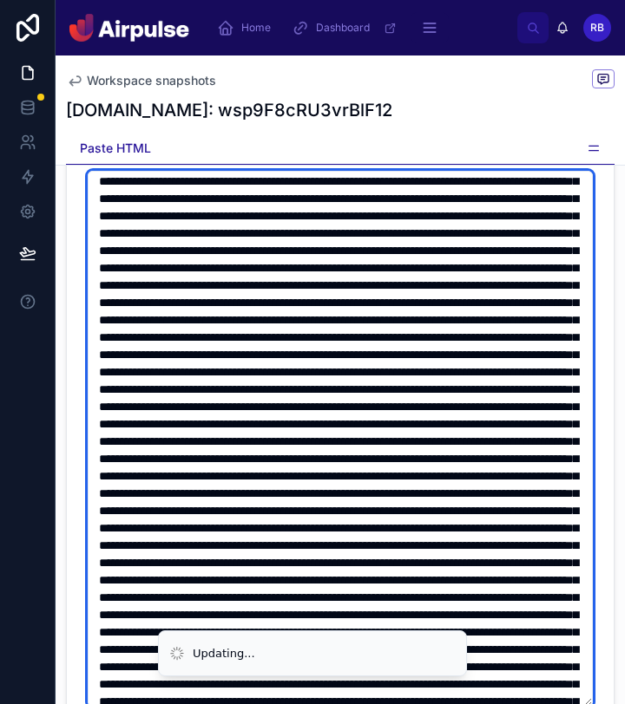
type textarea "**********"
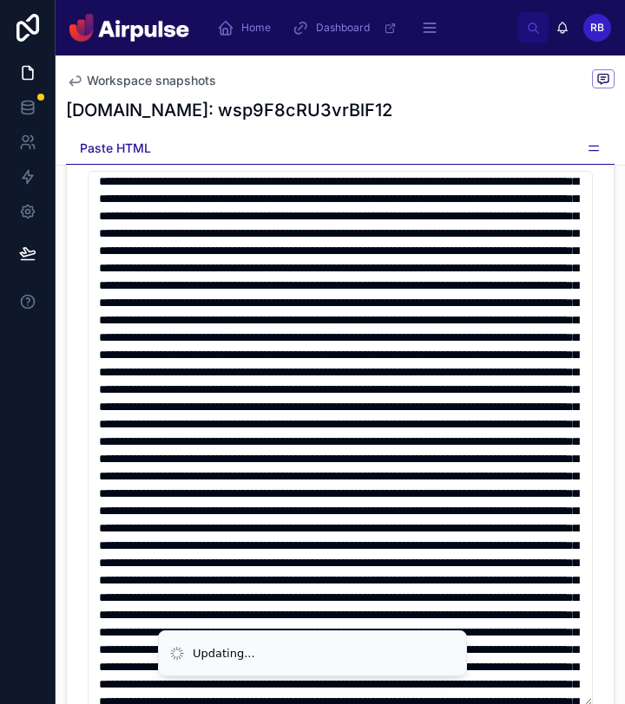
click at [281, 77] on div "Workspace snapshots" at bounding box center [340, 80] width 548 height 22
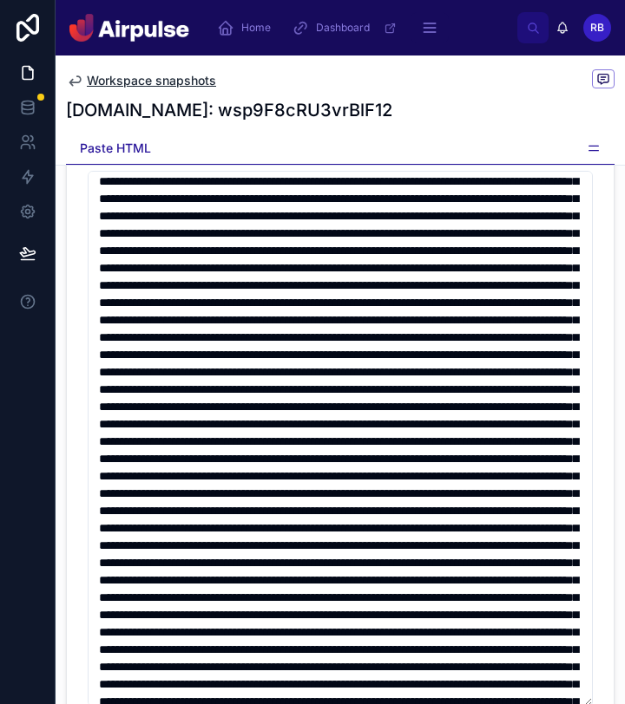
click at [166, 76] on span "Workspace snapshots" at bounding box center [151, 80] width 129 height 17
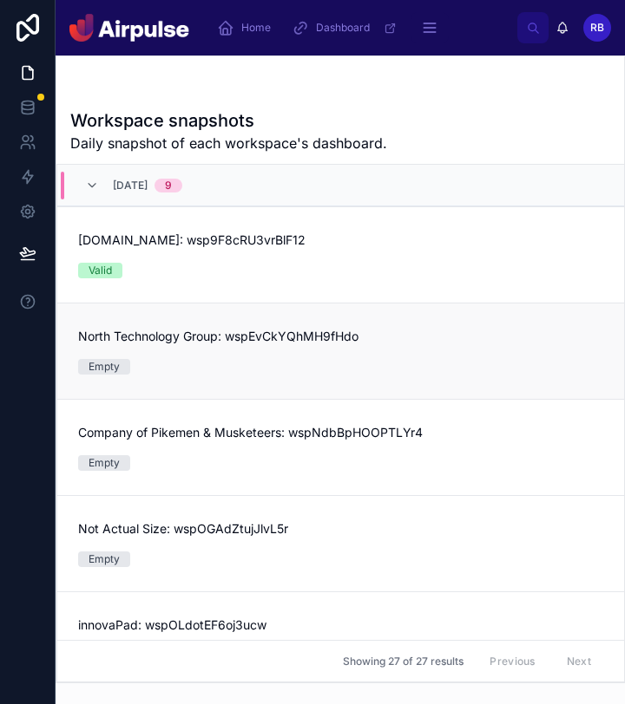
click at [219, 344] on div "North Technology Group: wspEvCkYQhMH9fHdo Empty" at bounding box center [340, 351] width 525 height 47
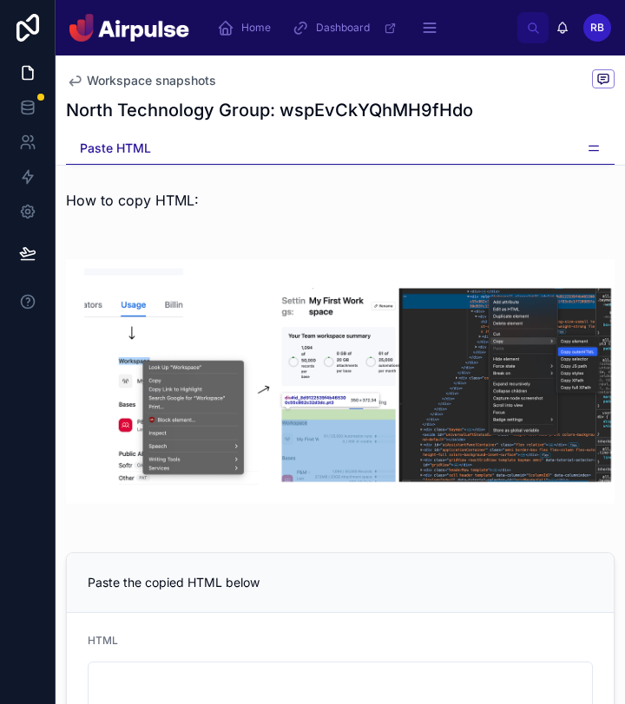
scroll to position [438, 0]
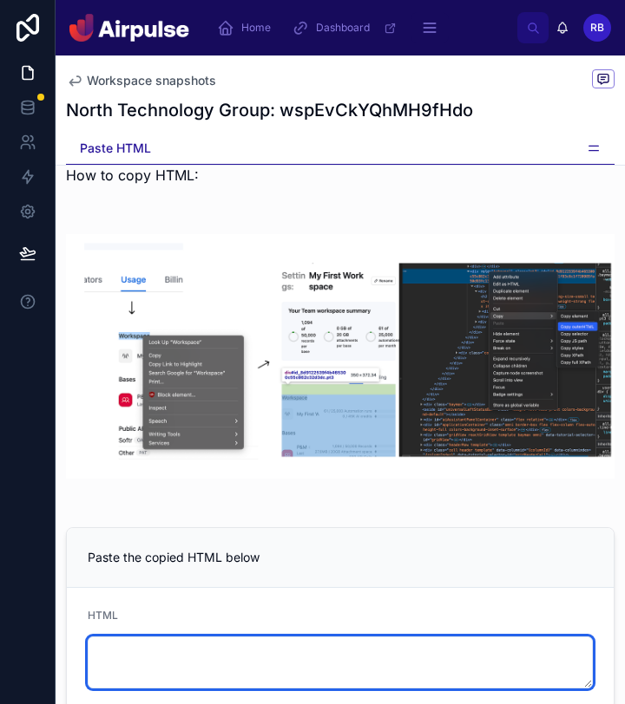
click at [186, 637] on textarea at bounding box center [340, 663] width 505 height 52
paste textarea "**********"
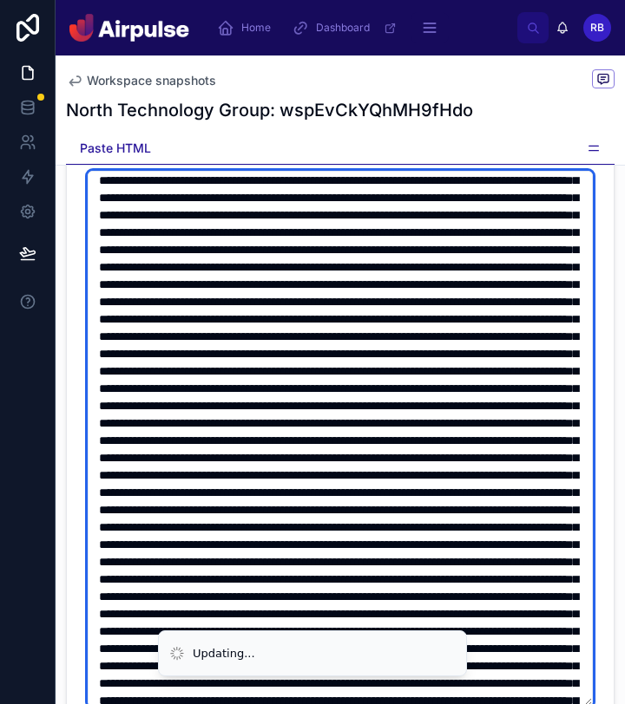
scroll to position [0, 0]
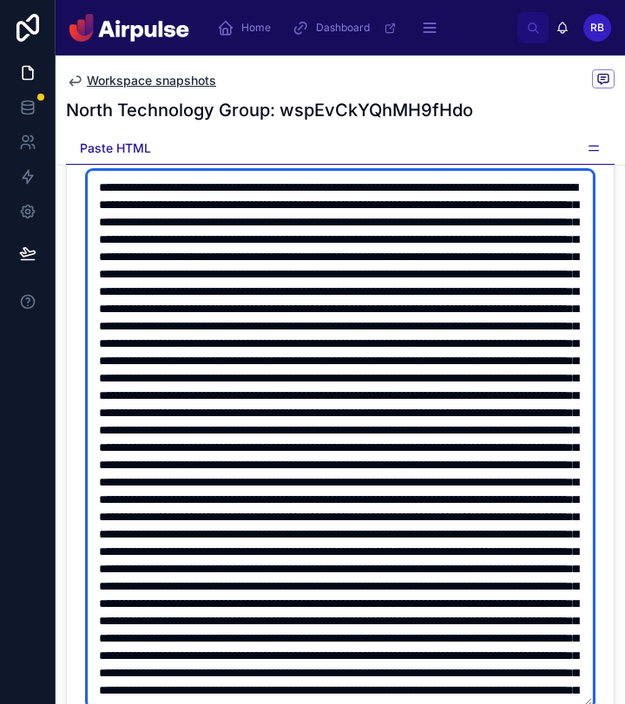
type textarea "**********"
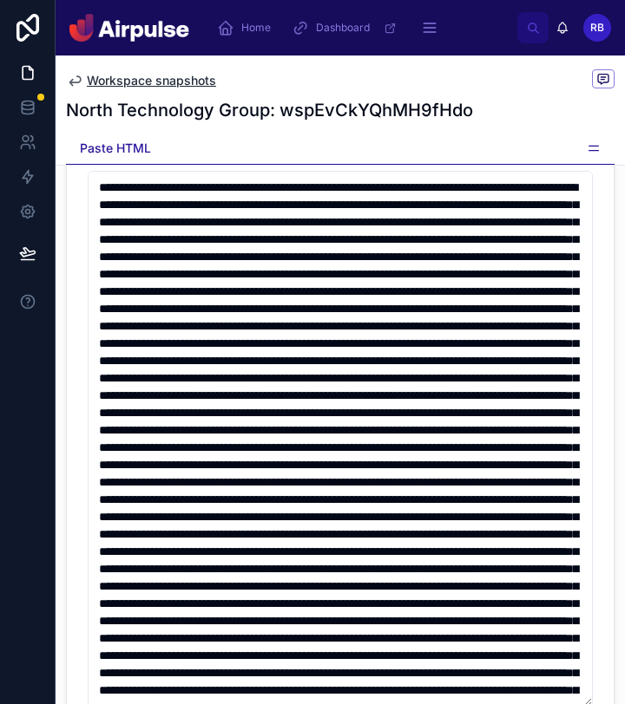
click at [177, 80] on span "Workspace snapshots" at bounding box center [151, 80] width 129 height 17
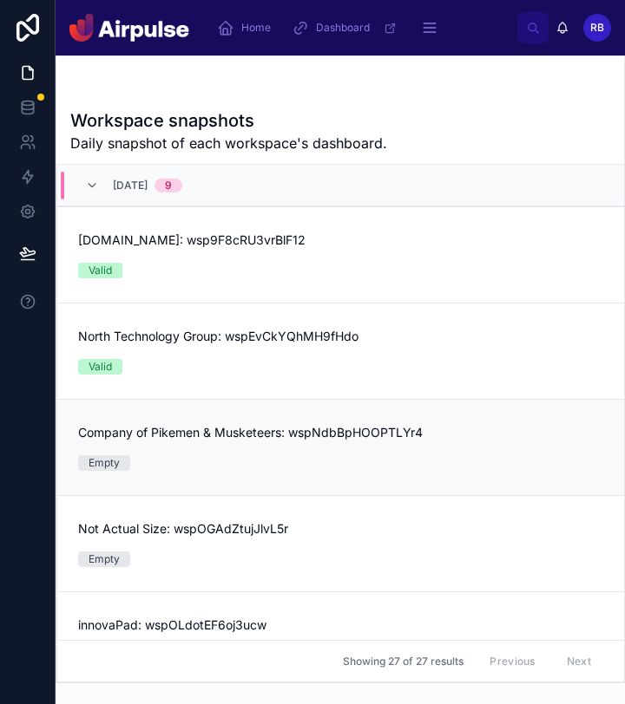
click at [210, 444] on div "Company of Pikemen & Musketeers: wspNdbBpHOOPTLYr4 Empty" at bounding box center [340, 447] width 525 height 47
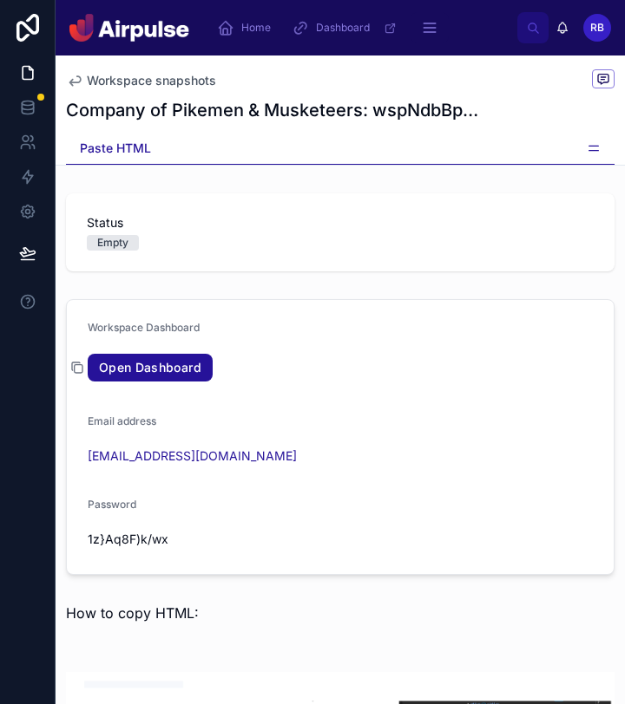
click at [78, 363] on icon at bounding box center [76, 367] width 8 height 8
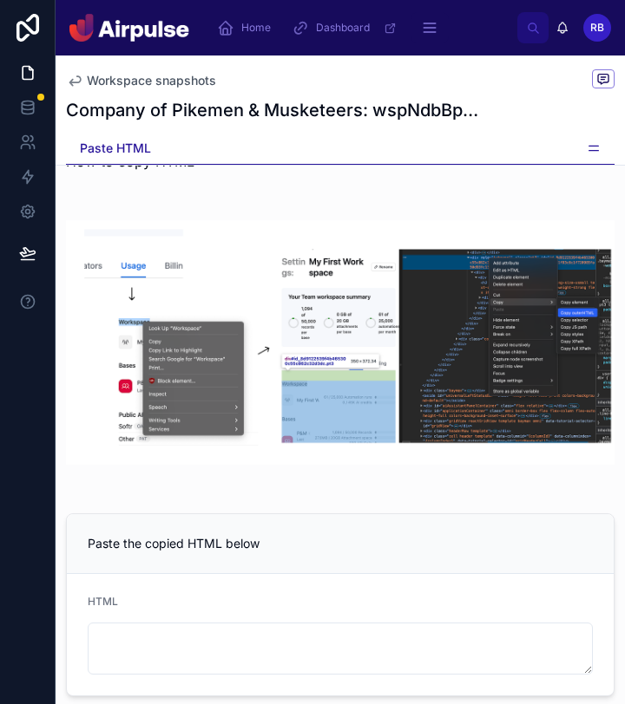
scroll to position [560, 0]
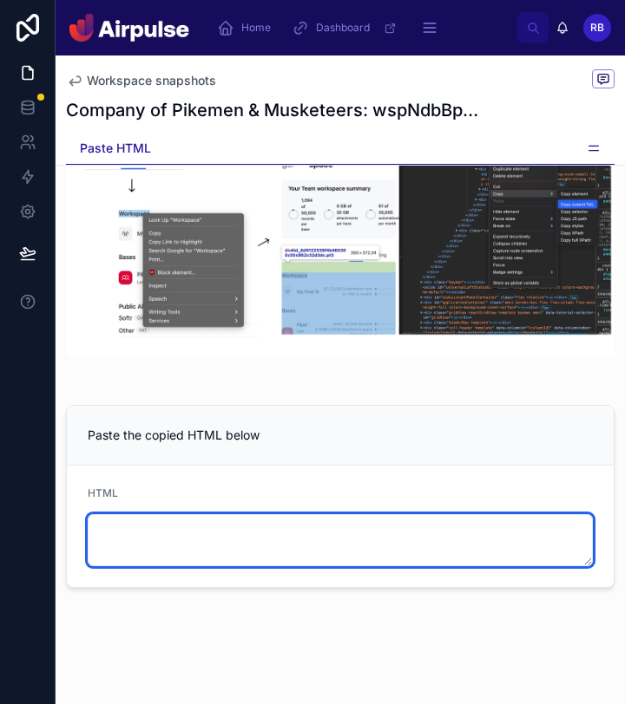
click at [197, 553] on textarea at bounding box center [340, 540] width 505 height 52
paste textarea "**********"
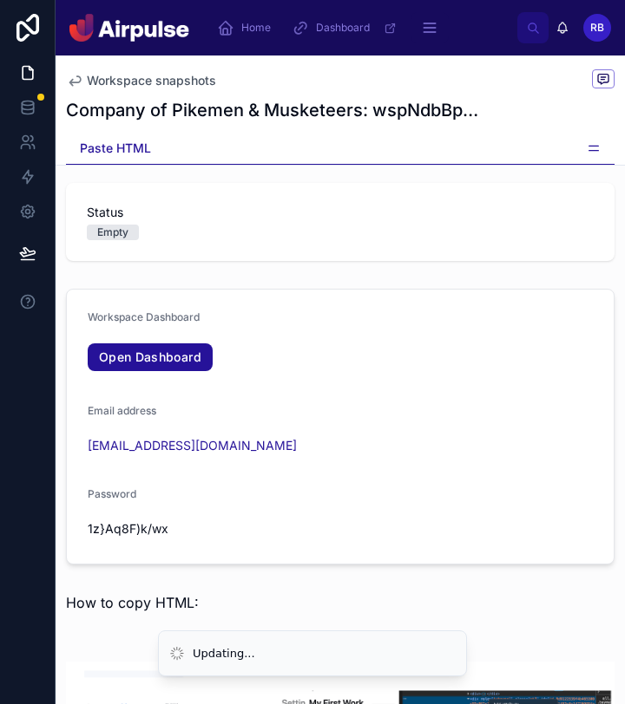
scroll to position [0, 0]
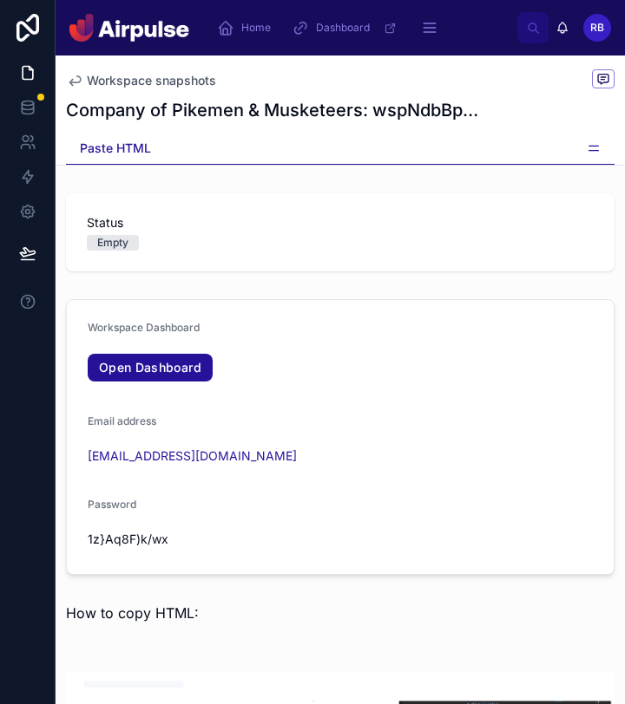
type textarea "**********"
click at [146, 80] on span "Workspace snapshots" at bounding box center [151, 80] width 129 height 17
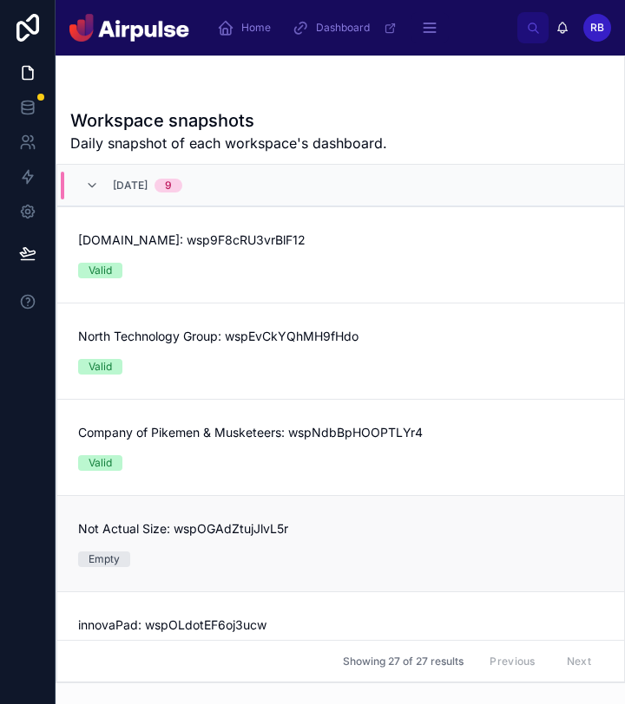
click at [199, 547] on div "Not Actual Size: wspOGAdZtujJlvL5r Empty" at bounding box center [340, 543] width 525 height 47
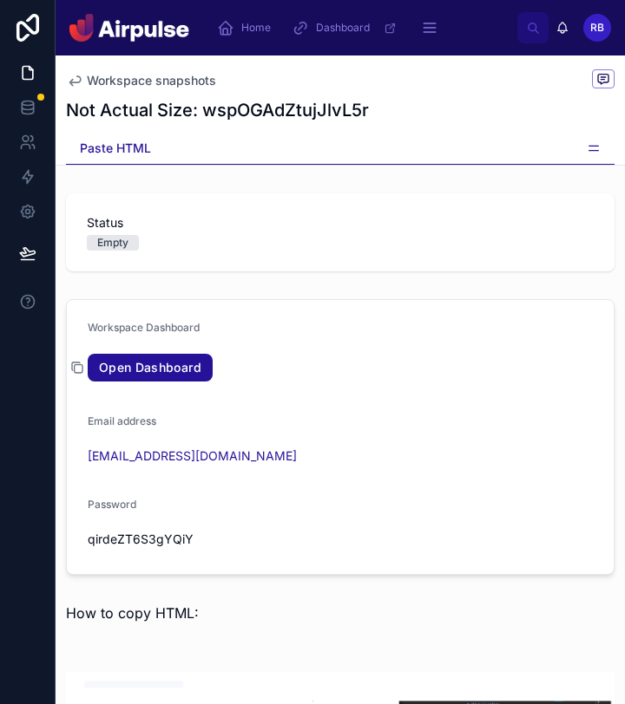
click at [76, 368] on icon at bounding box center [77, 368] width 14 height 14
click at [77, 367] on icon at bounding box center [77, 368] width 14 height 14
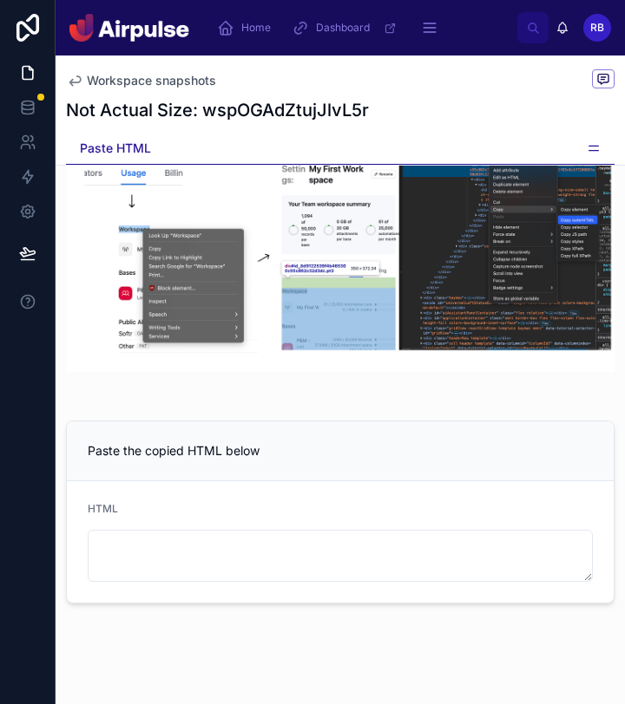
scroll to position [560, 0]
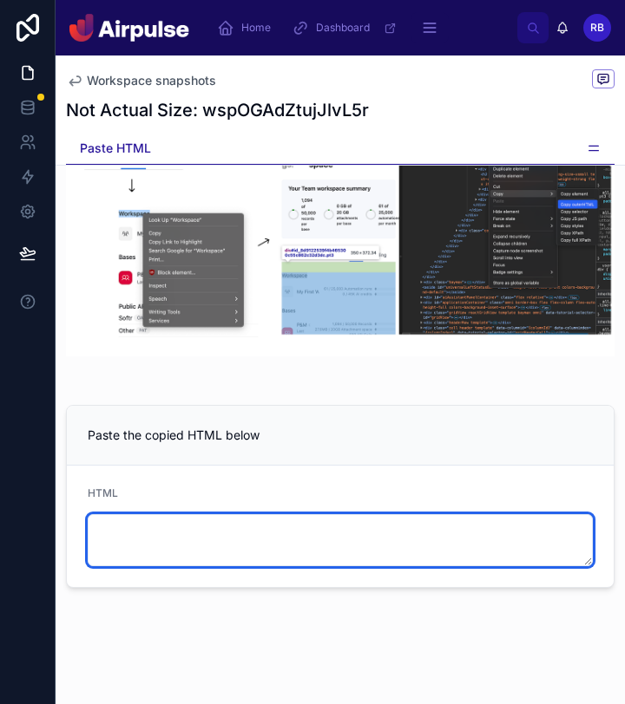
click at [188, 535] on textarea at bounding box center [340, 540] width 505 height 52
paste textarea "**********"
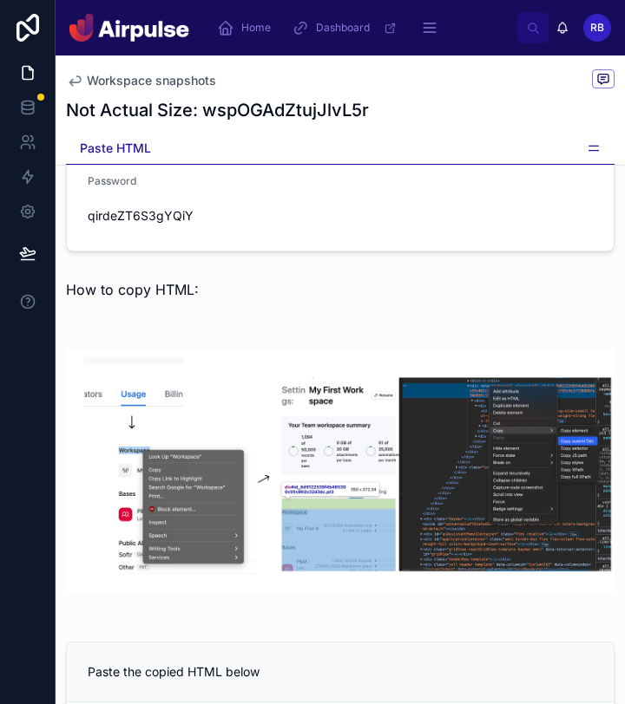
scroll to position [323, 0]
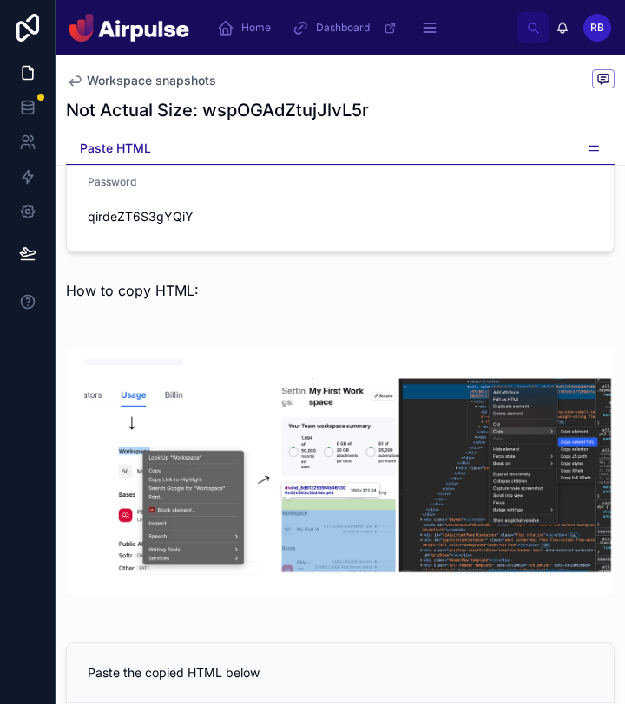
type textarea "**********"
click at [342, 612] on div at bounding box center [340, 472] width 548 height 286
click at [349, 617] on div at bounding box center [340, 472] width 569 height 300
click at [437, 281] on div "How to copy HTML:" at bounding box center [340, 290] width 548 height 21
click at [151, 88] on span "Workspace snapshots" at bounding box center [151, 80] width 129 height 17
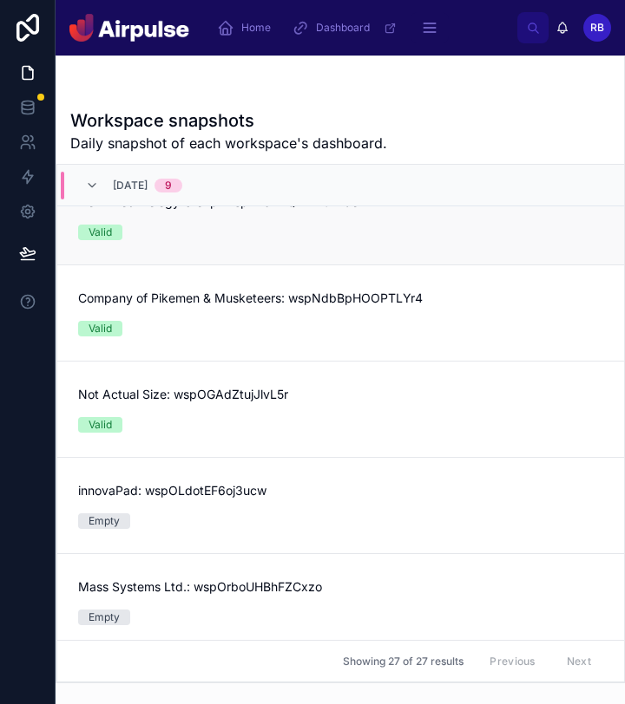
scroll to position [167, 0]
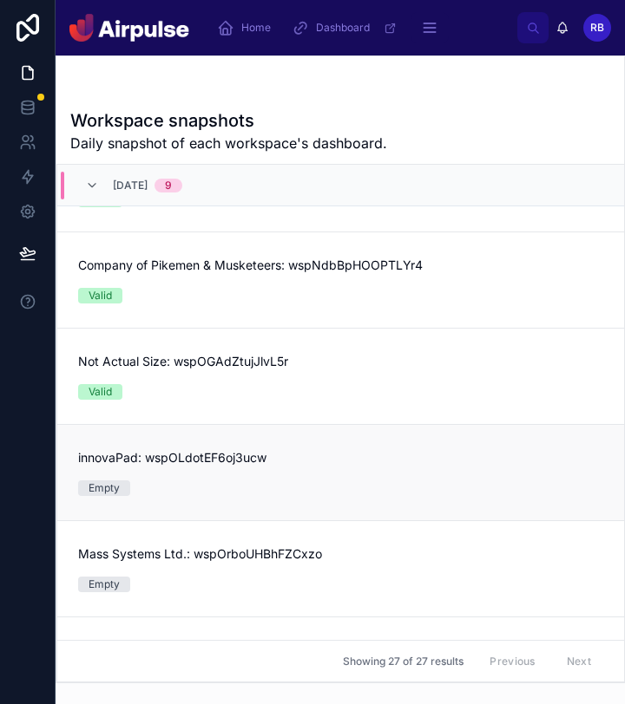
click at [186, 460] on span "innovaPad: wspOLdotEF6oj3ucw" at bounding box center [340, 457] width 525 height 17
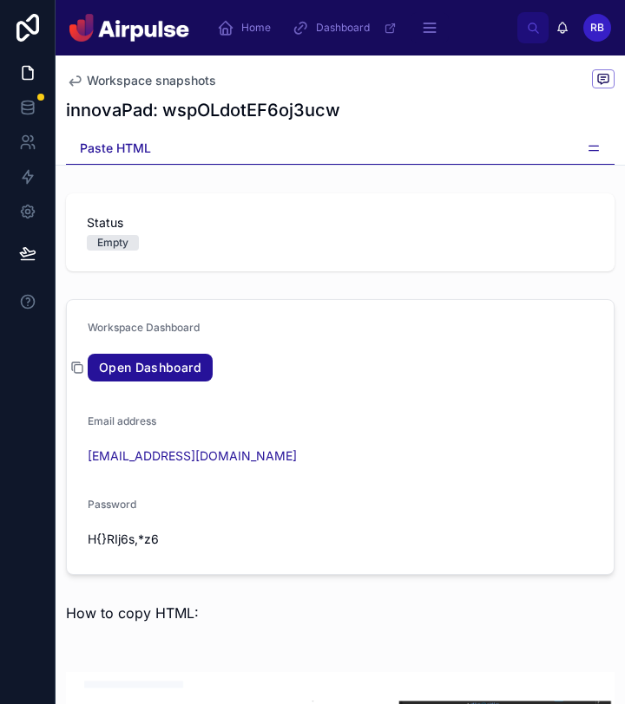
click at [73, 363] on icon at bounding box center [77, 368] width 14 height 14
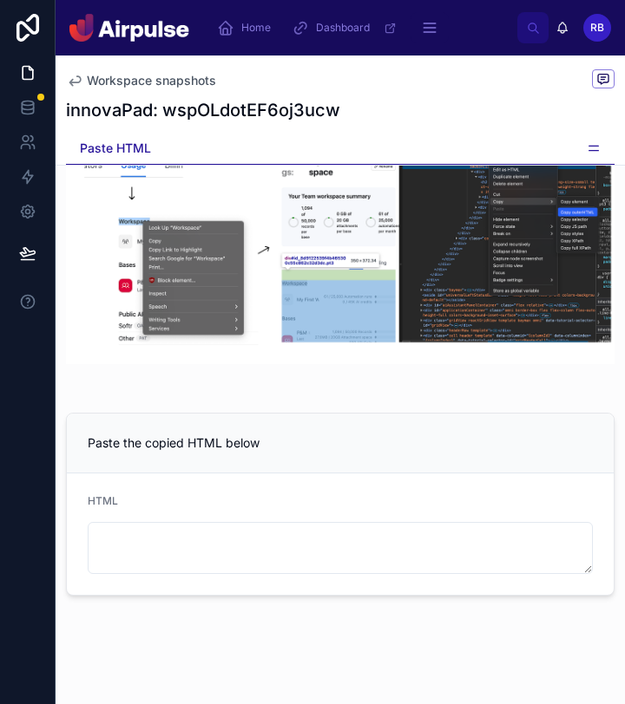
scroll to position [560, 0]
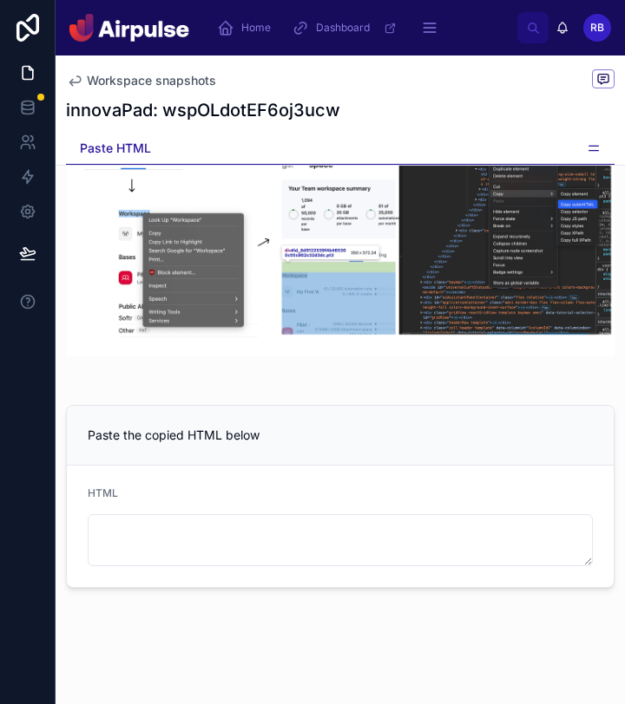
click at [269, 492] on div "HTML" at bounding box center [340, 497] width 505 height 21
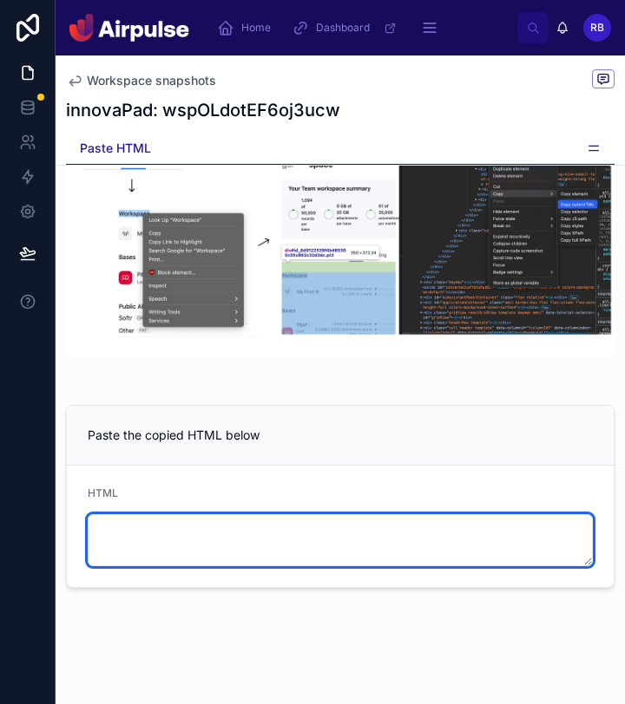
click at [265, 548] on textarea at bounding box center [340, 540] width 505 height 52
paste textarea "**********"
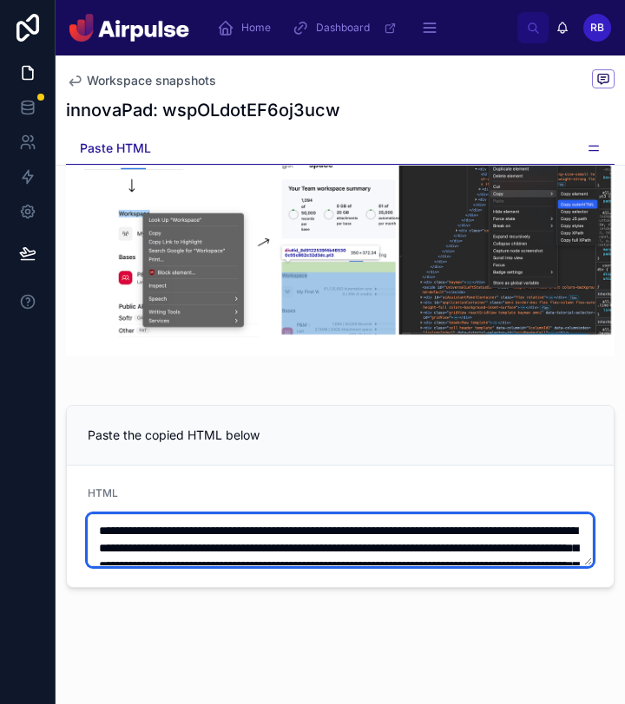
scroll to position [904, 0]
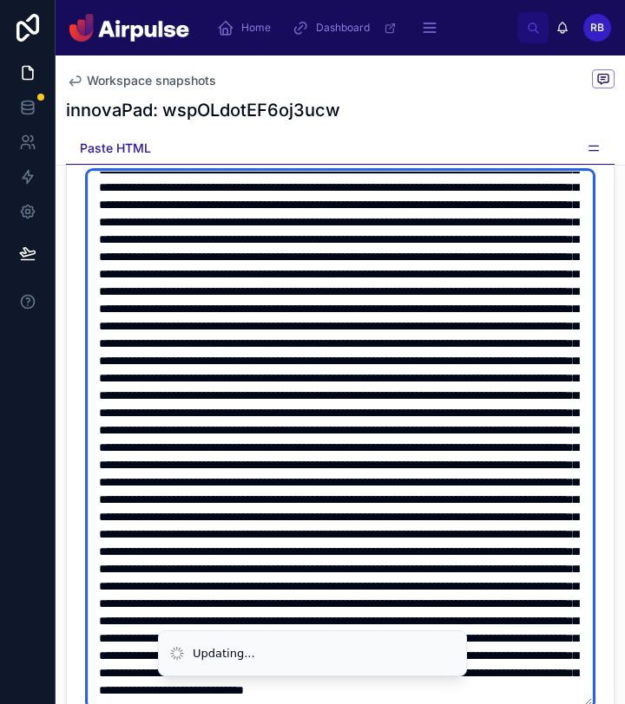
type textarea "**********"
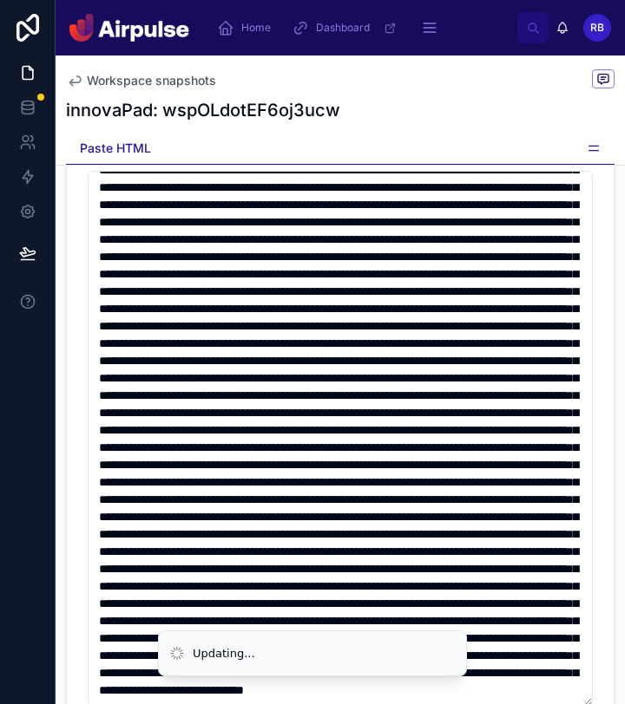
click at [161, 99] on h1 "innovaPad: wspOLdotEF6oj3ucw" at bounding box center [203, 110] width 274 height 24
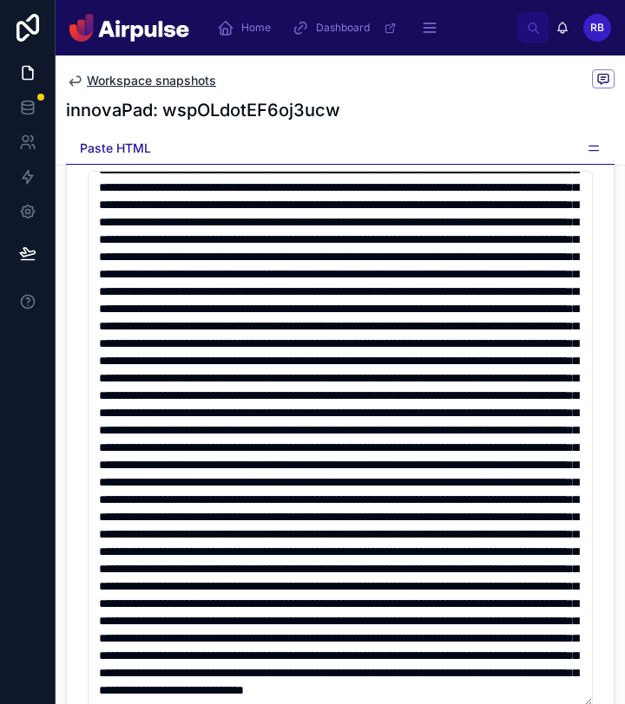
click at [166, 88] on div "Workspace snapshots" at bounding box center [340, 80] width 548 height 22
click at [166, 88] on span "Workspace snapshots" at bounding box center [151, 80] width 129 height 17
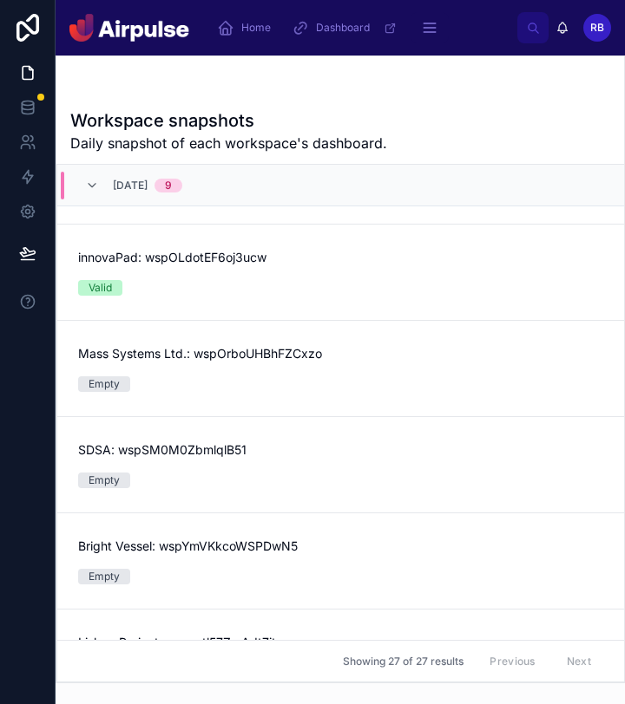
scroll to position [373, 0]
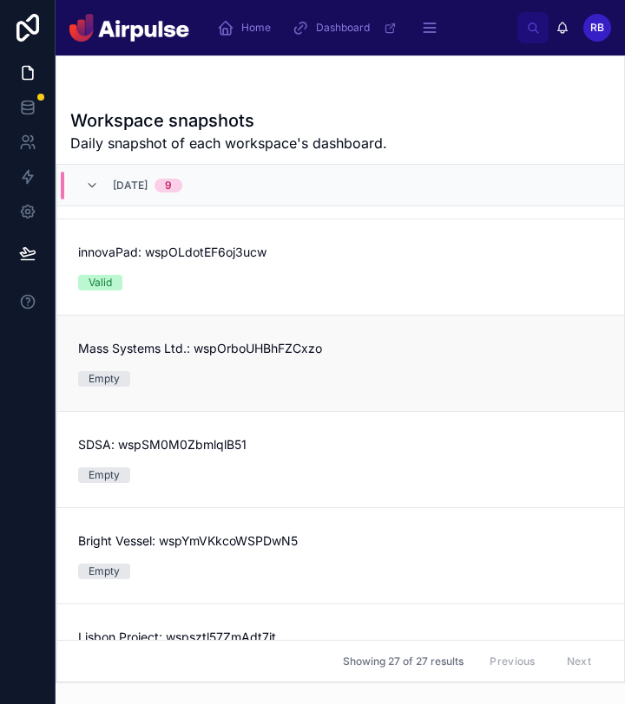
click at [265, 361] on div "Mass Systems Ltd.: wspOrboUHBhFZCxzo Empty" at bounding box center [340, 363] width 525 height 47
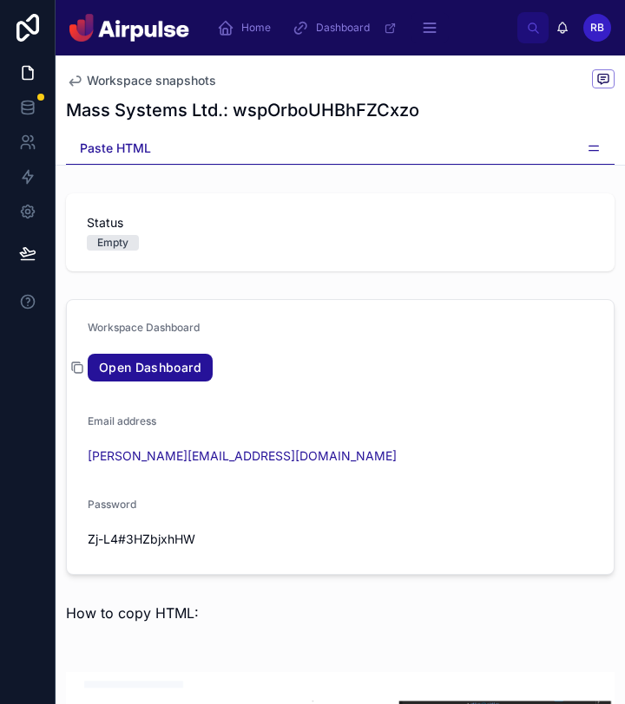
click at [81, 368] on icon at bounding box center [77, 368] width 14 height 14
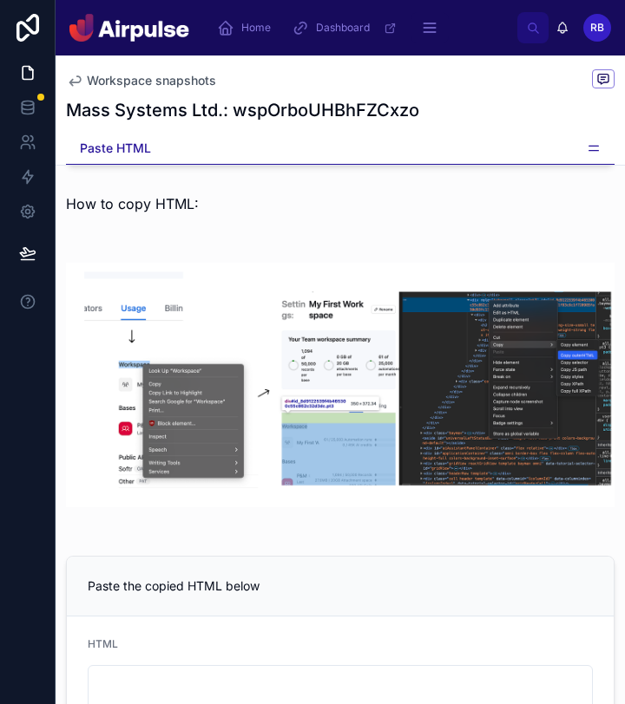
scroll to position [437, 0]
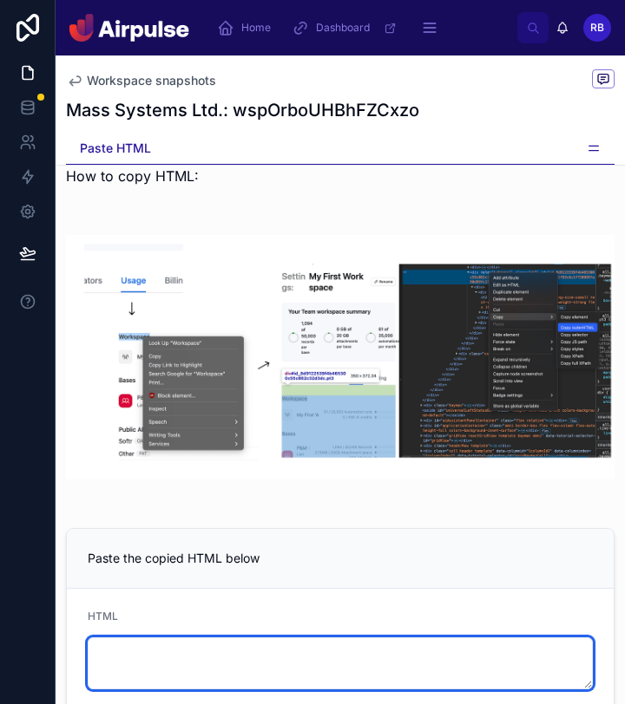
click at [184, 654] on textarea at bounding box center [340, 664] width 505 height 52
paste textarea "**********"
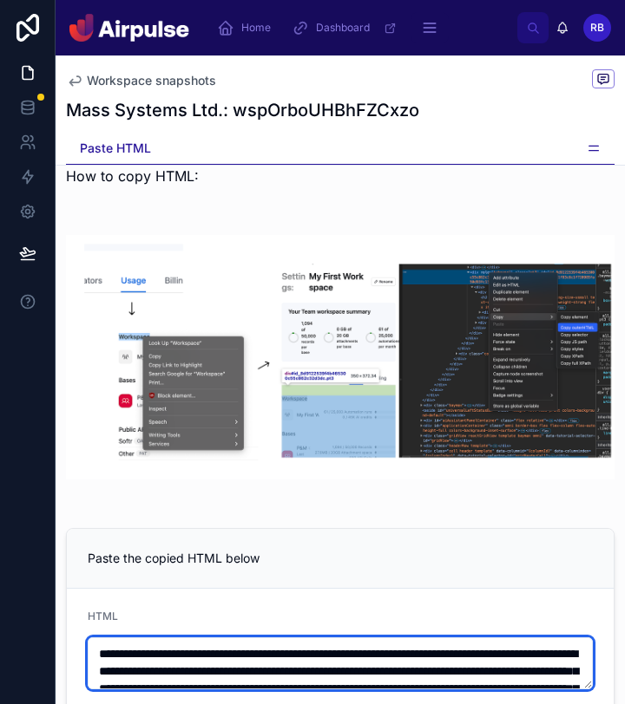
scroll to position [904, 0]
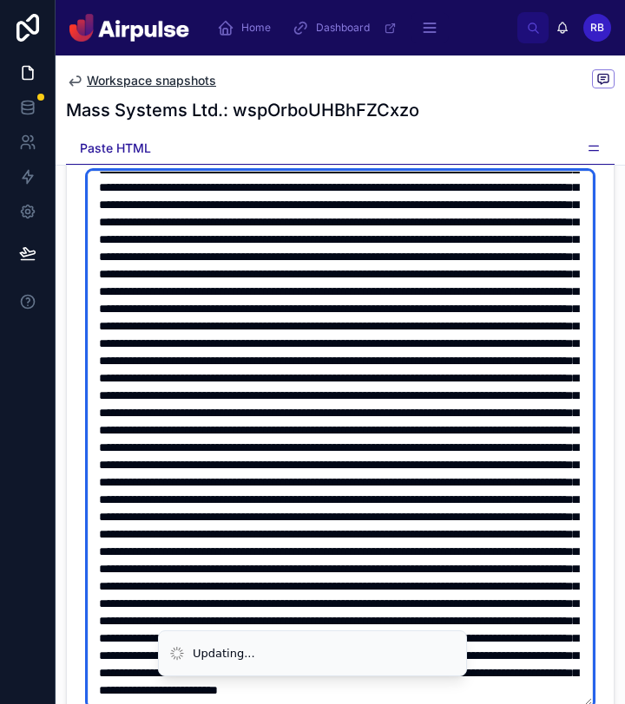
type textarea "**********"
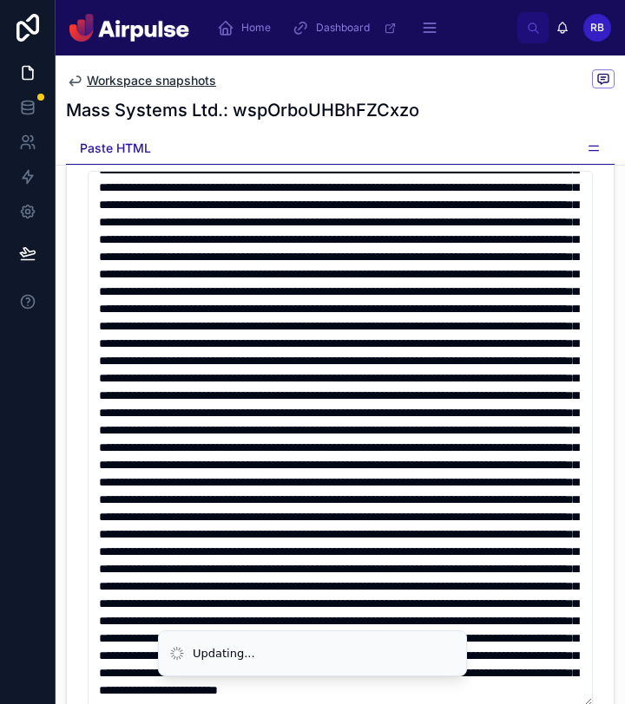
click at [154, 87] on span "Workspace snapshots" at bounding box center [151, 80] width 129 height 17
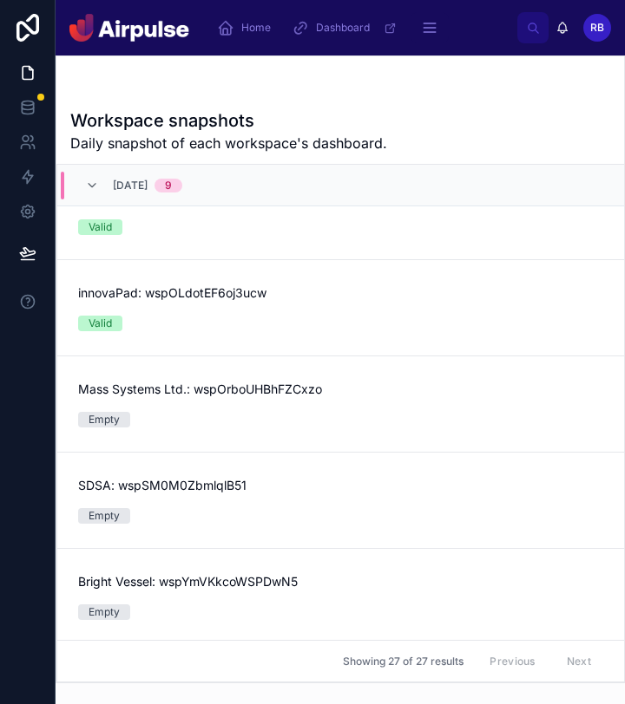
scroll to position [334, 0]
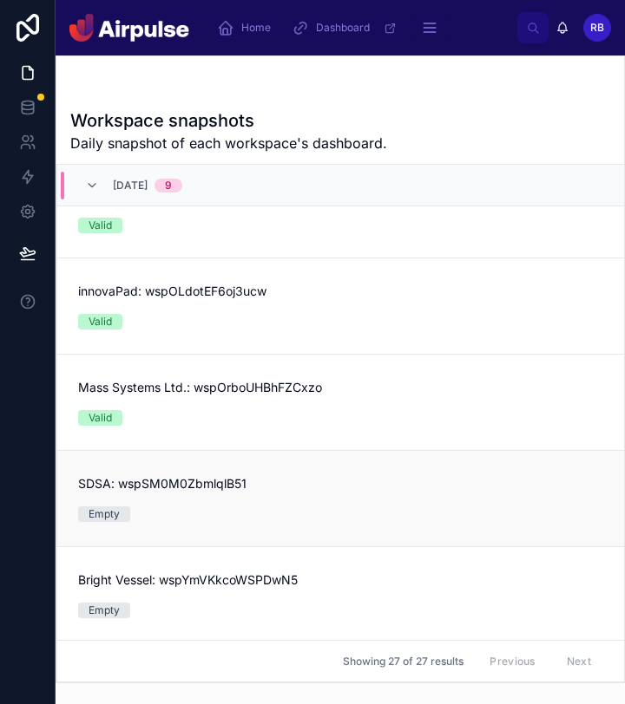
click at [296, 536] on link "SDSA: wspSM0M0ZbmlqlB51 Empty" at bounding box center [340, 498] width 566 height 96
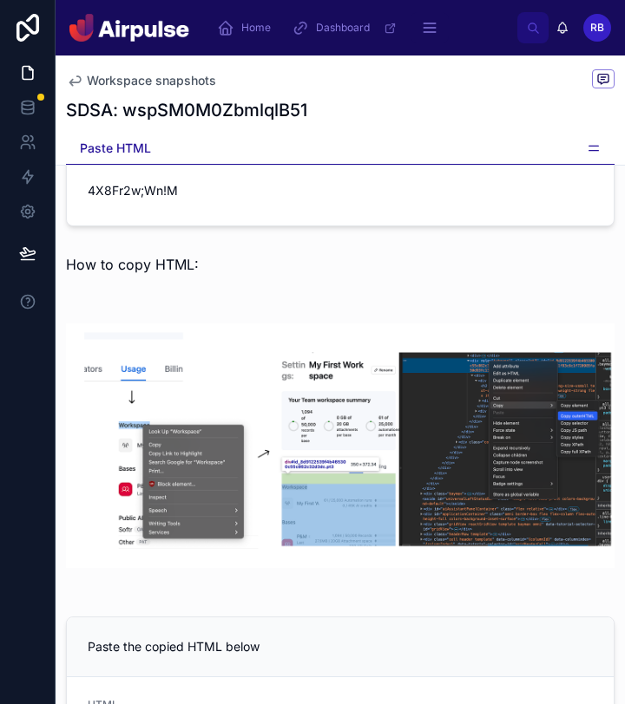
scroll to position [135, 0]
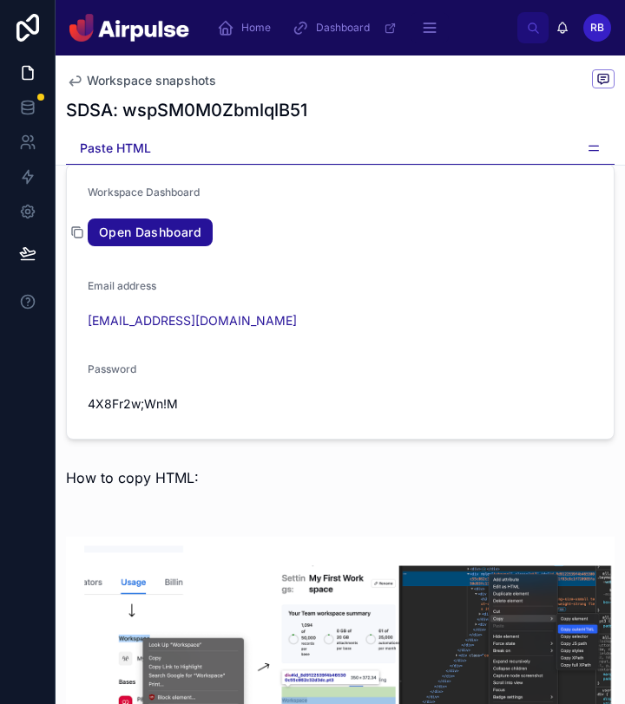
click at [76, 232] on icon at bounding box center [77, 233] width 14 height 14
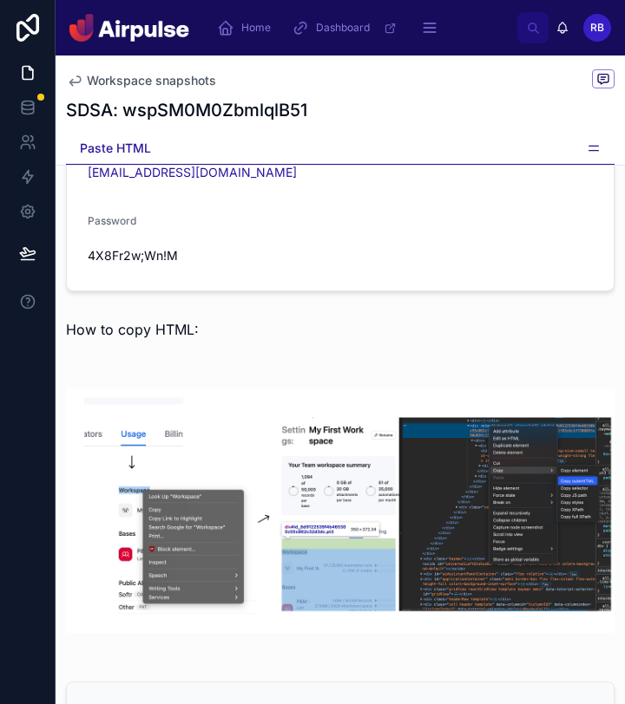
scroll to position [560, 0]
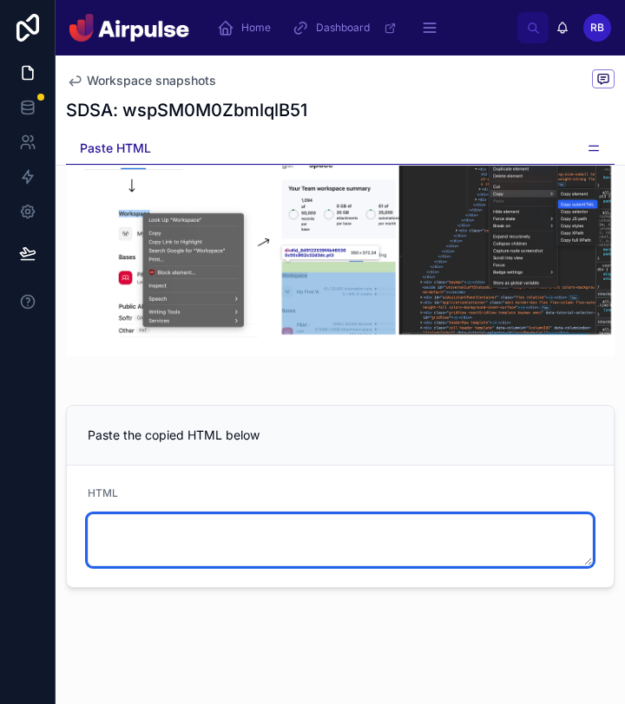
click at [178, 538] on textarea at bounding box center [340, 540] width 505 height 52
paste textarea "**********"
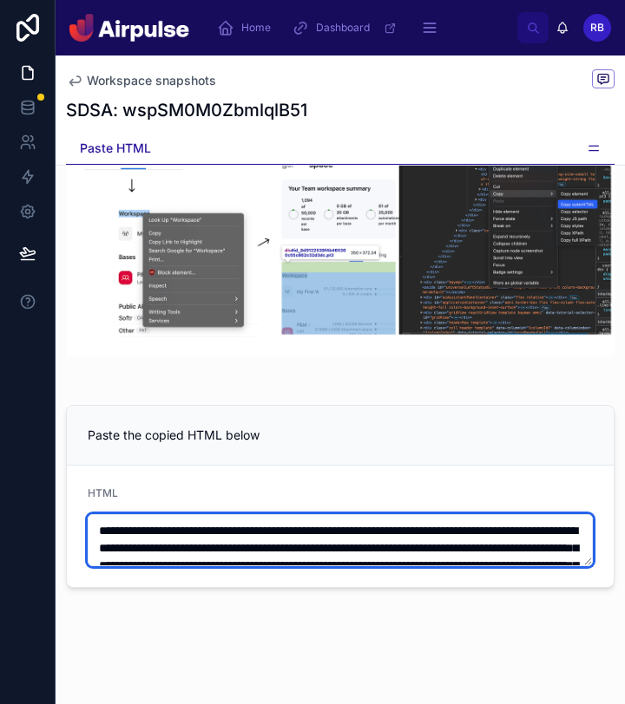
scroll to position [904, 0]
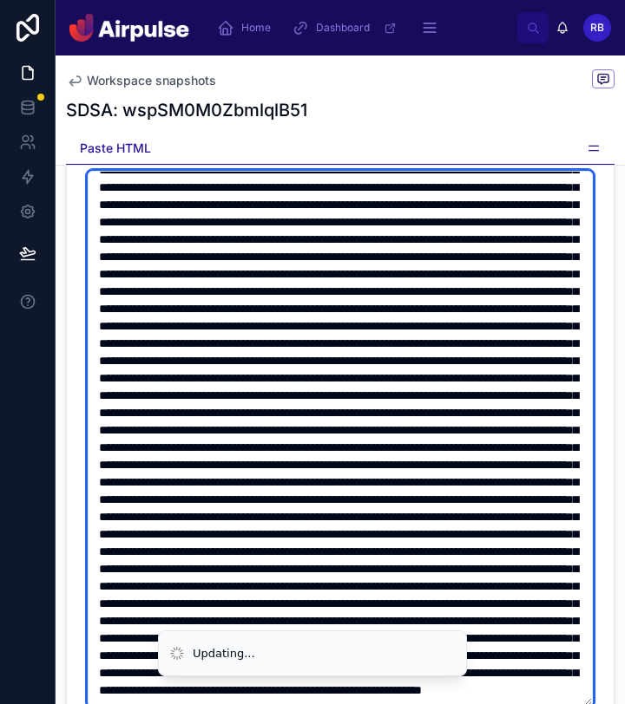
type textarea "**********"
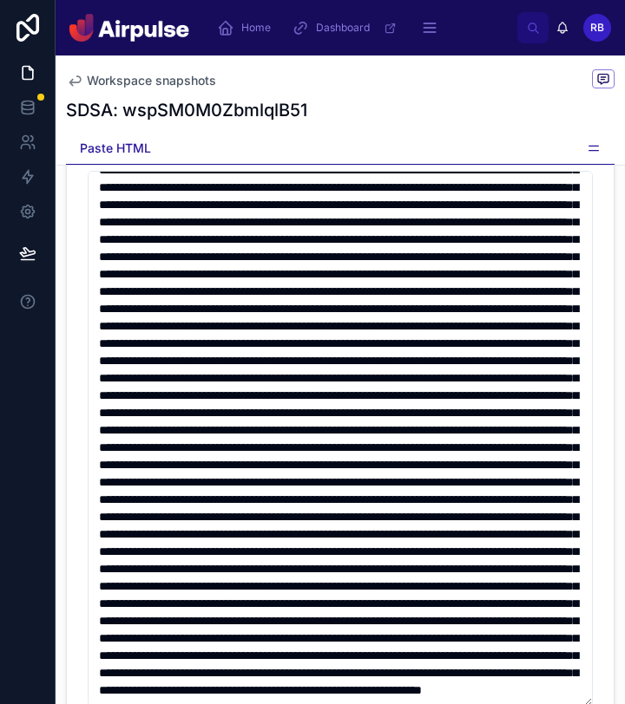
click at [598, 146] on icon at bounding box center [593, 148] width 14 height 14
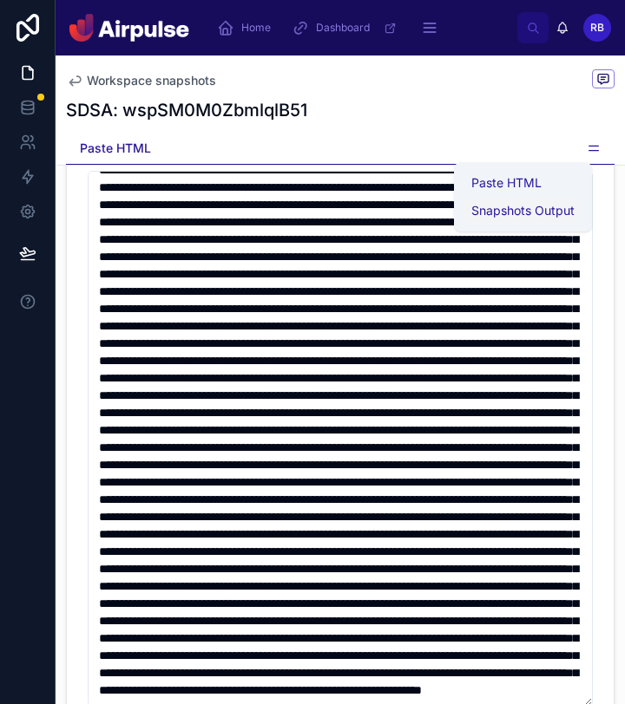
click at [520, 208] on span "Snapshots Output" at bounding box center [522, 210] width 103 height 17
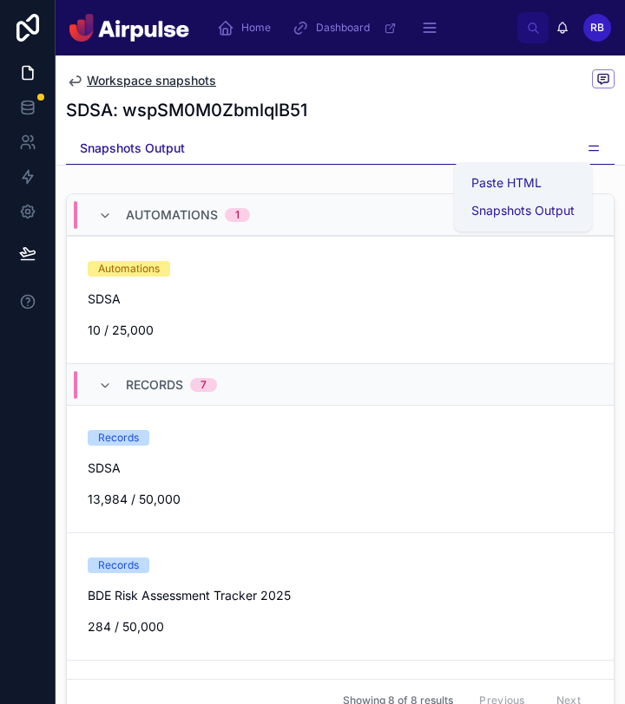
click at [118, 85] on span "Workspace snapshots" at bounding box center [151, 80] width 129 height 17
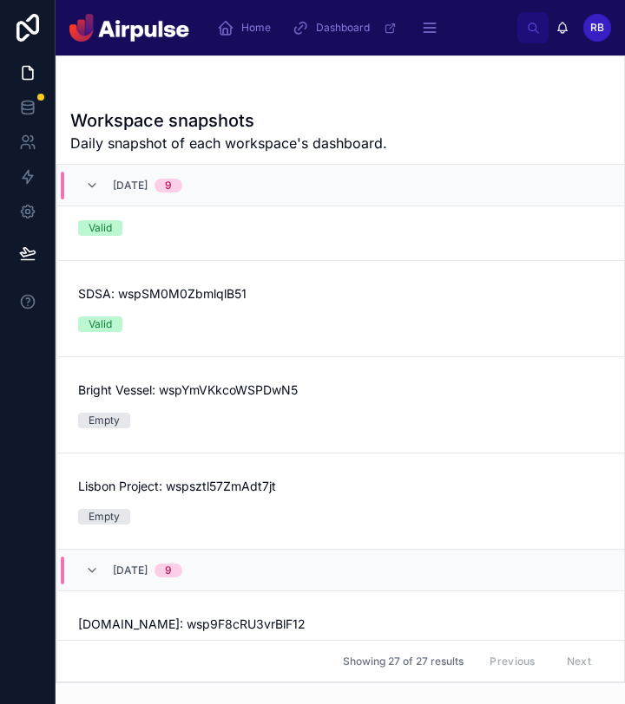
scroll to position [527, 0]
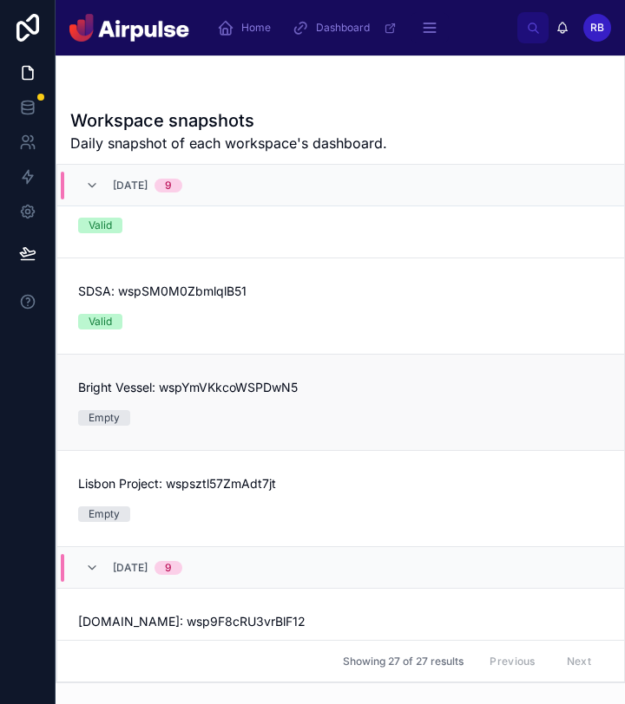
click at [244, 423] on link "Bright Vessel: wspYmVKkcoWSPDwN5 Empty" at bounding box center [340, 402] width 566 height 96
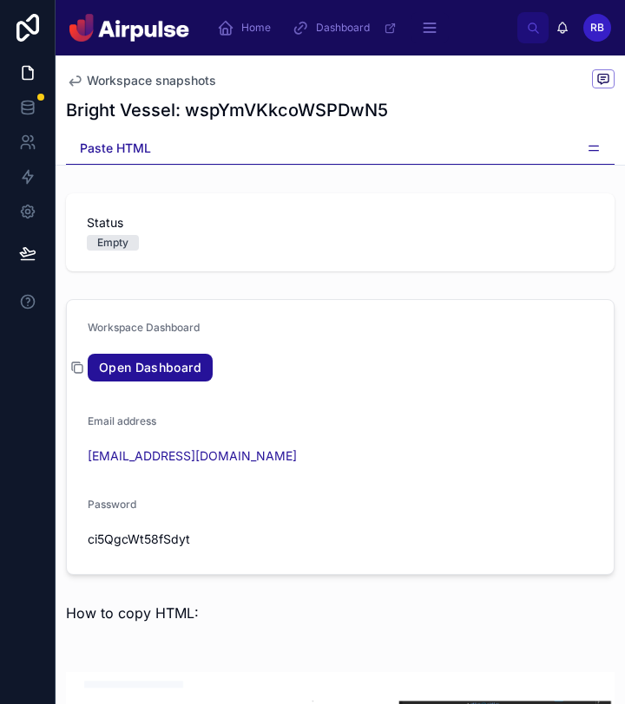
click at [75, 365] on icon at bounding box center [77, 368] width 14 height 14
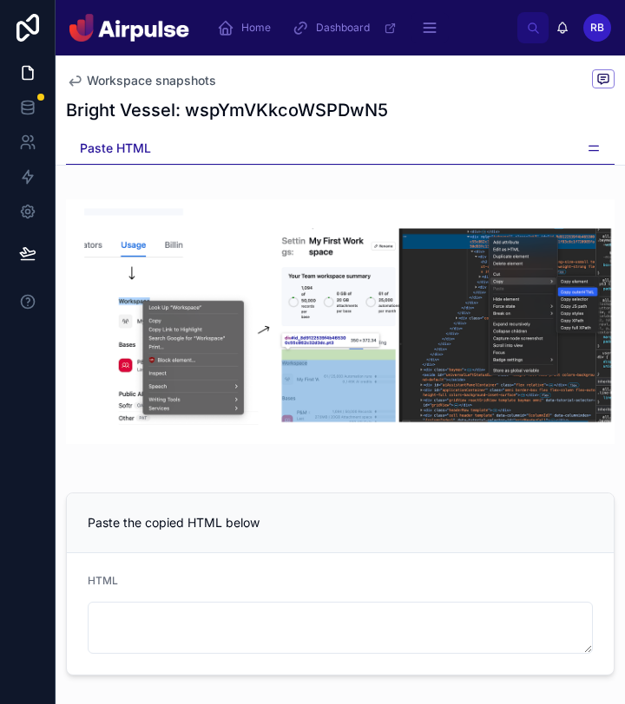
scroll to position [556, 0]
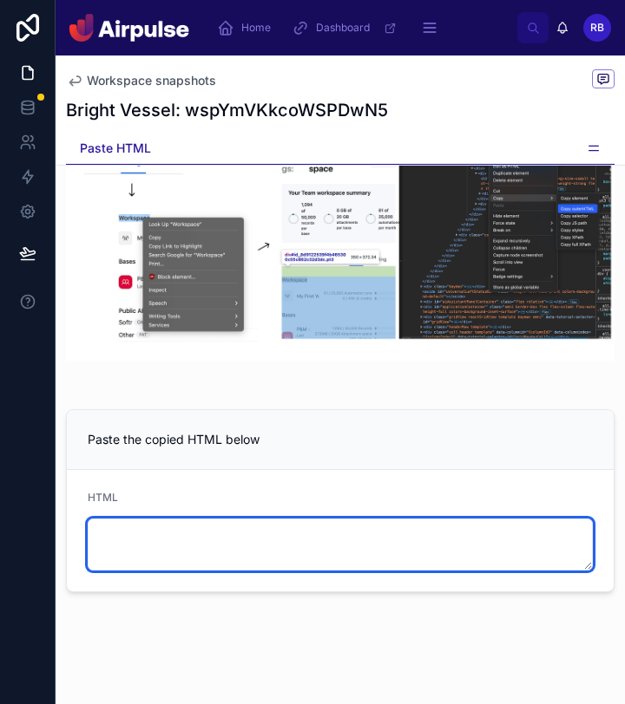
click at [254, 561] on textarea at bounding box center [340, 545] width 505 height 52
paste textarea "**********"
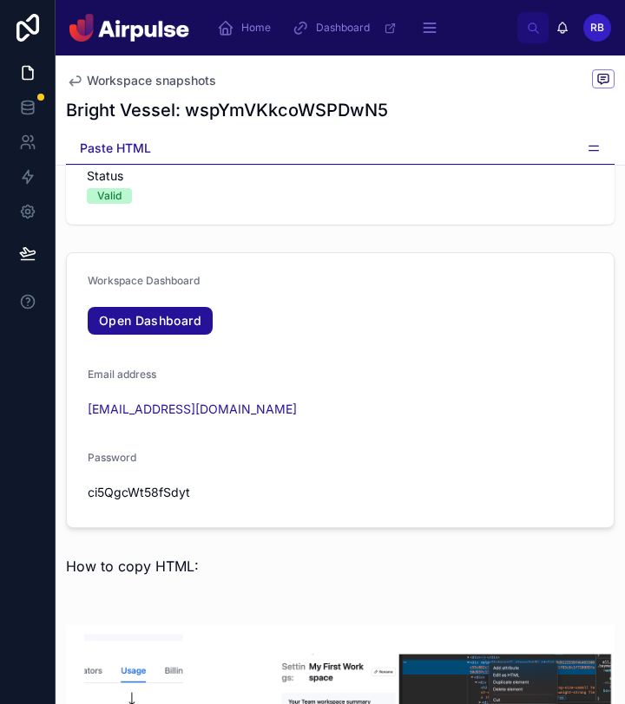
scroll to position [49, 0]
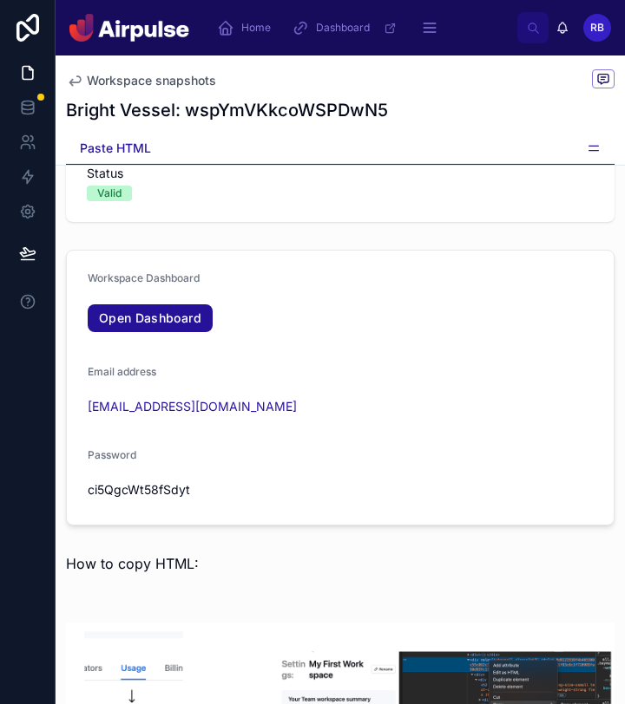
type textarea "**********"
click at [202, 85] on span "Workspace snapshots" at bounding box center [151, 80] width 129 height 17
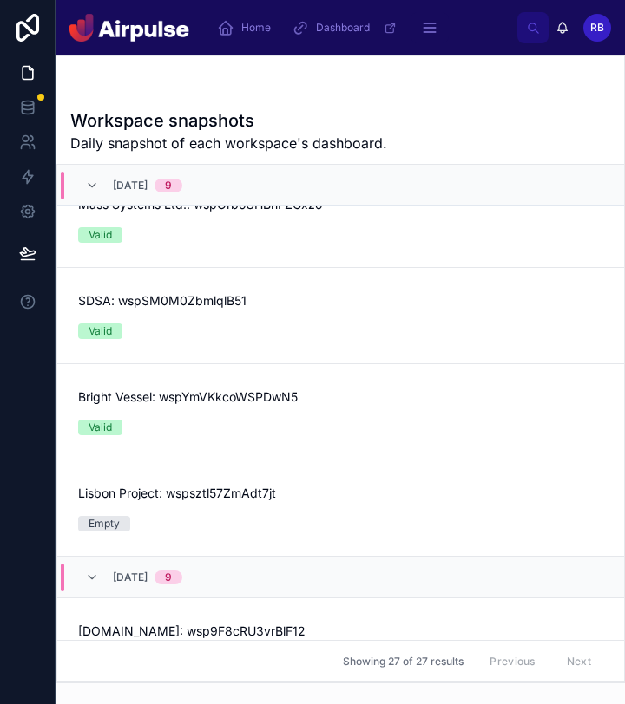
scroll to position [519, 0]
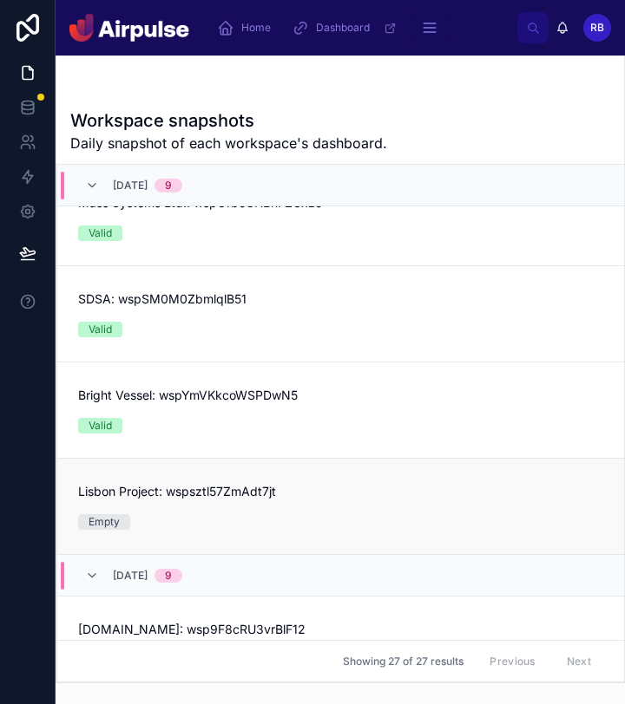
click at [357, 505] on div "Lisbon Project: wspsztl57ZmAdt7jt Empty" at bounding box center [340, 506] width 525 height 47
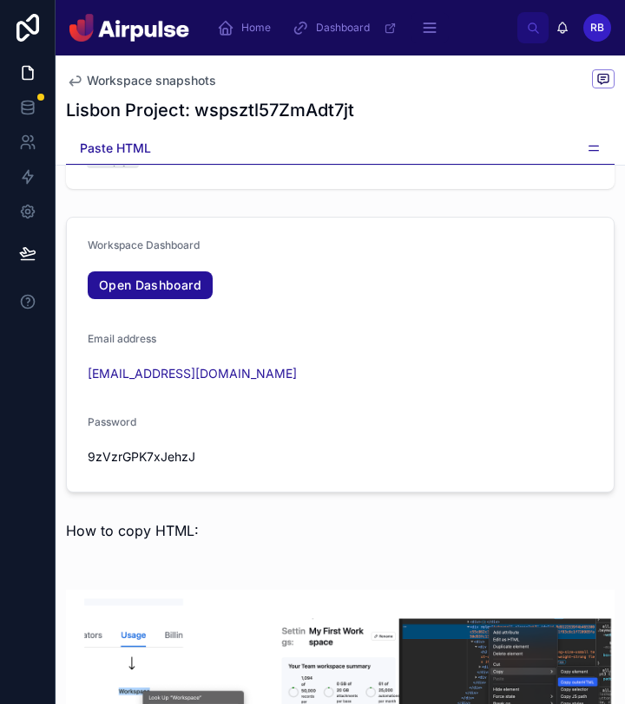
scroll to position [60, 0]
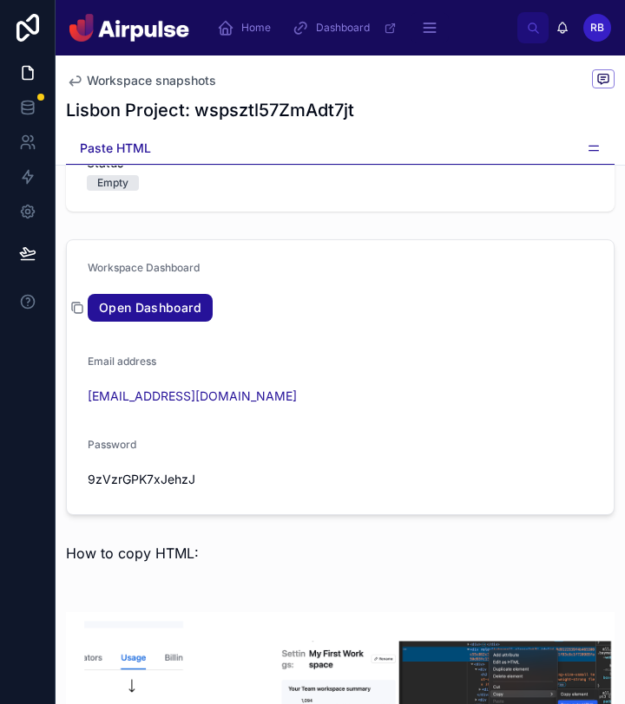
click at [78, 304] on icon at bounding box center [77, 308] width 14 height 14
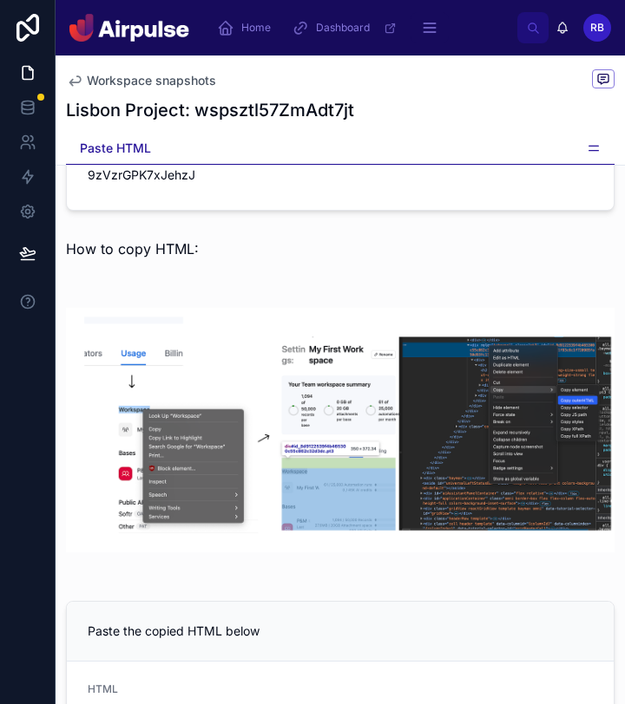
scroll to position [560, 0]
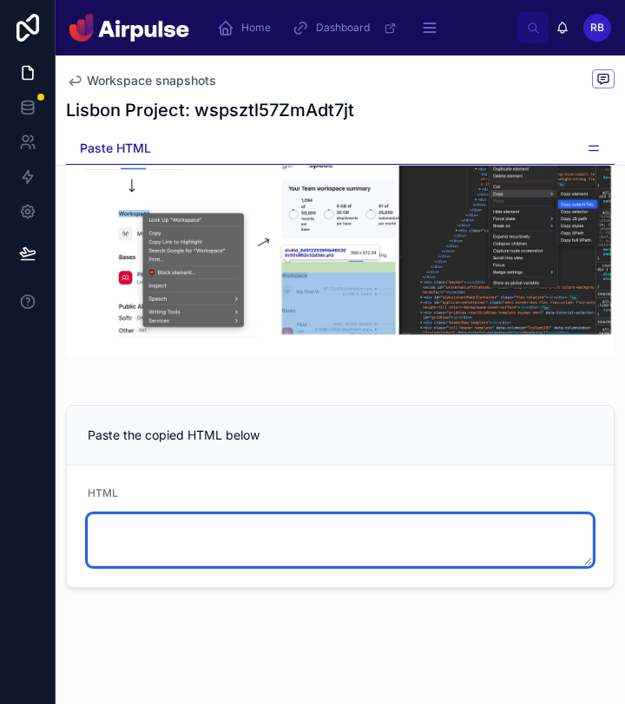
click at [290, 522] on textarea at bounding box center [340, 540] width 505 height 52
paste textarea "**********"
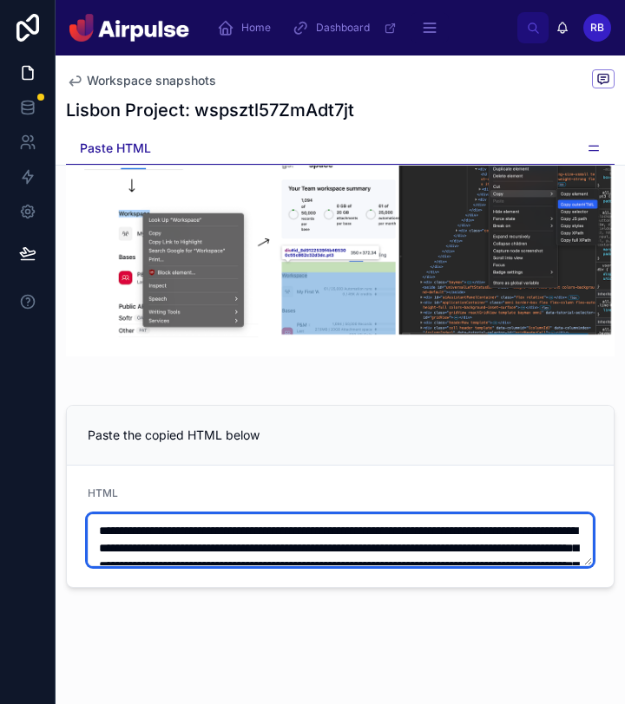
scroll to position [904, 0]
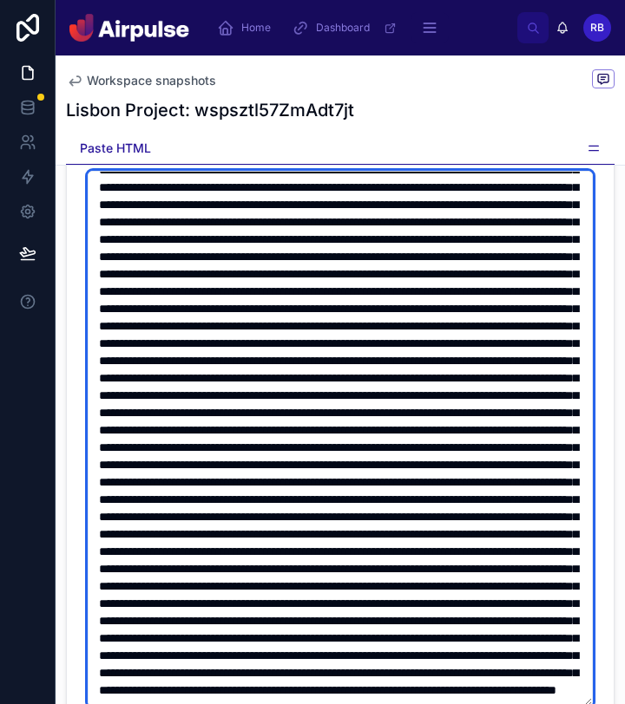
type textarea "**********"
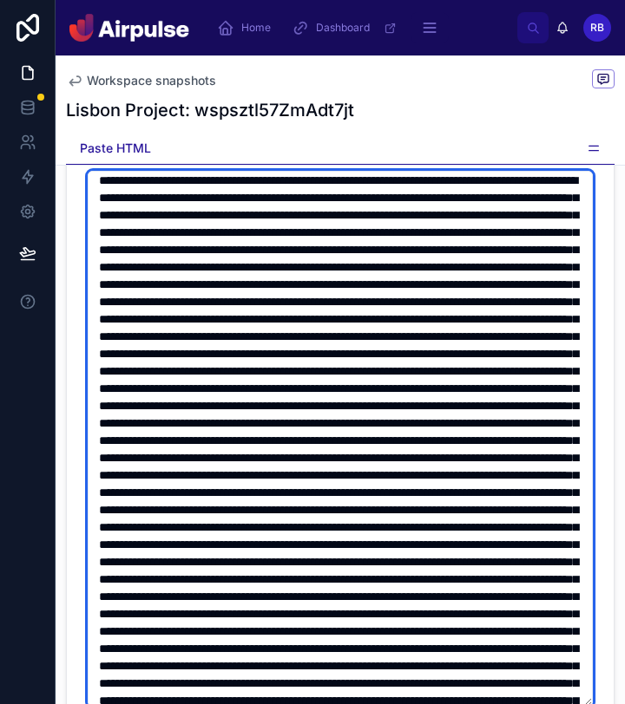
scroll to position [0, 0]
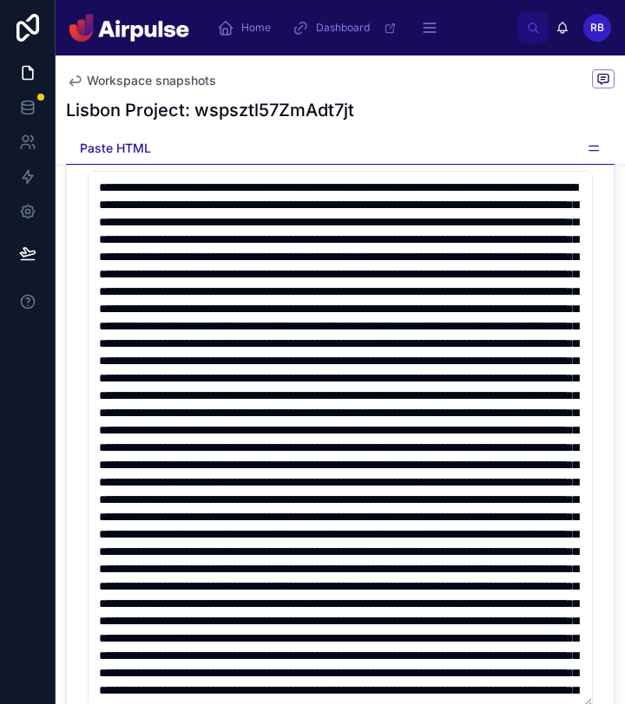
click at [592, 147] on icon at bounding box center [593, 148] width 14 height 14
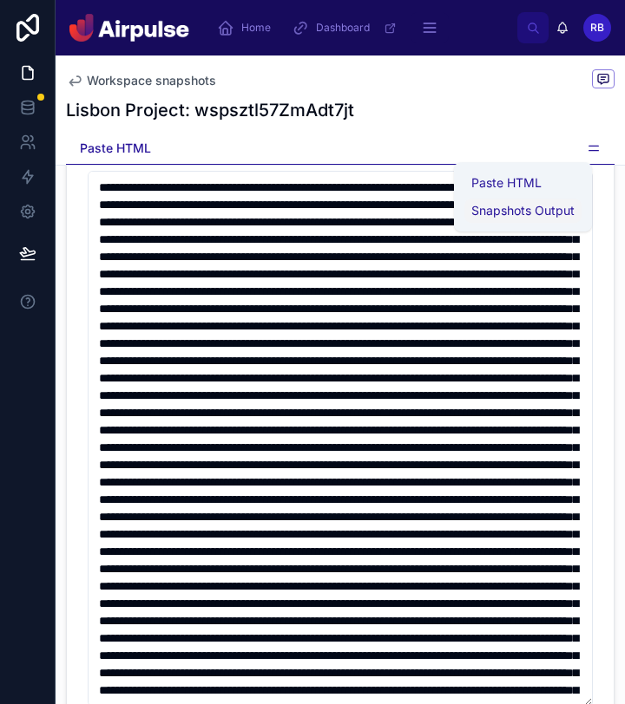
click at [528, 217] on span "Snapshots Output" at bounding box center [522, 210] width 103 height 17
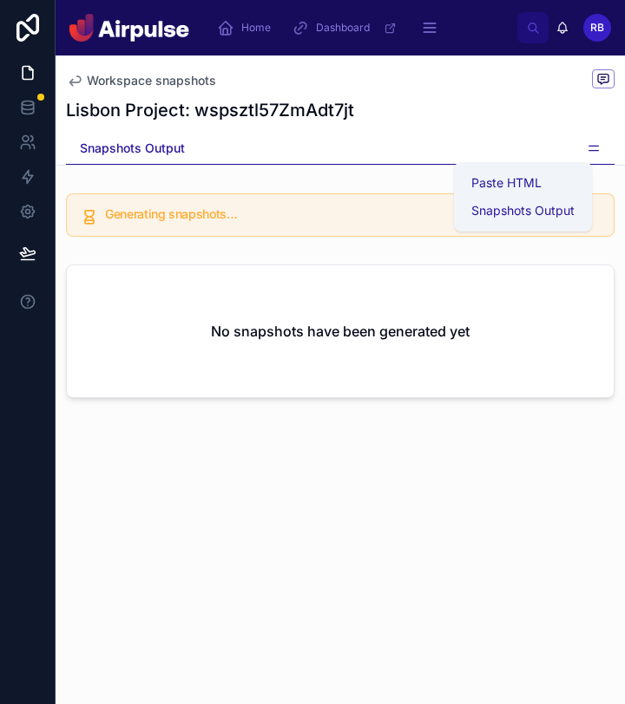
click at [462, 101] on div "Lisbon Project: wspsztl57ZmAdt7jt" at bounding box center [340, 110] width 548 height 24
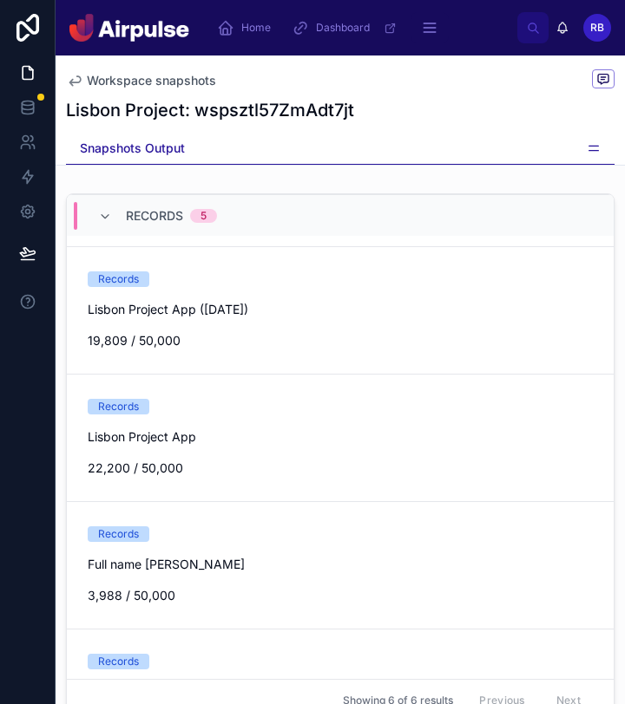
scroll to position [362, 0]
